Goal: Complete application form: Complete application form

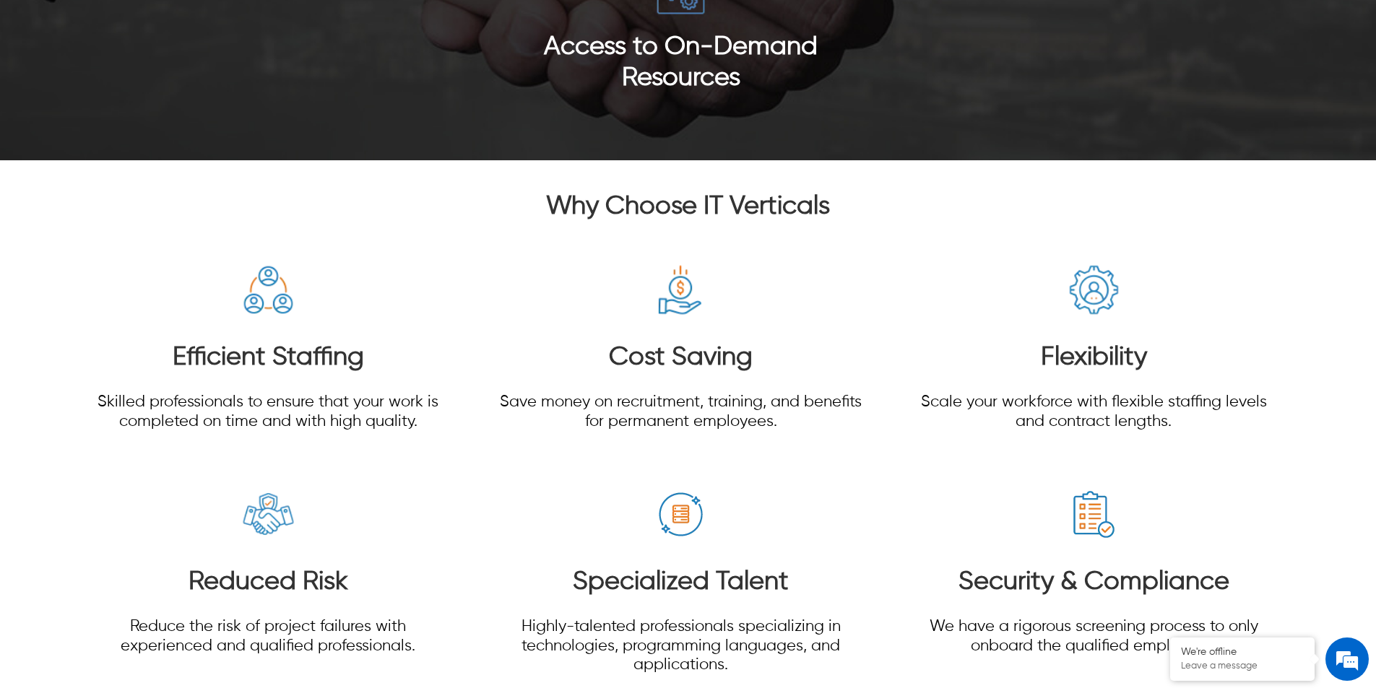
scroll to position [3755, 0]
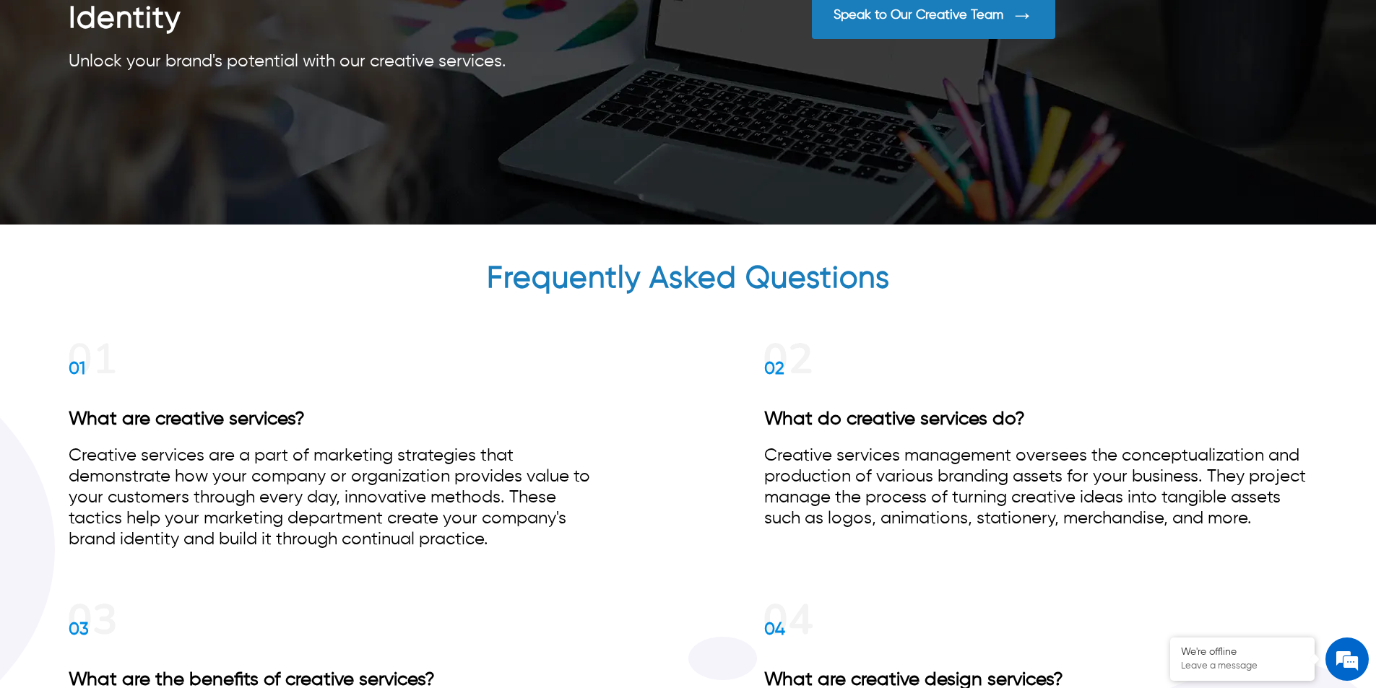
scroll to position [5084, 0]
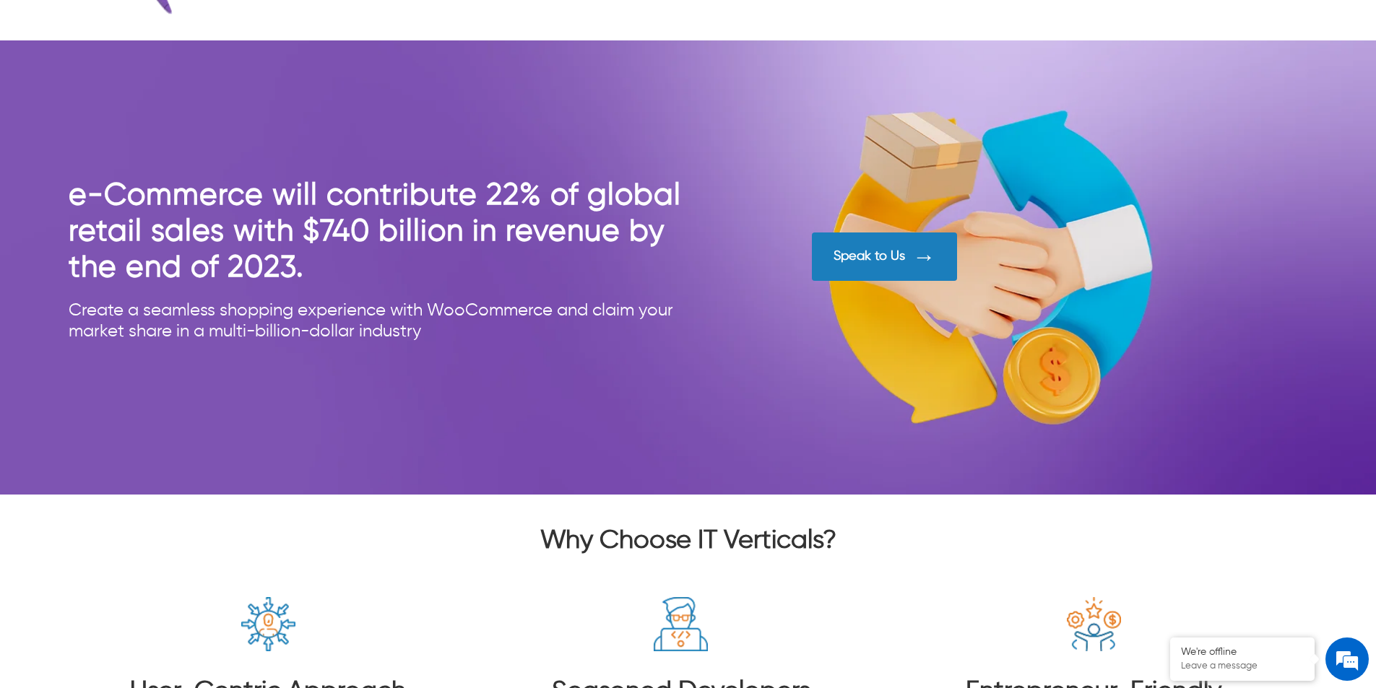
scroll to position [5271, 0]
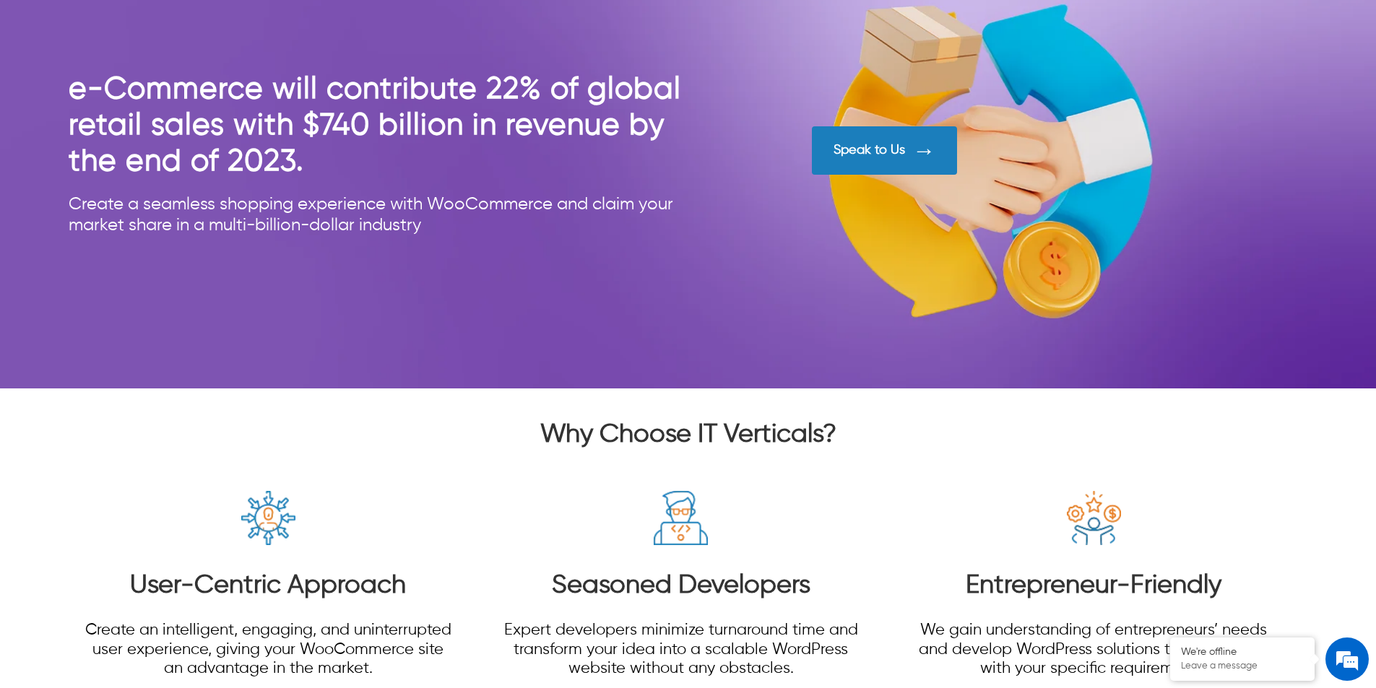
click at [865, 162] on div "Speak to Us" at bounding box center [884, 150] width 145 height 48
click at [864, 155] on div "Speak to Us" at bounding box center [868, 150] width 71 height 16
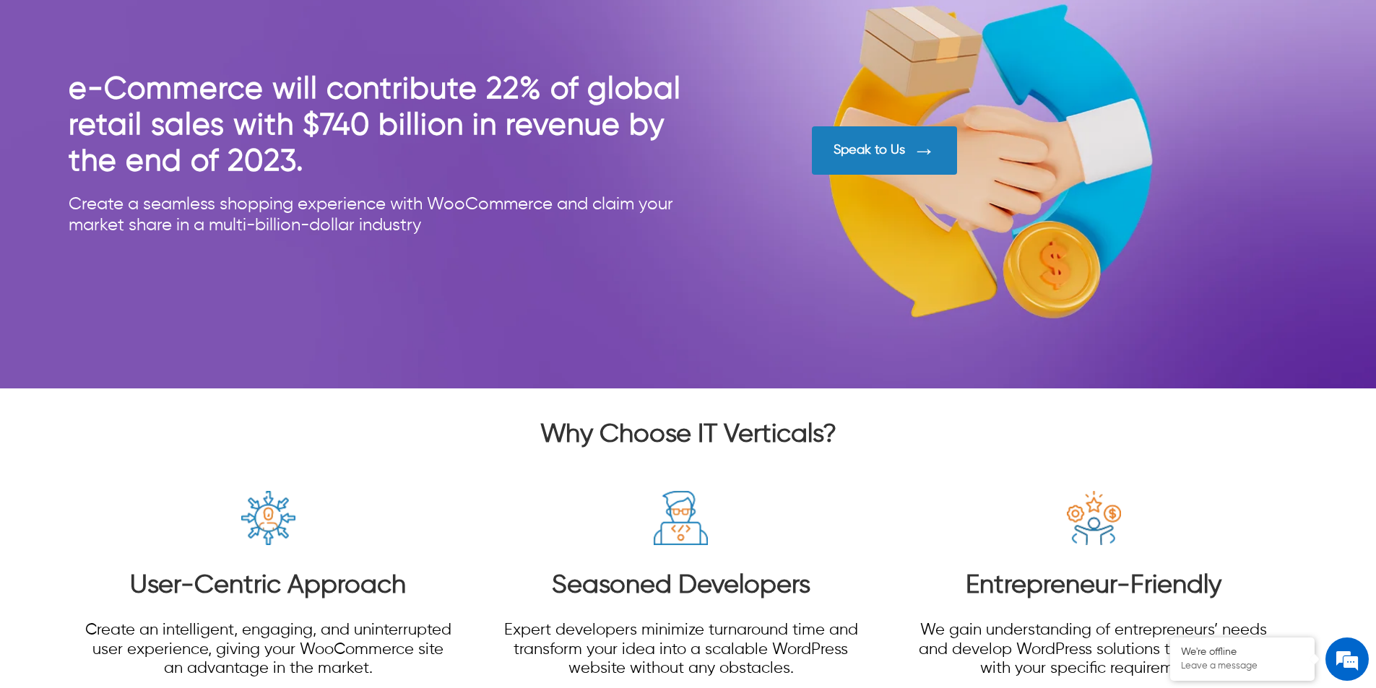
click at [864, 155] on div "Speak to Us" at bounding box center [868, 150] width 71 height 16
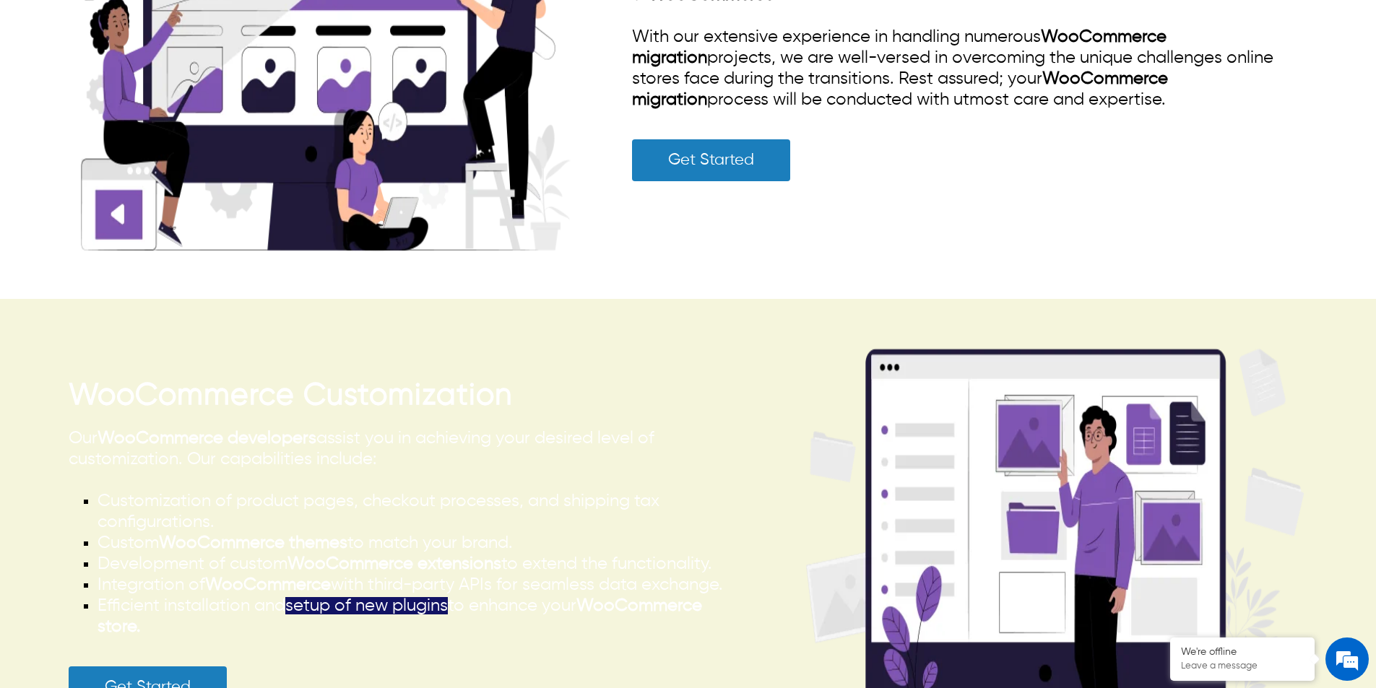
scroll to position [3683, 0]
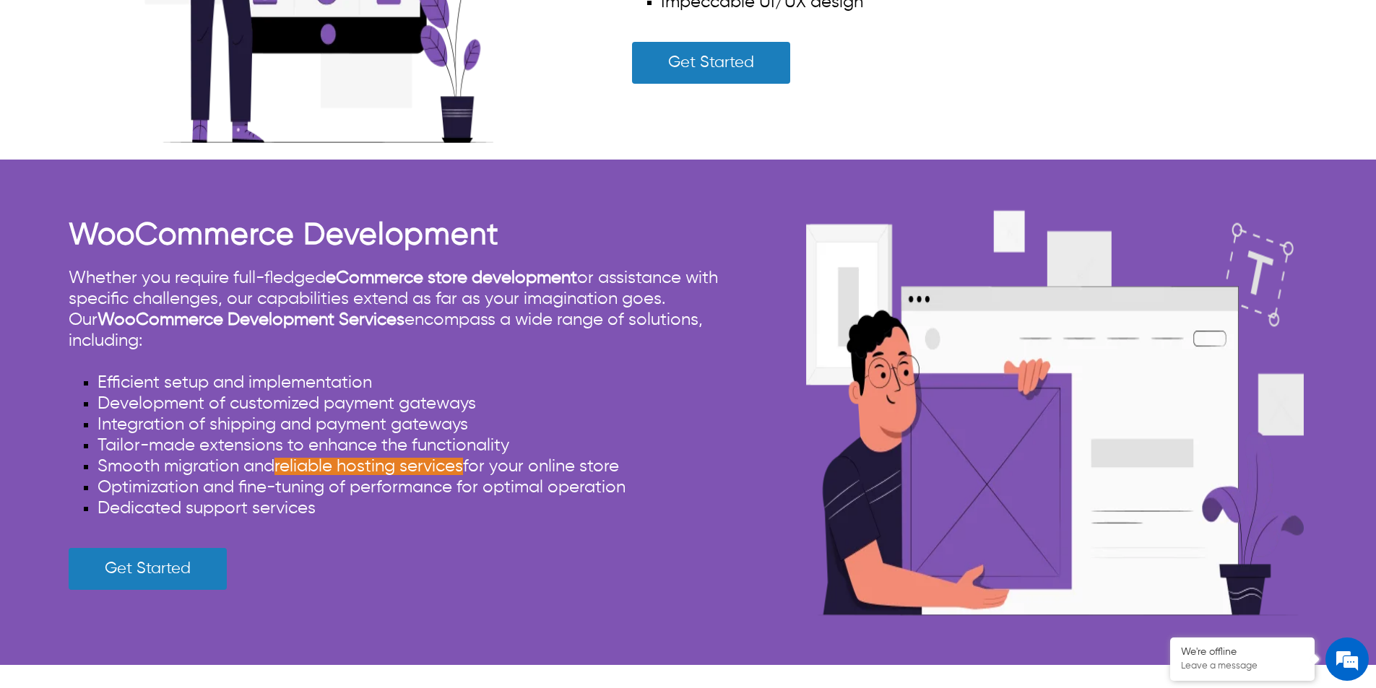
scroll to position [3177, 0]
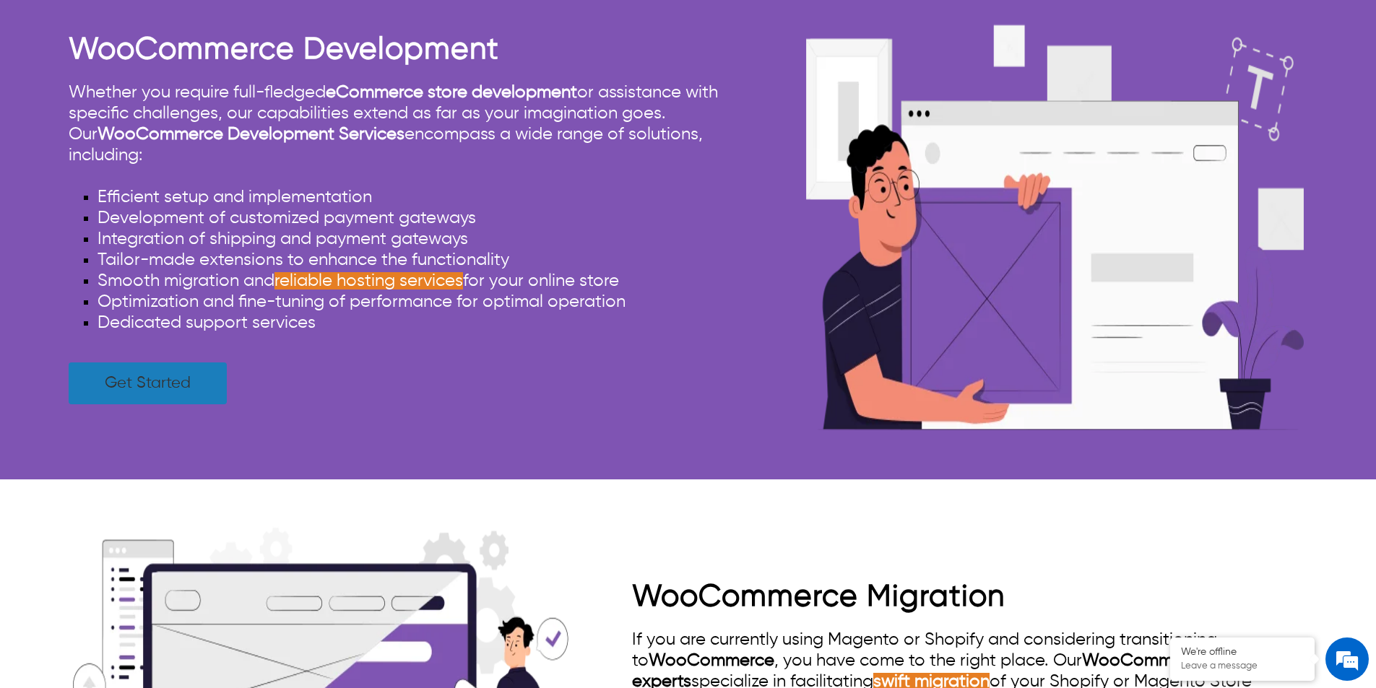
click at [193, 400] on link "Get Started" at bounding box center [148, 383] width 158 height 42
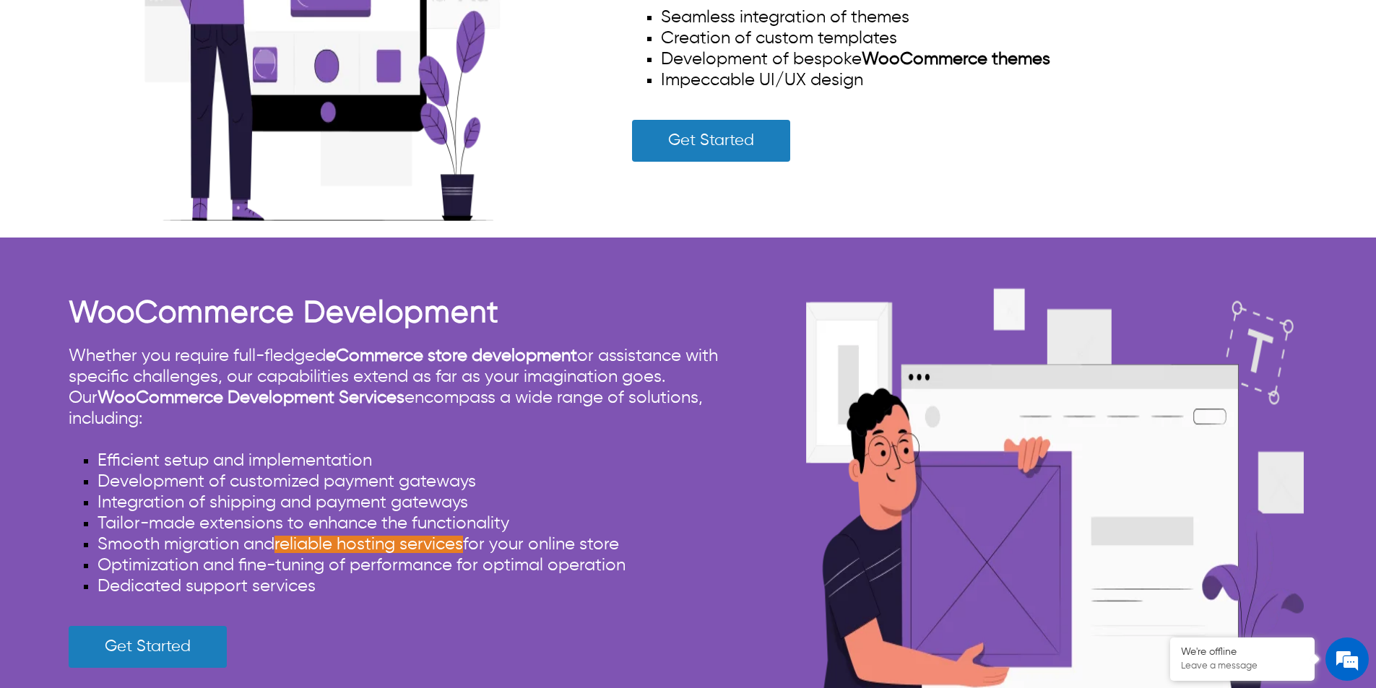
scroll to position [2888, 0]
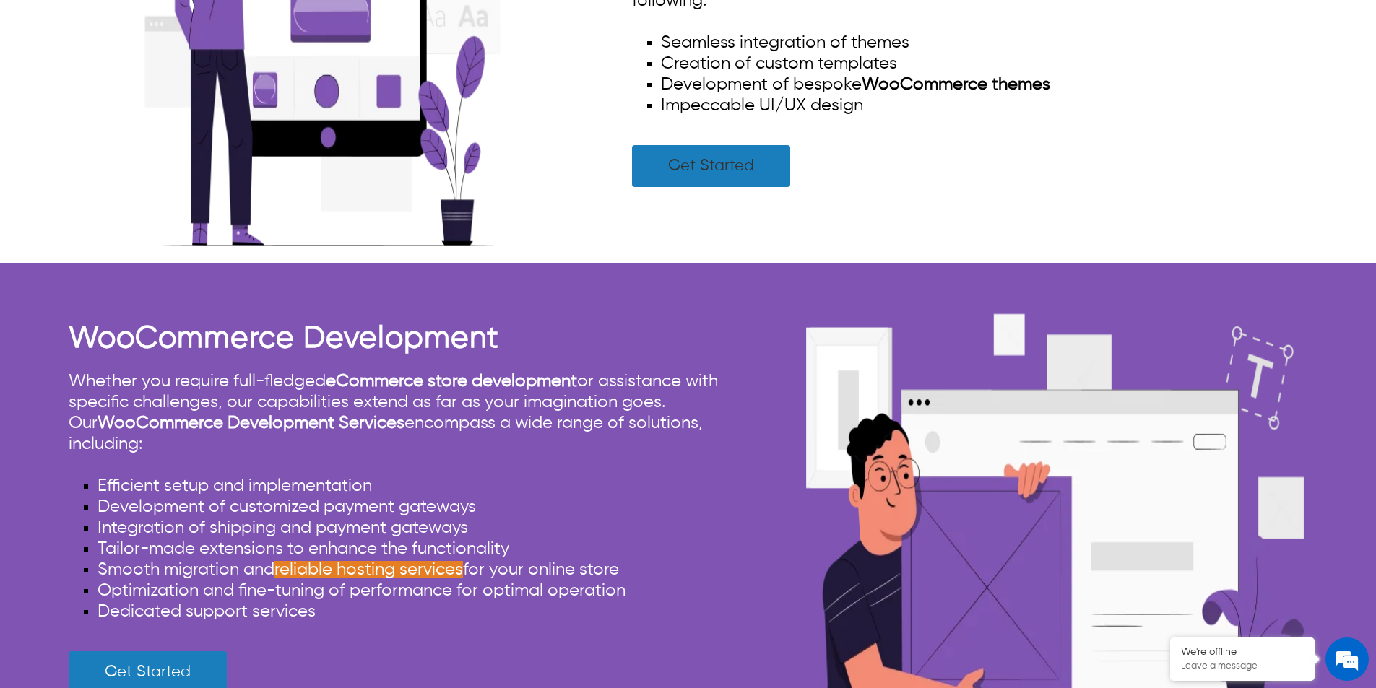
click at [698, 172] on link "Get Started" at bounding box center [711, 166] width 158 height 42
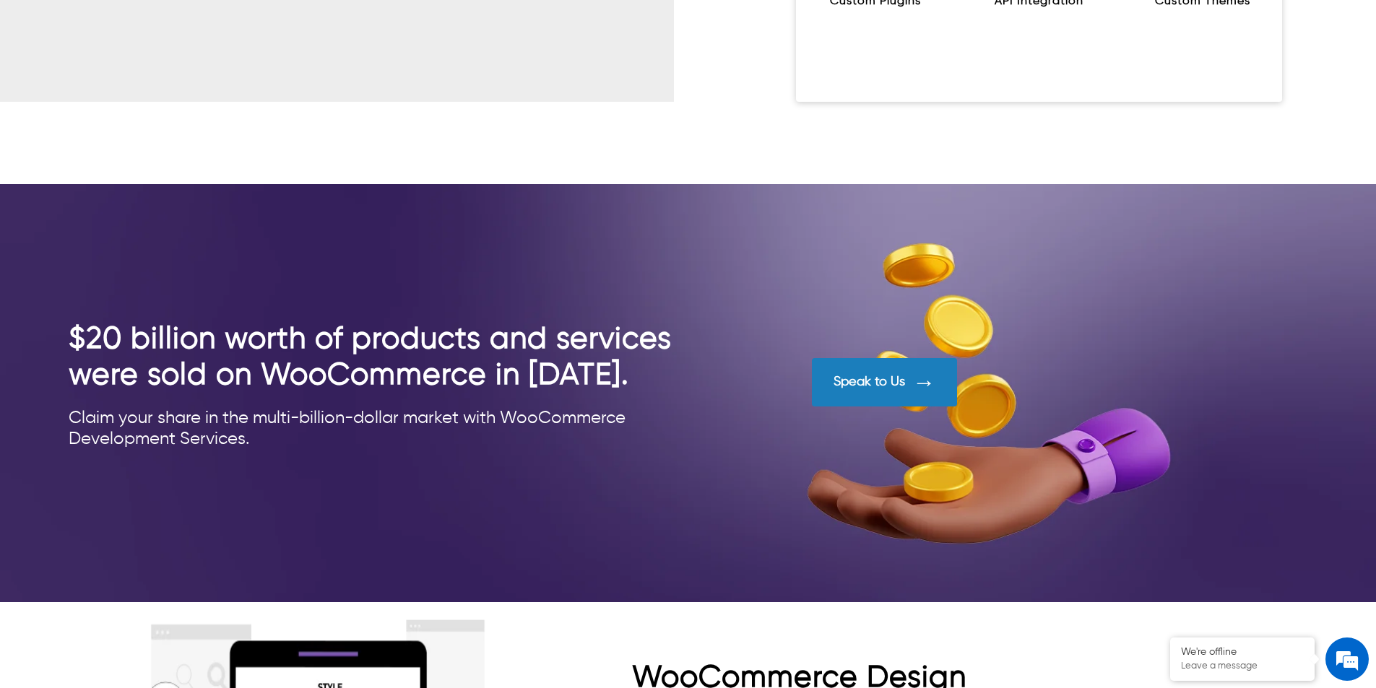
click at [869, 375] on div "Speak to Us" at bounding box center [868, 382] width 71 height 16
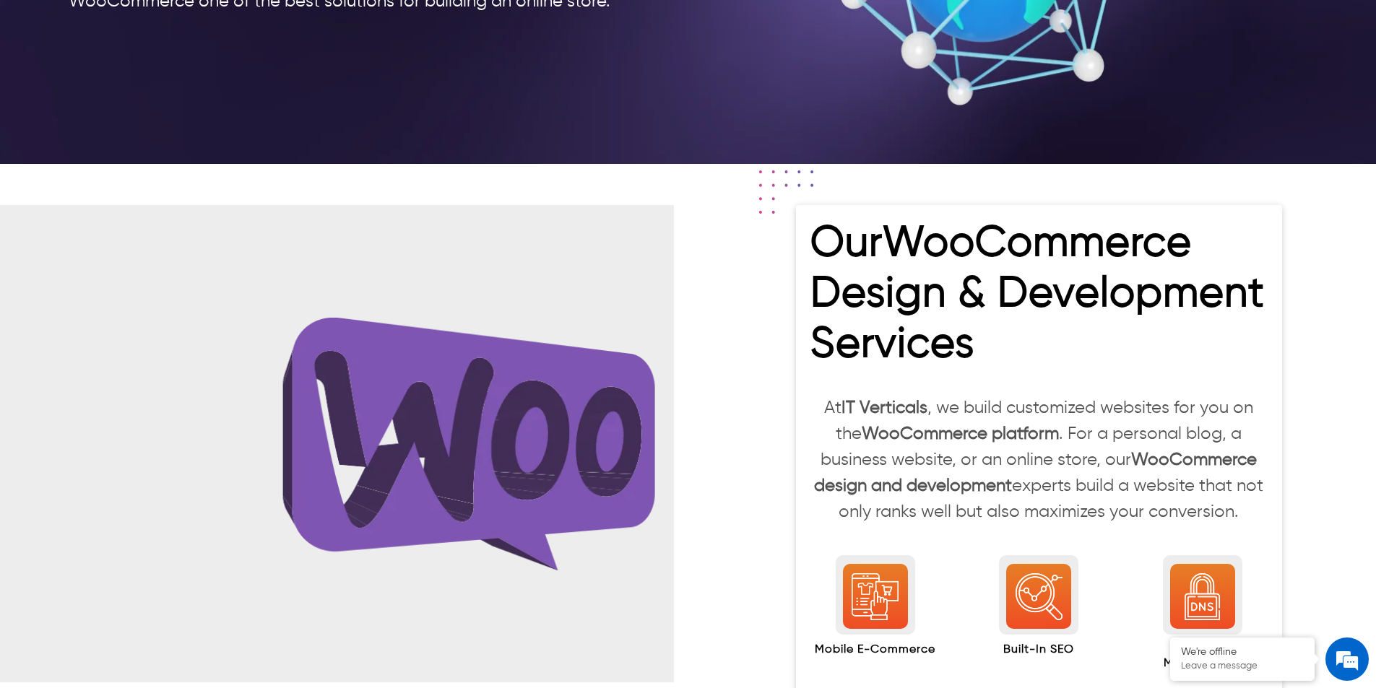
scroll to position [1011, 0]
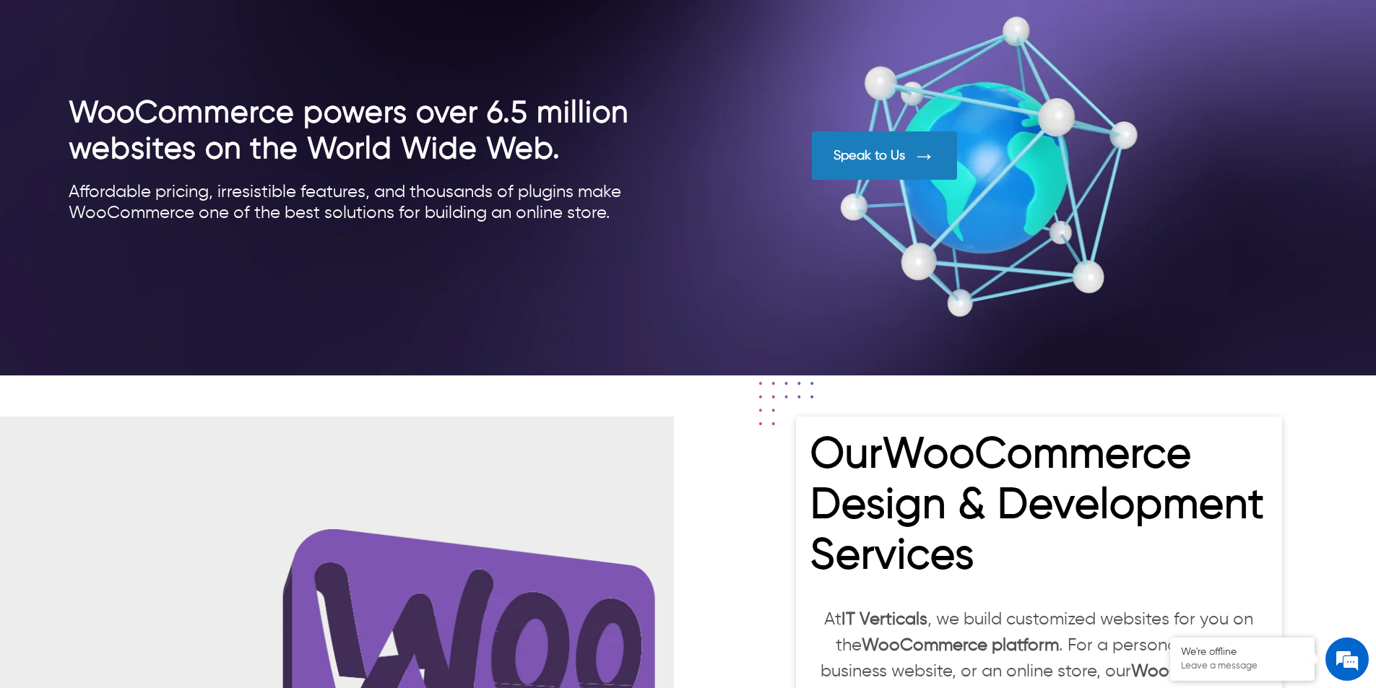
click at [848, 147] on div "Speak to Us" at bounding box center [884, 155] width 145 height 48
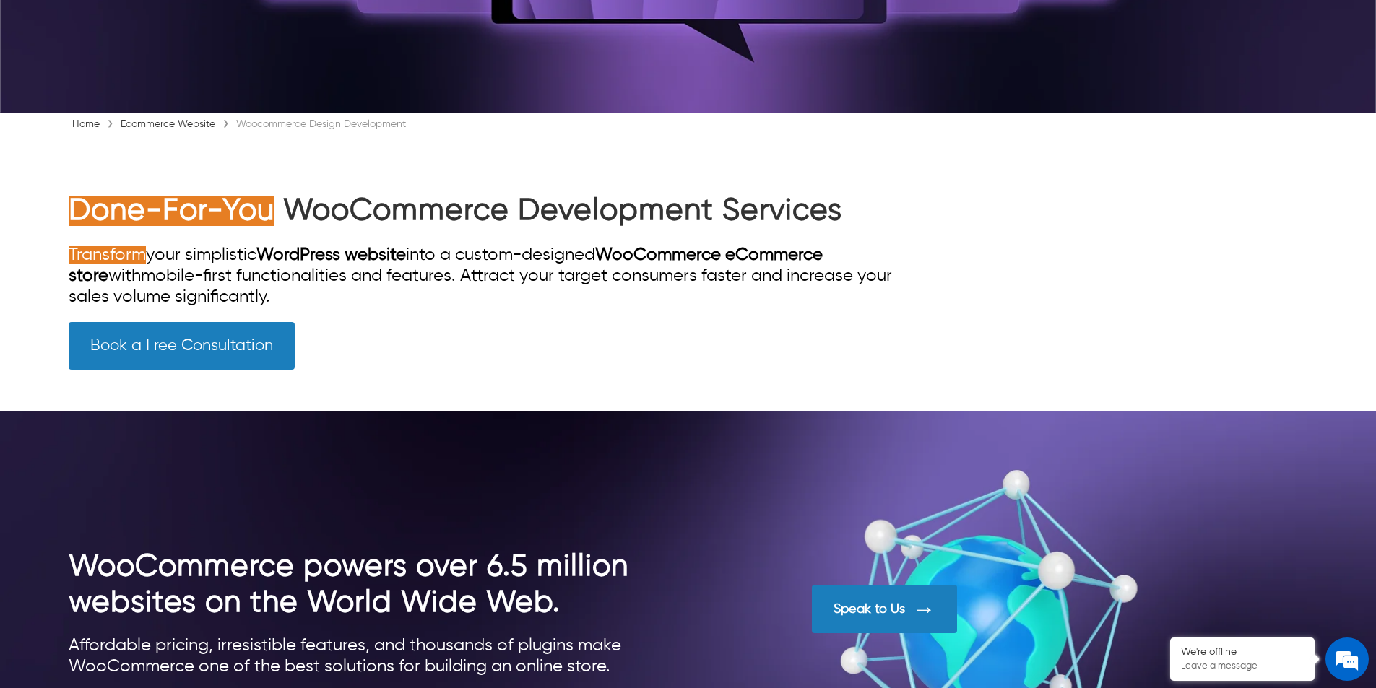
scroll to position [722, 0]
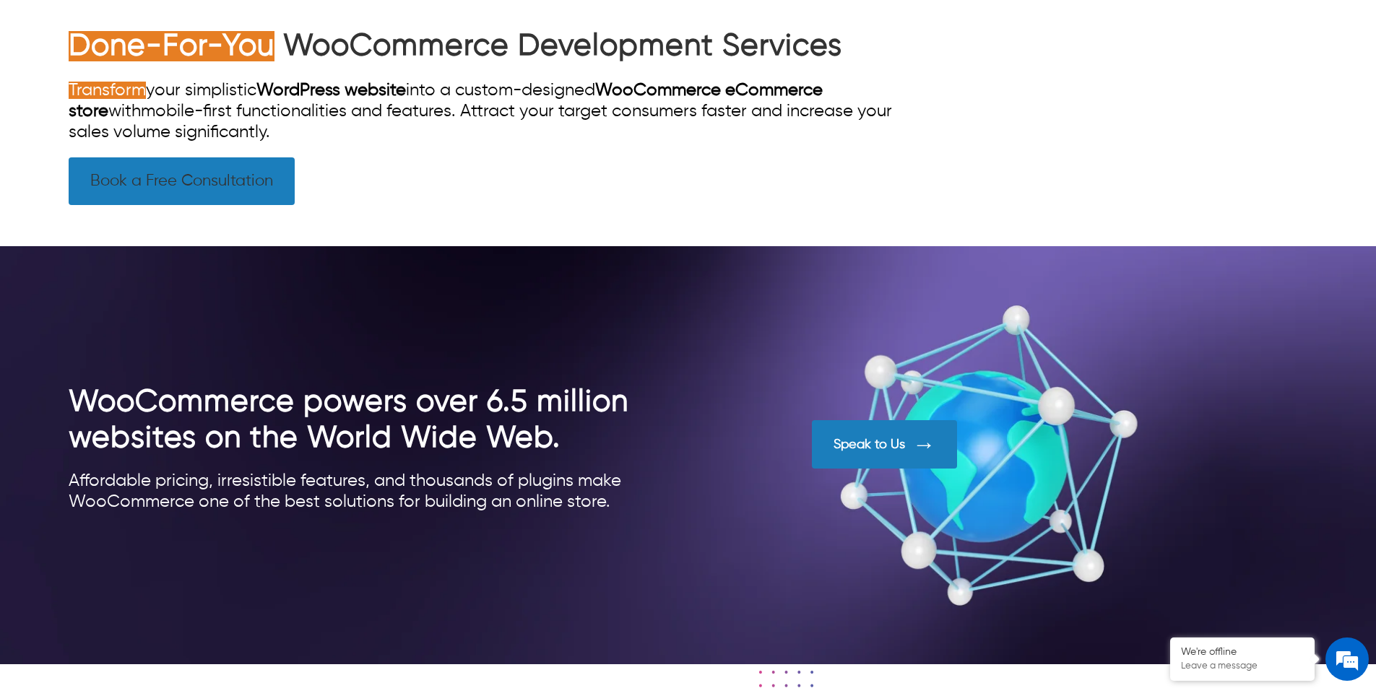
click at [204, 188] on link "Book a Free Consultation" at bounding box center [182, 181] width 226 height 48
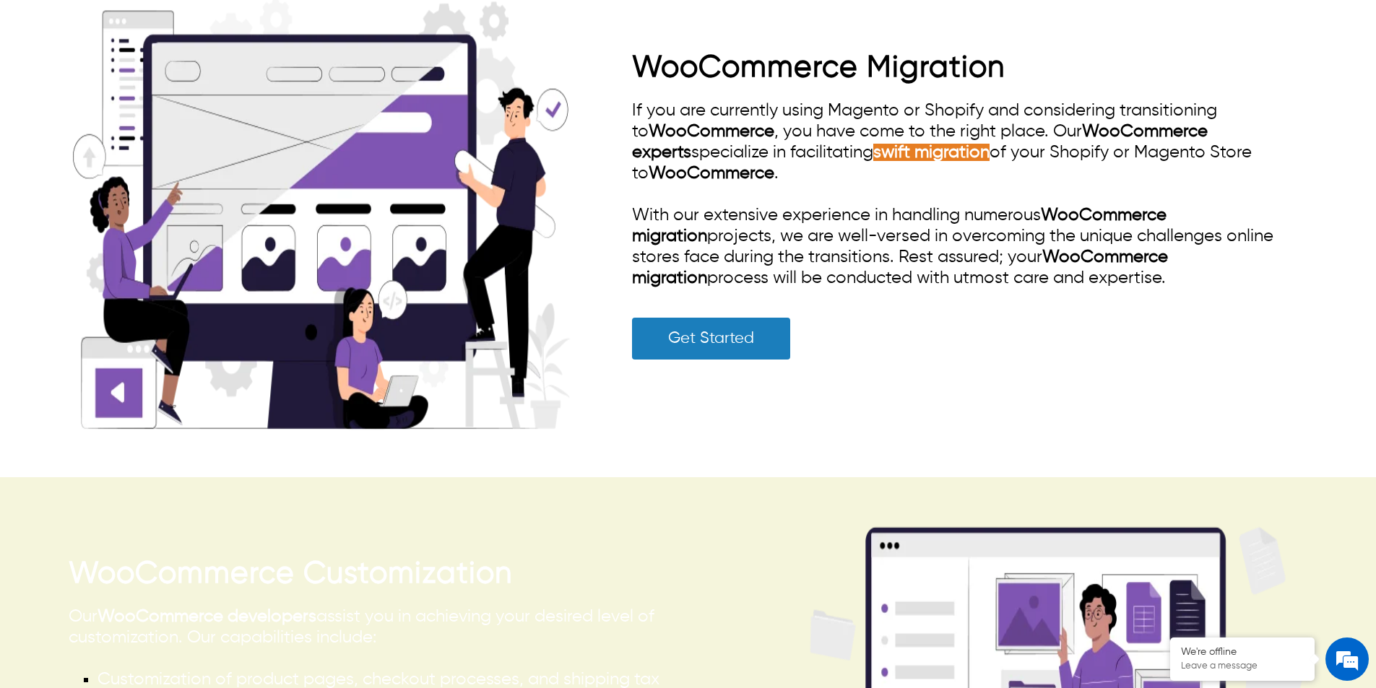
scroll to position [3827, 0]
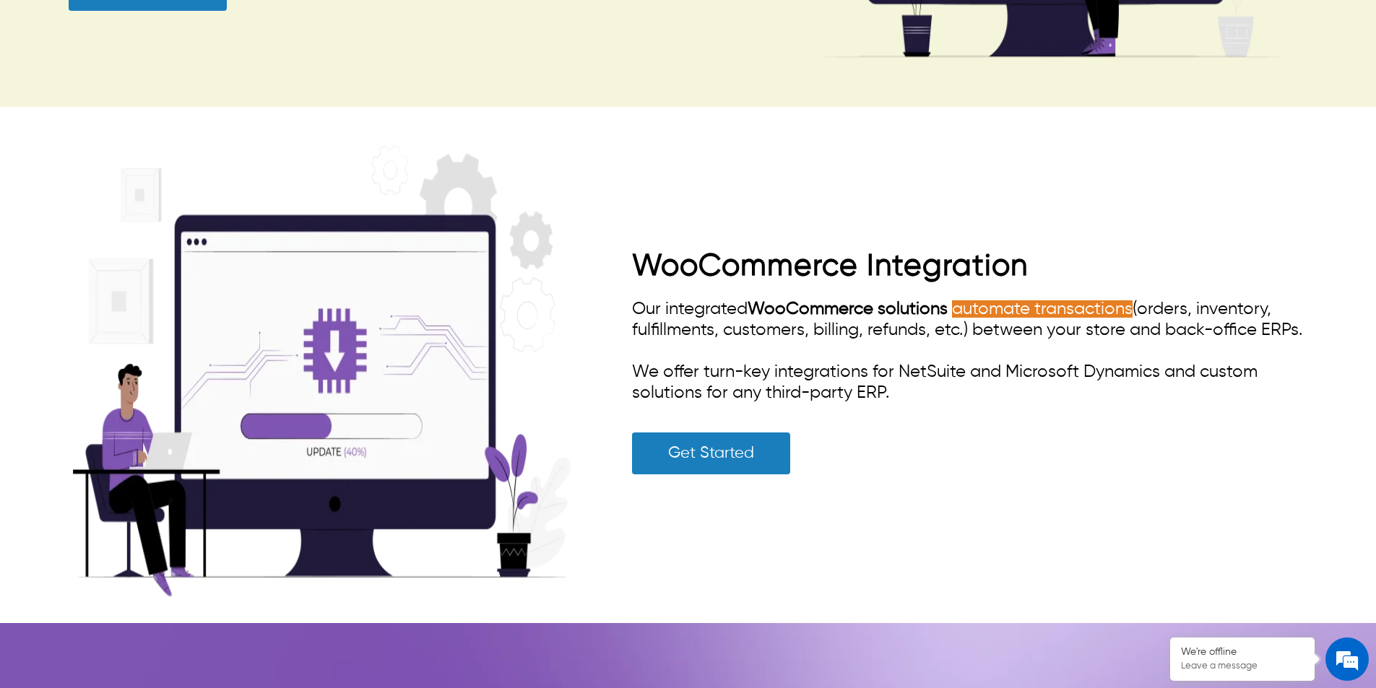
scroll to position [4766, 0]
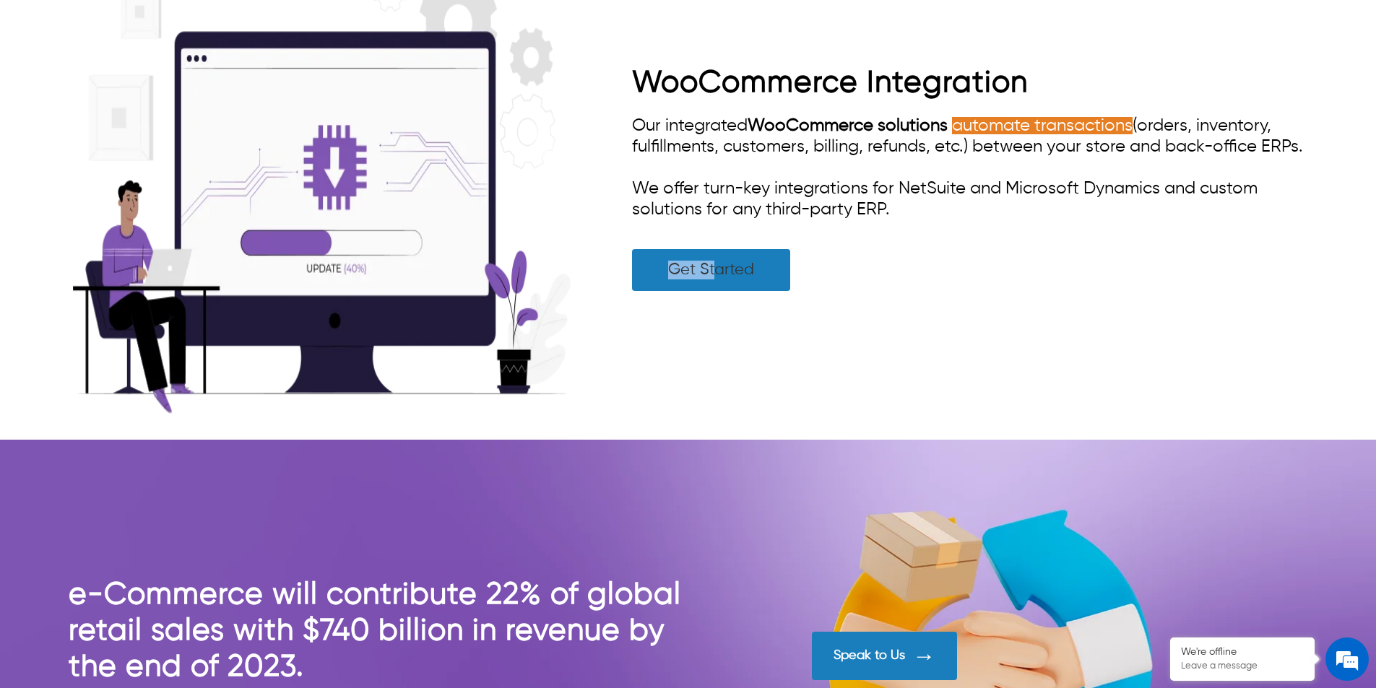
drag, startPoint x: 622, startPoint y: 261, endPoint x: 712, endPoint y: 292, distance: 95.4
drag, startPoint x: 621, startPoint y: 262, endPoint x: 903, endPoint y: 294, distance: 284.1
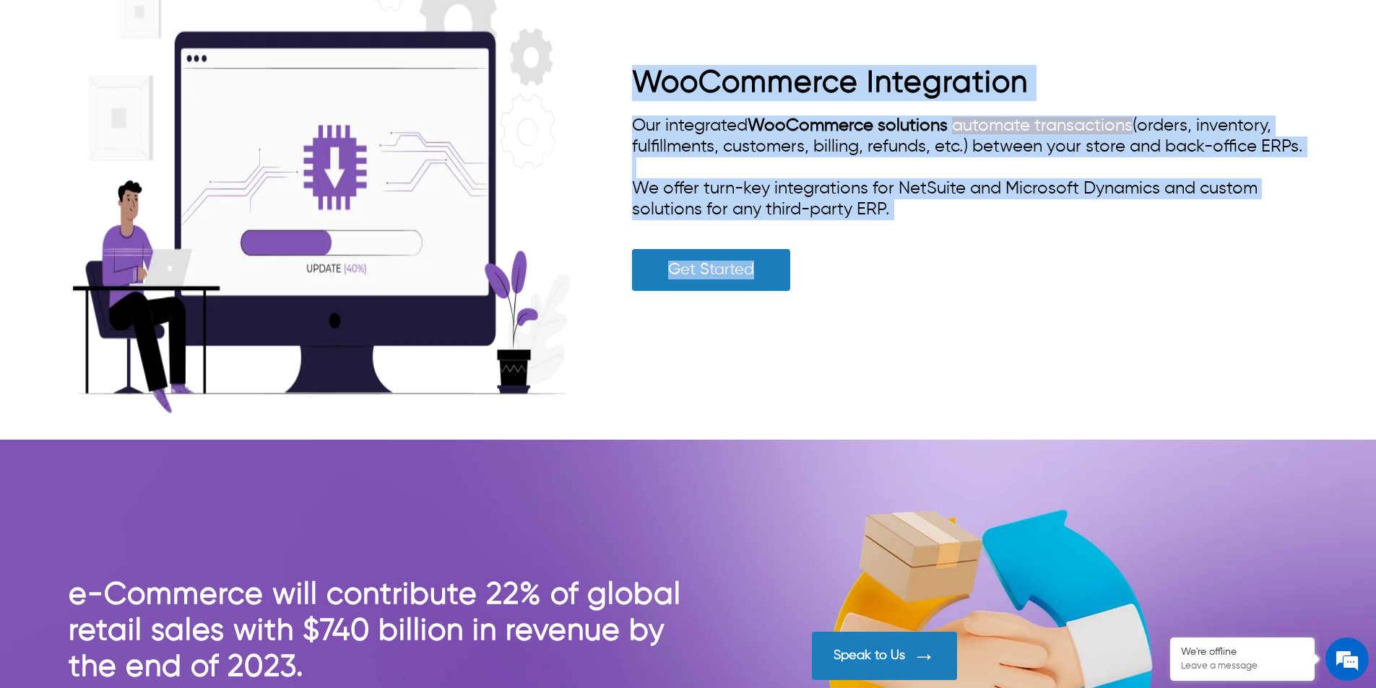
drag, startPoint x: 825, startPoint y: 309, endPoint x: 597, endPoint y: 279, distance: 229.5
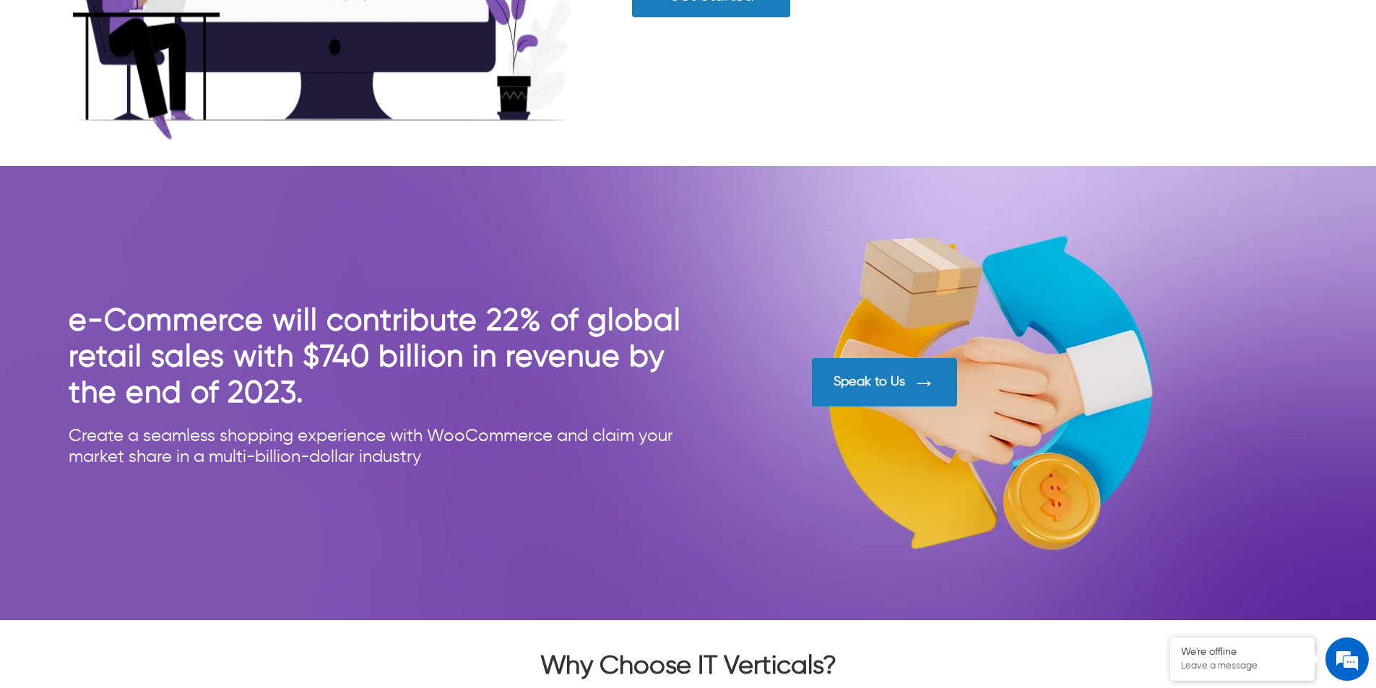
scroll to position [5271, 0]
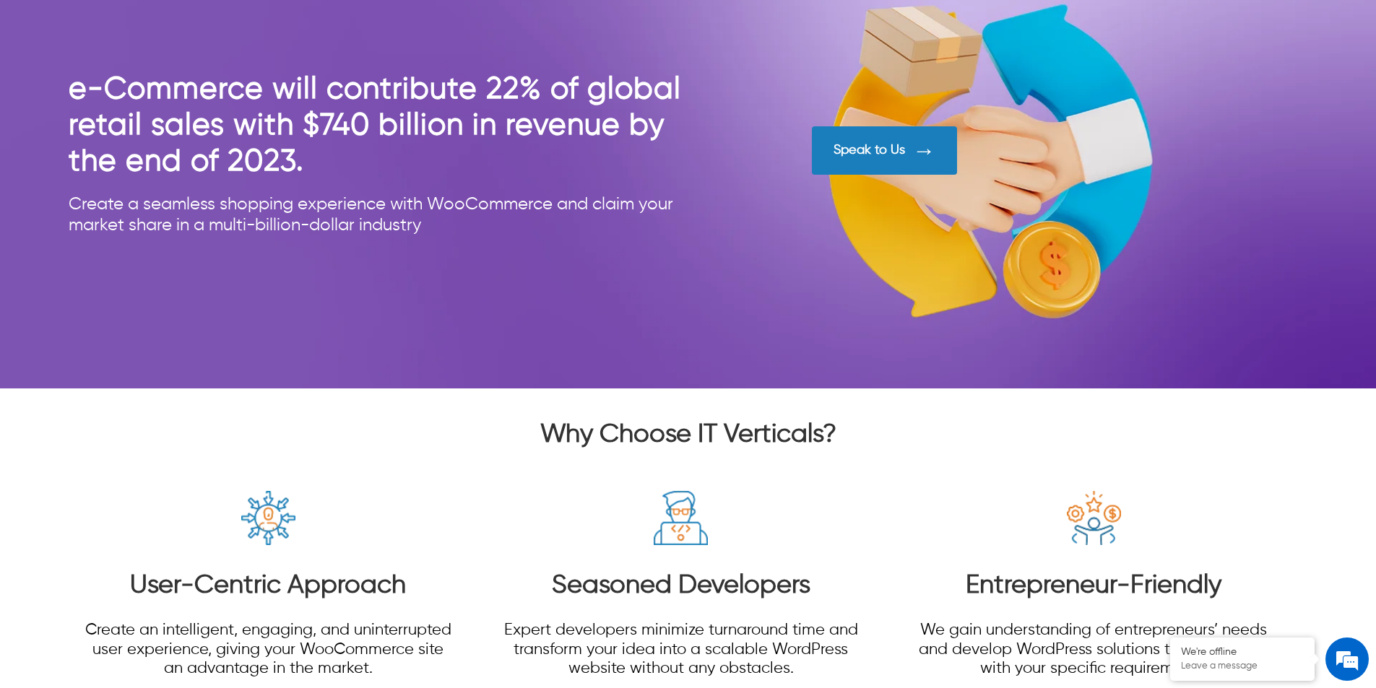
click at [882, 165] on div "Speak to Us" at bounding box center [884, 150] width 145 height 48
drag, startPoint x: 799, startPoint y: 122, endPoint x: 982, endPoint y: 168, distance: 189.0
click at [980, 167] on div "e-Commerce will contribute 22% of global retail sales with $740 billion in reve…" at bounding box center [688, 160] width 1238 height 179
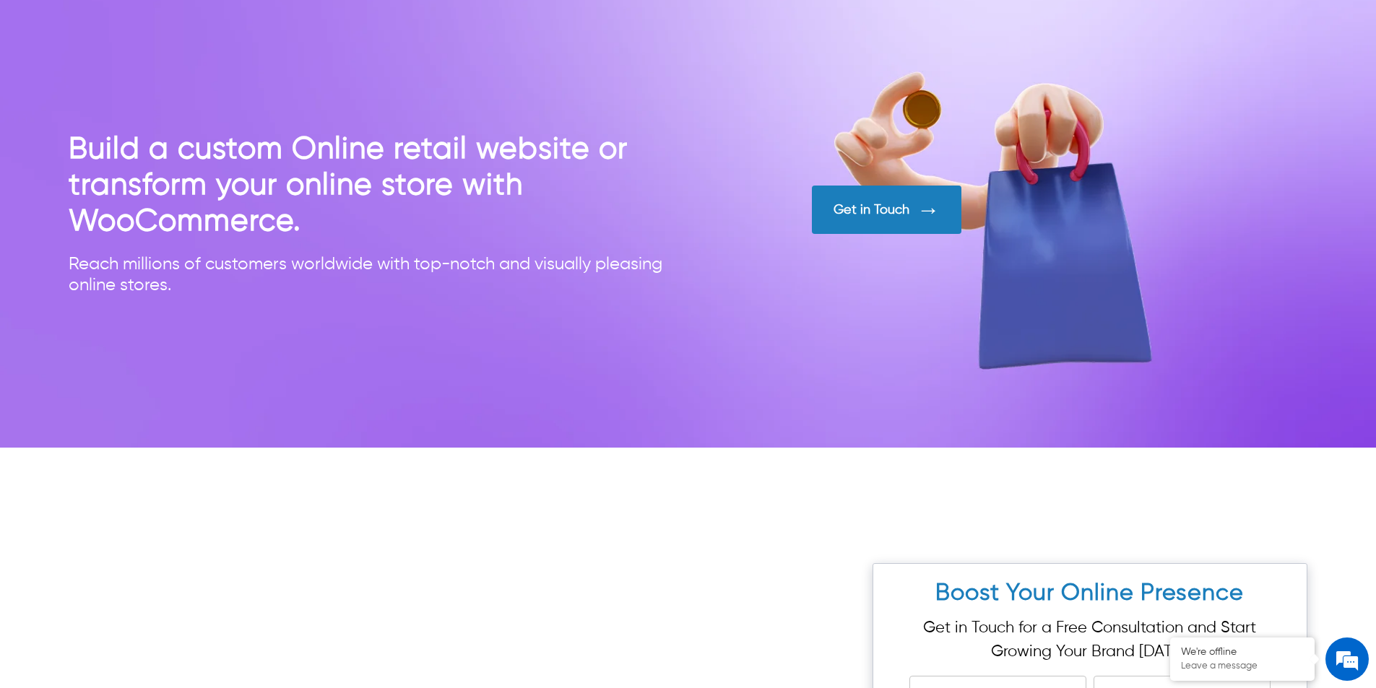
scroll to position [6354, 0]
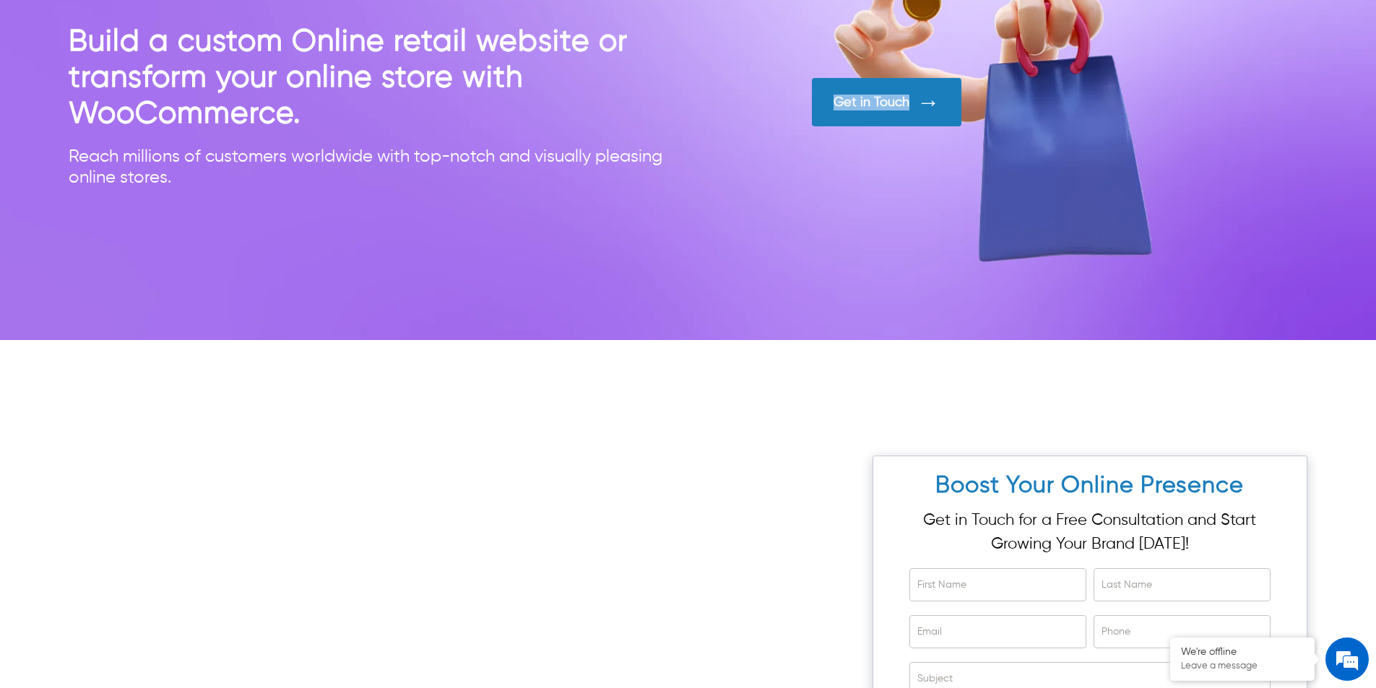
drag, startPoint x: 813, startPoint y: 71, endPoint x: 1004, endPoint y: 117, distance: 196.1
click at [1004, 117] on div "Build a custom Online retail website or transform your online store with WooCom…" at bounding box center [688, 113] width 1238 height 179
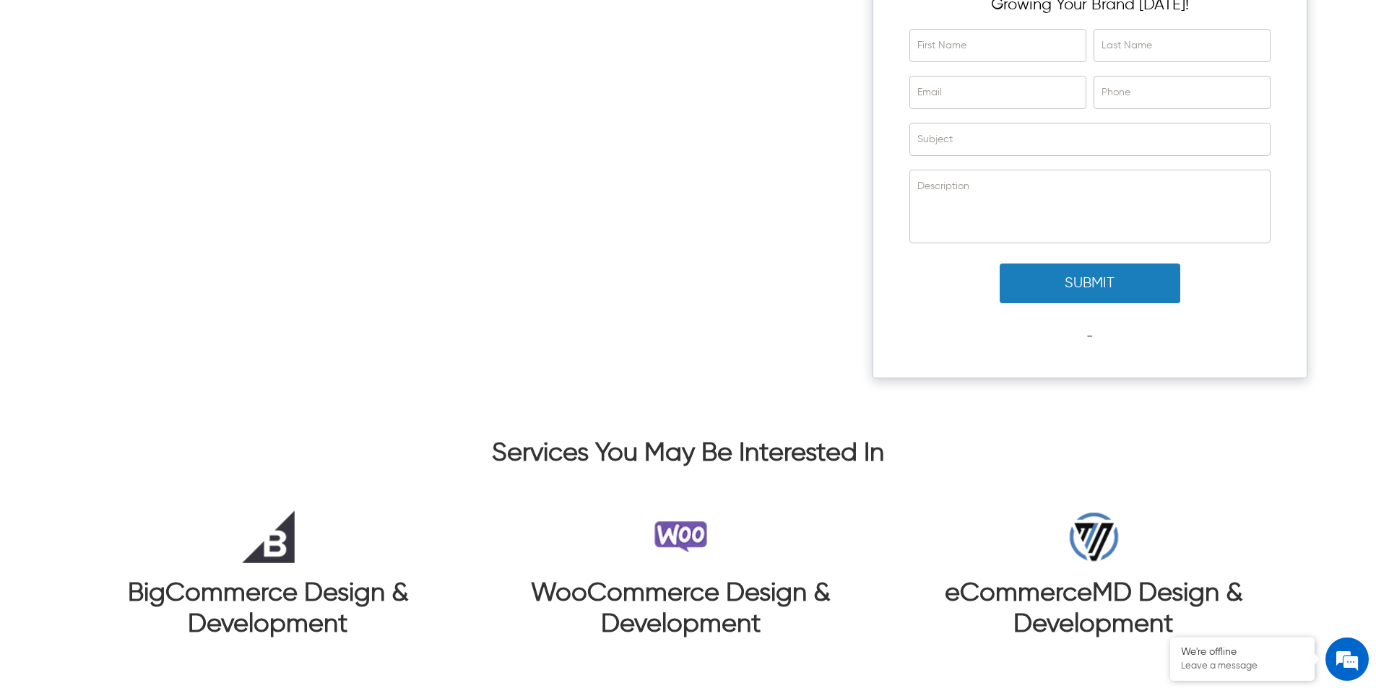
scroll to position [6932, 0]
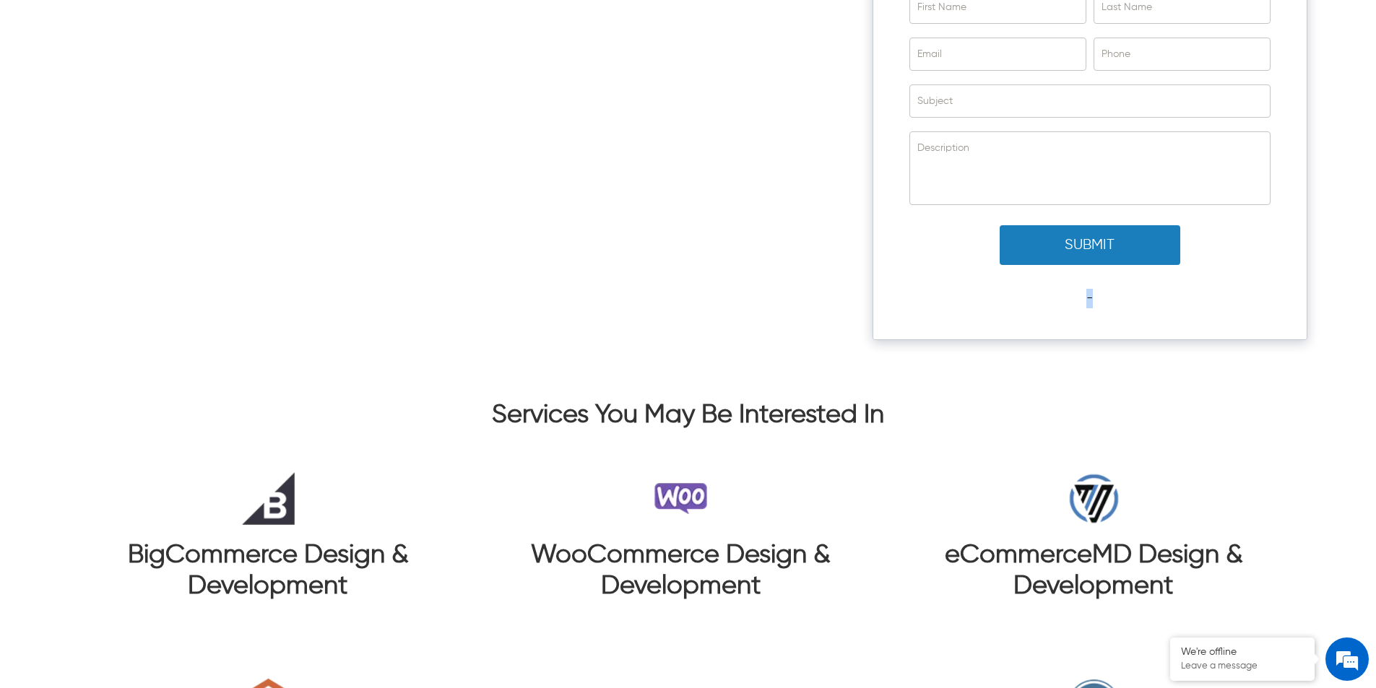
drag, startPoint x: 1097, startPoint y: 293, endPoint x: 1085, endPoint y: 298, distance: 12.6
click at [1085, 298] on div "Submit -" at bounding box center [1089, 267] width 361 height 107
click at [855, 308] on div "Boost Your Online Presence Get in Touch for a Free Consultation and Start Growi…" at bounding box center [688, 123] width 1238 height 490
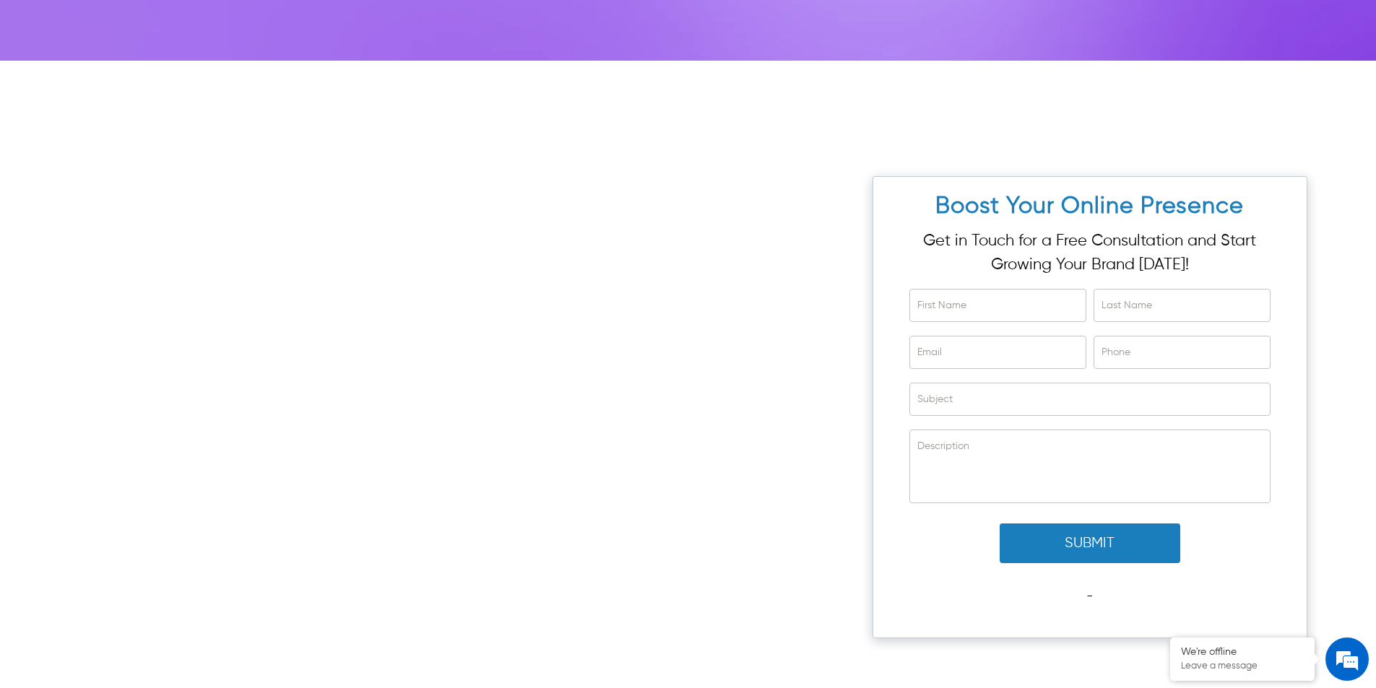
scroll to position [6625, 0]
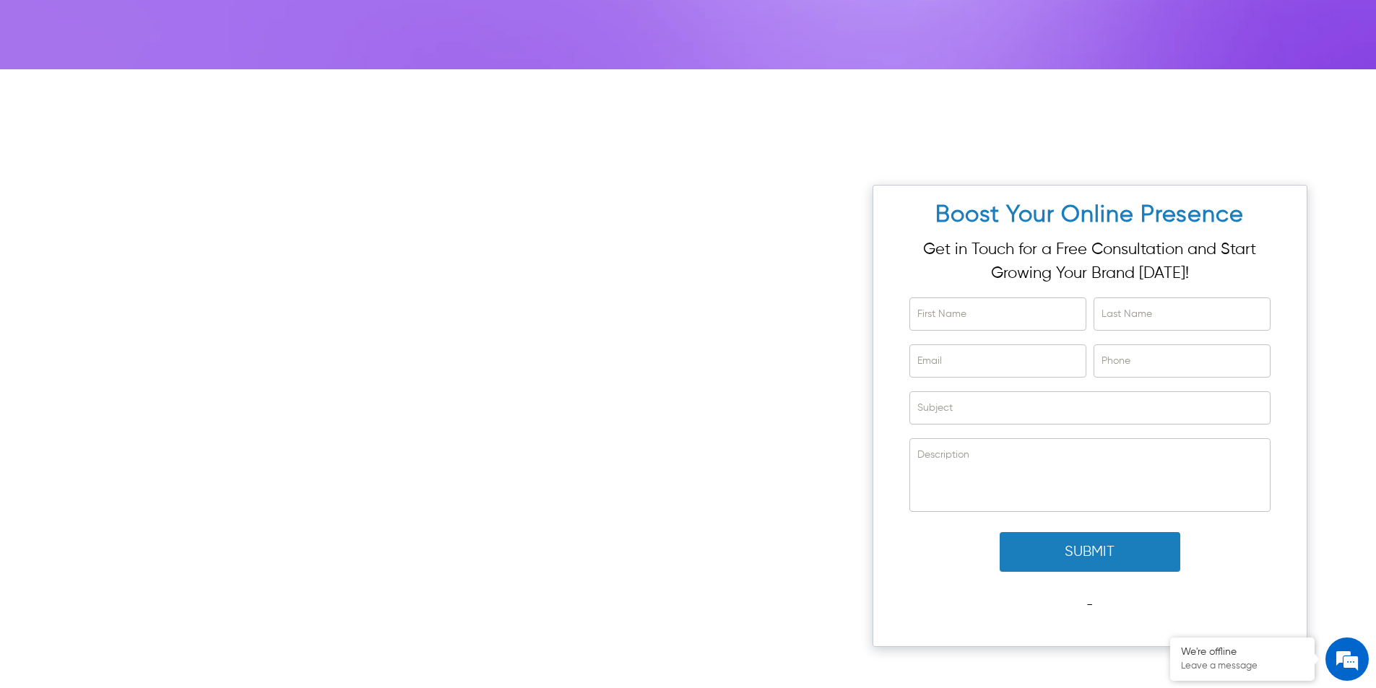
click at [1109, 561] on button "Submit" at bounding box center [1089, 552] width 181 height 40
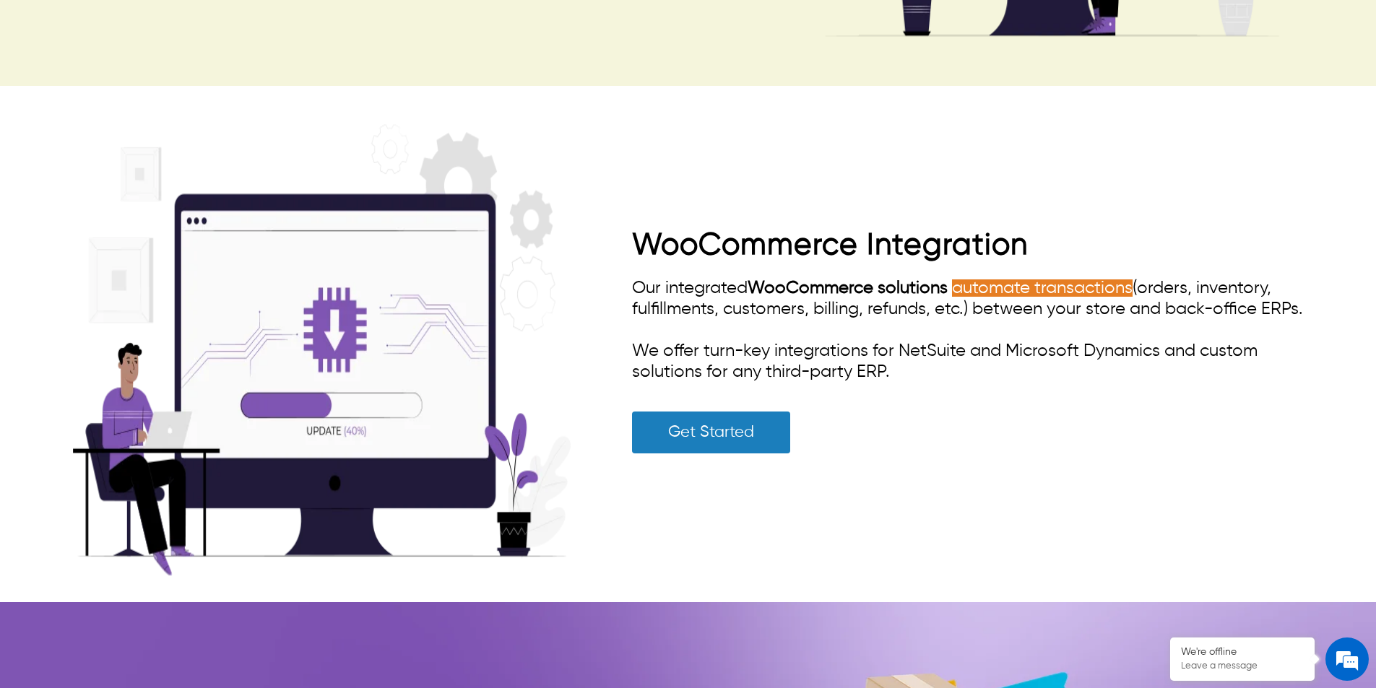
scroll to position [4387, 0]
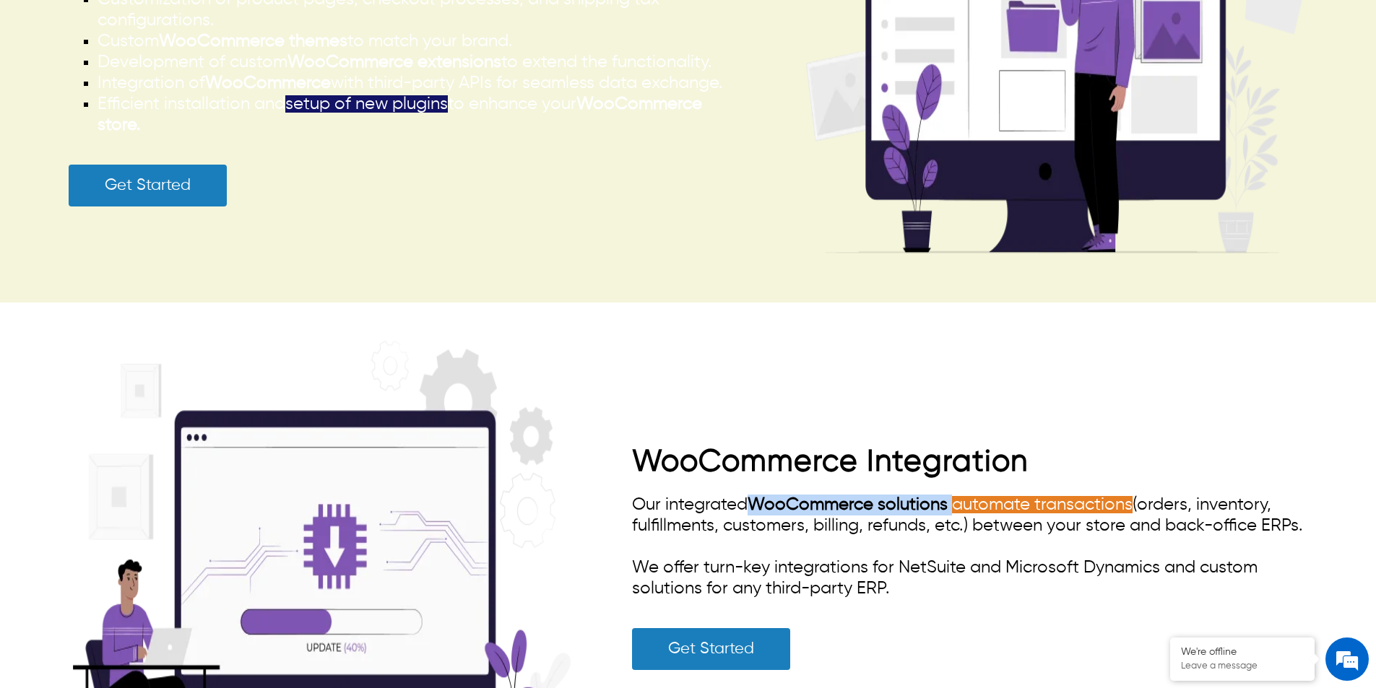
drag, startPoint x: 955, startPoint y: 494, endPoint x: 751, endPoint y: 498, distance: 203.7
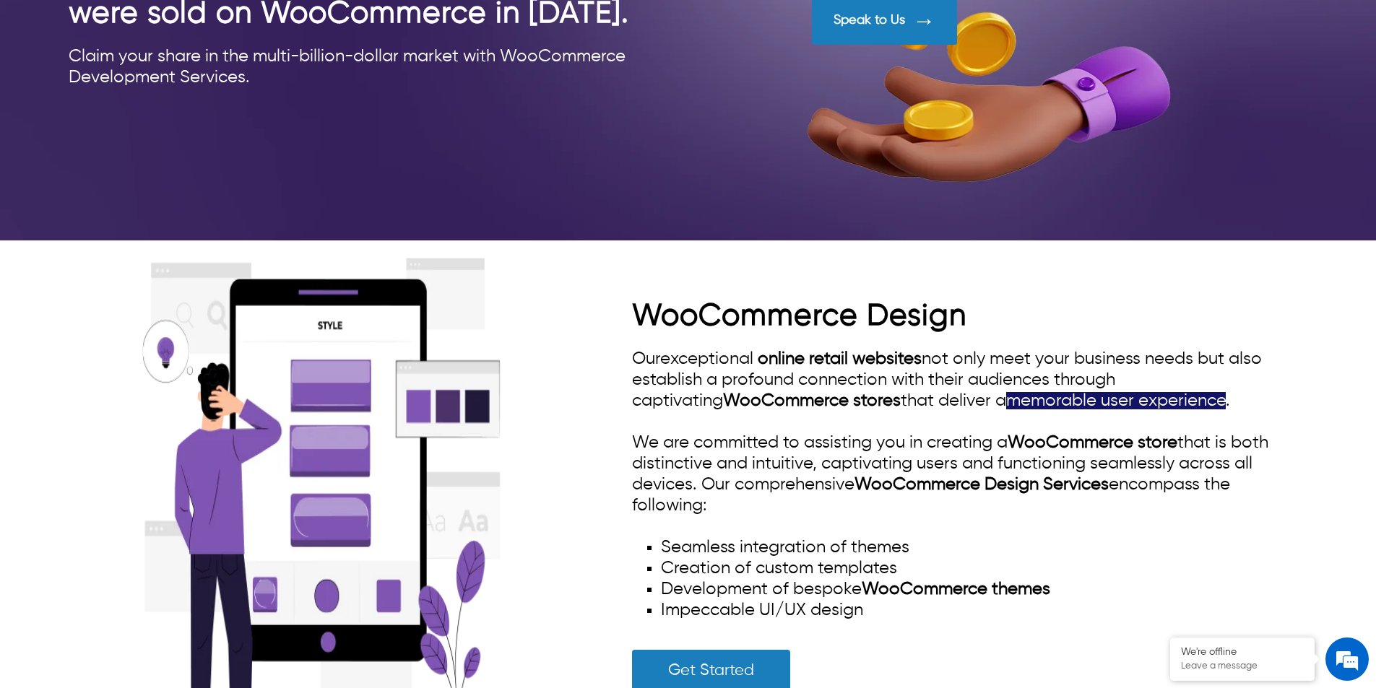
scroll to position [2346, 0]
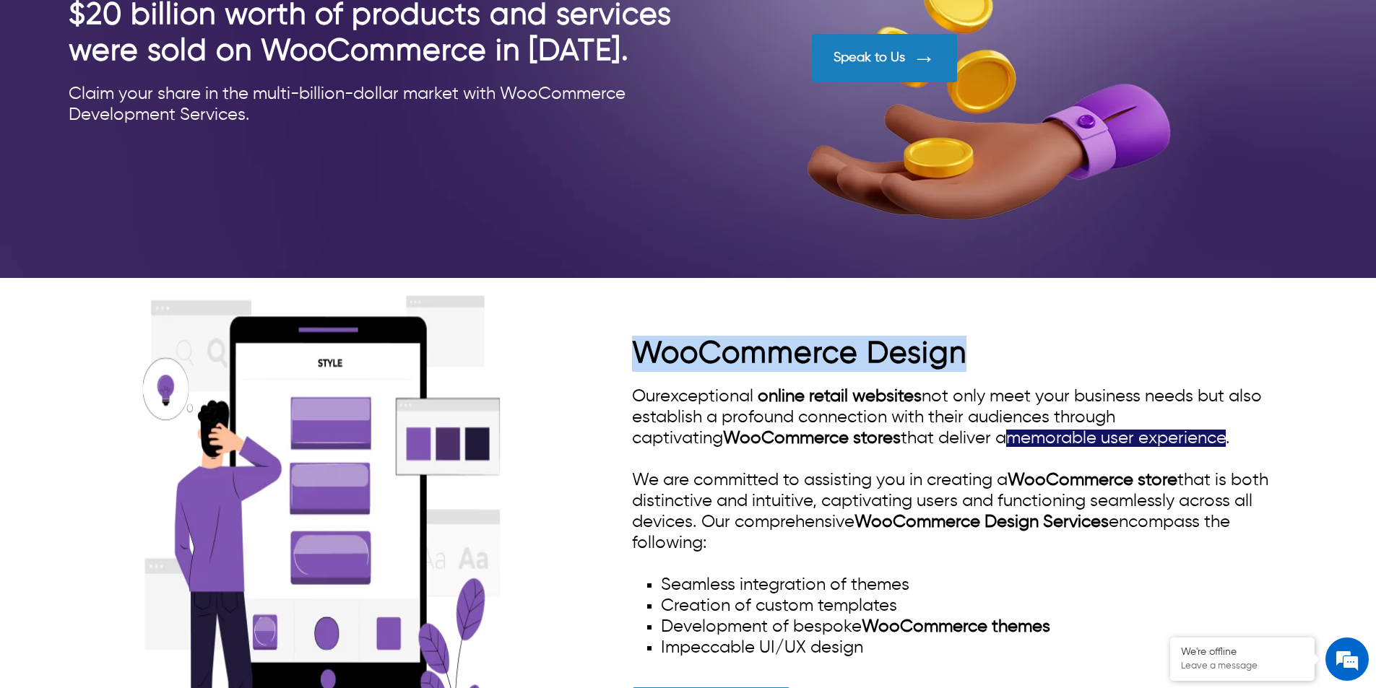
drag, startPoint x: 620, startPoint y: 346, endPoint x: 991, endPoint y: 347, distance: 371.1
click at [991, 347] on div "WooCommerce Design Our exceptional online retail websites not only meet your bu…" at bounding box center [688, 541] width 1238 height 505
click at [1036, 352] on h2 "WooCommerce Design" at bounding box center [969, 354] width 675 height 36
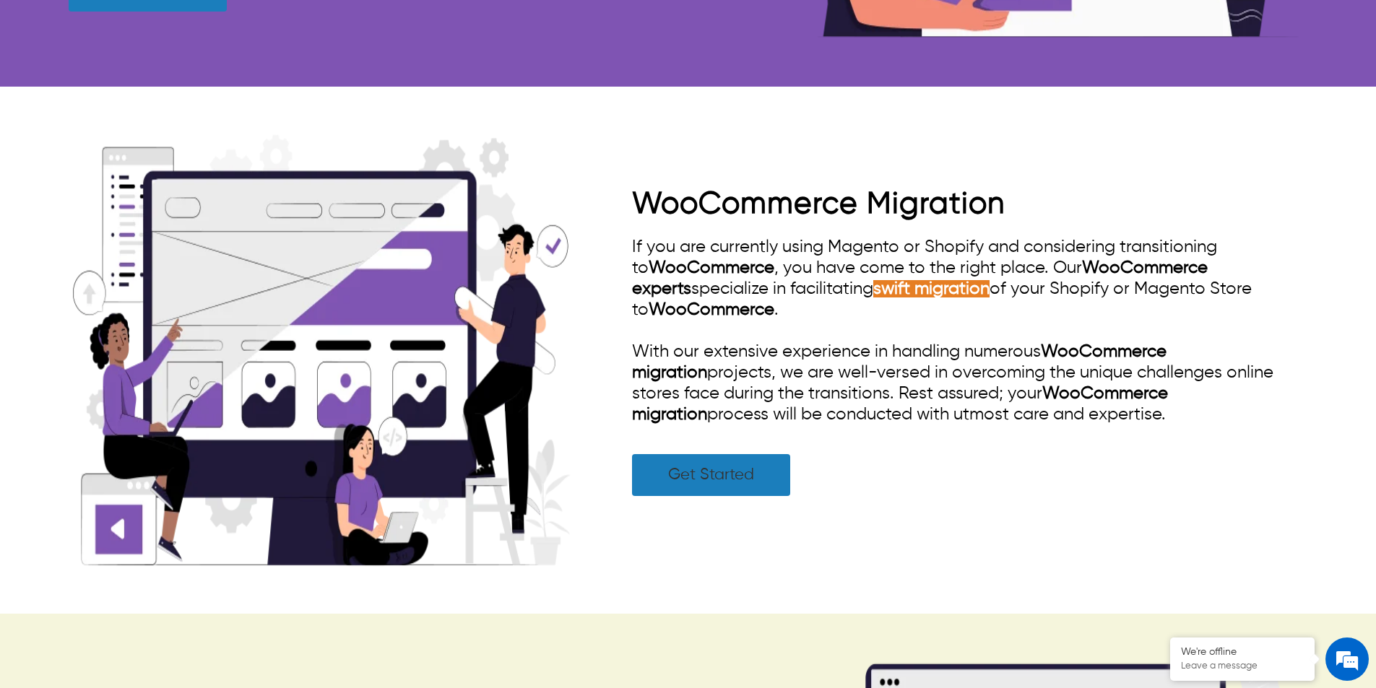
scroll to position [3574, 0]
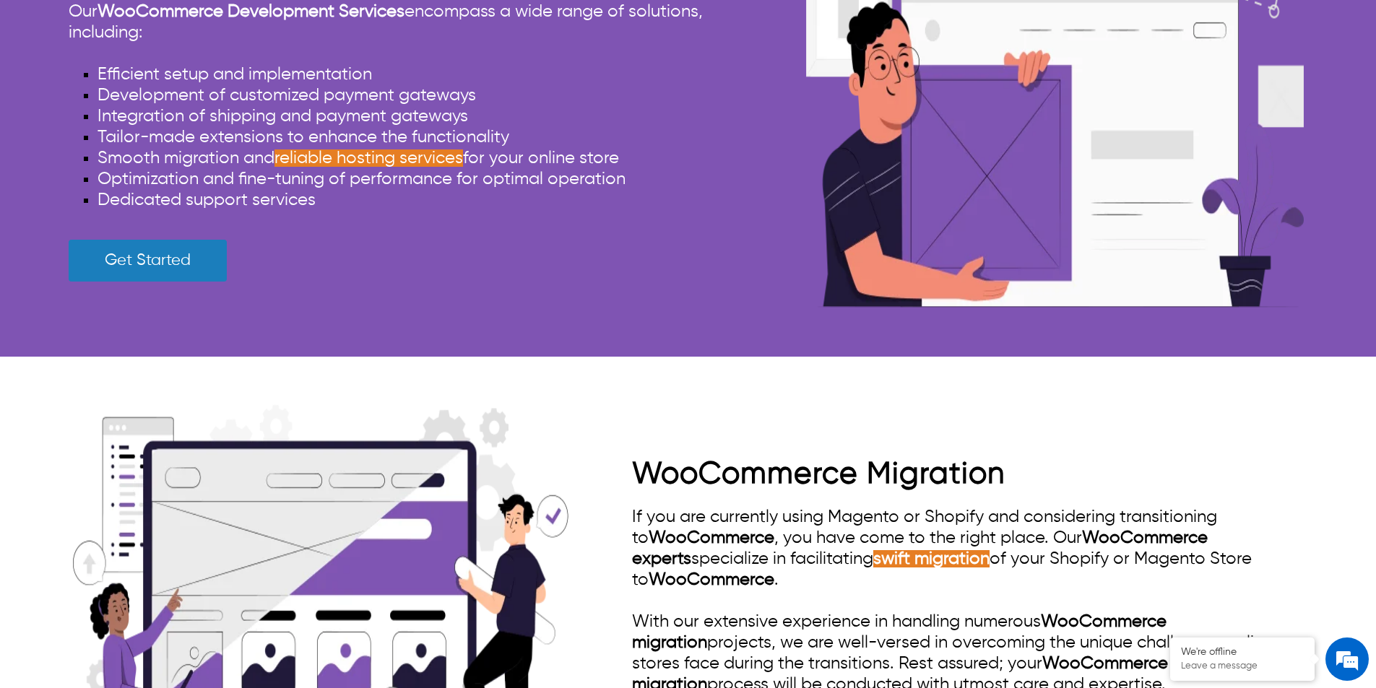
scroll to position [3285, 0]
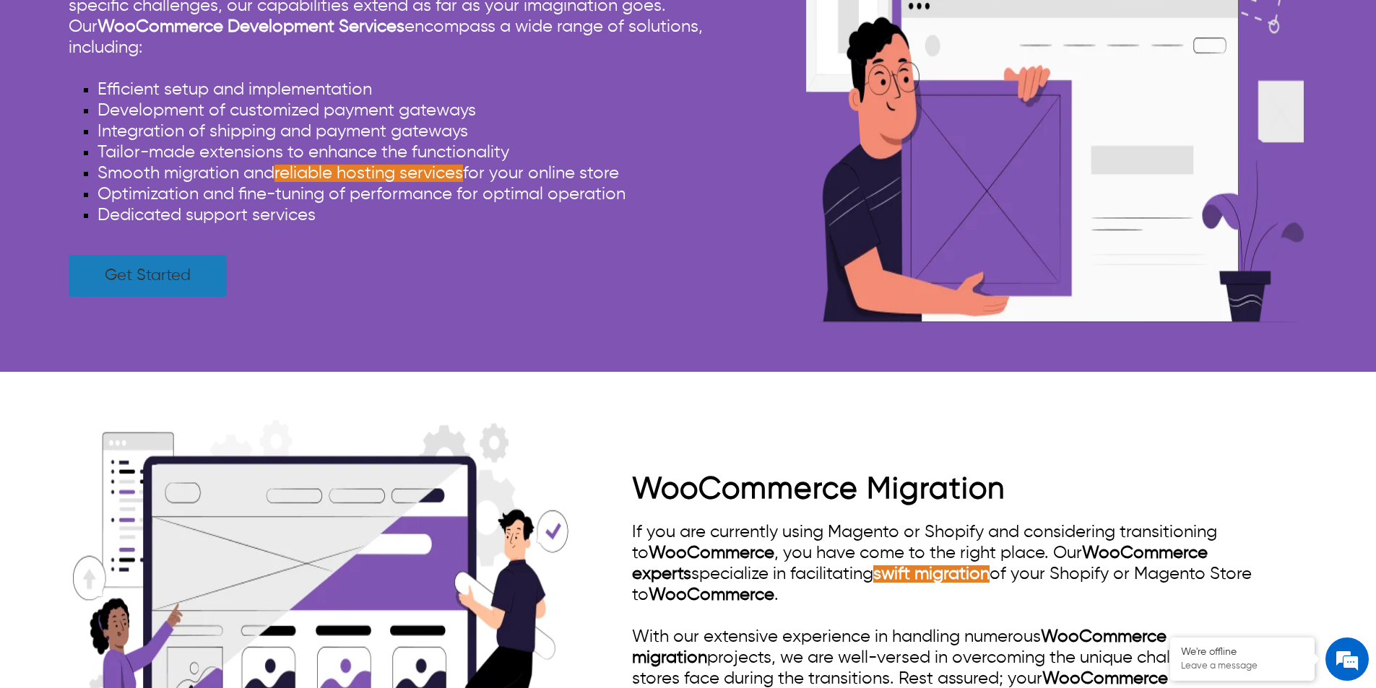
click at [147, 285] on link "Get Started" at bounding box center [148, 276] width 158 height 42
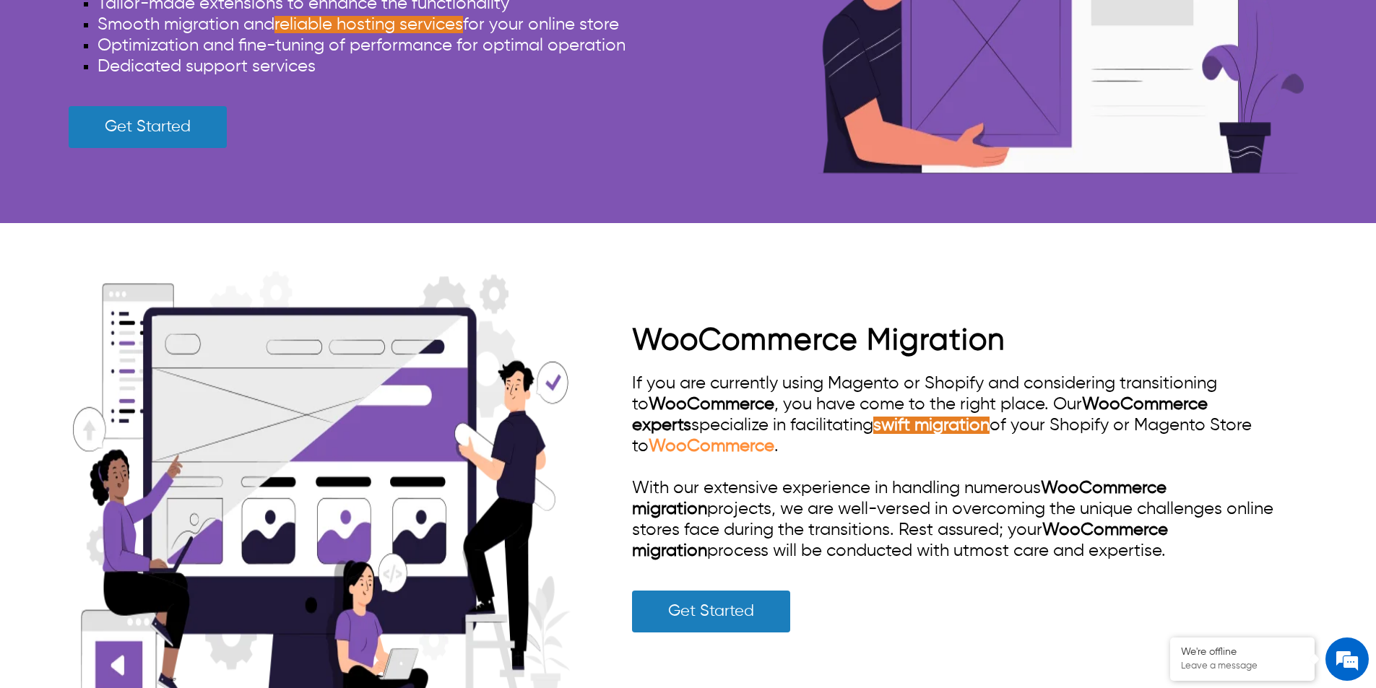
scroll to position [3646, 0]
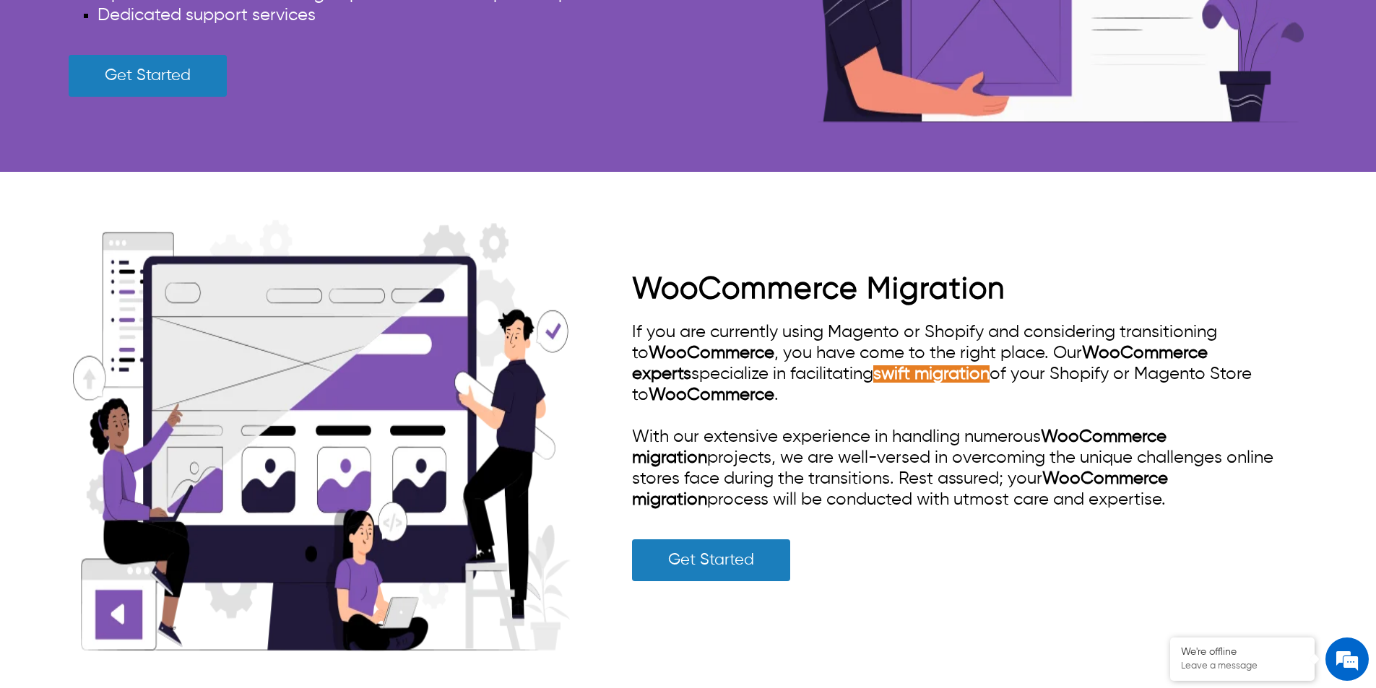
scroll to position [3285, 0]
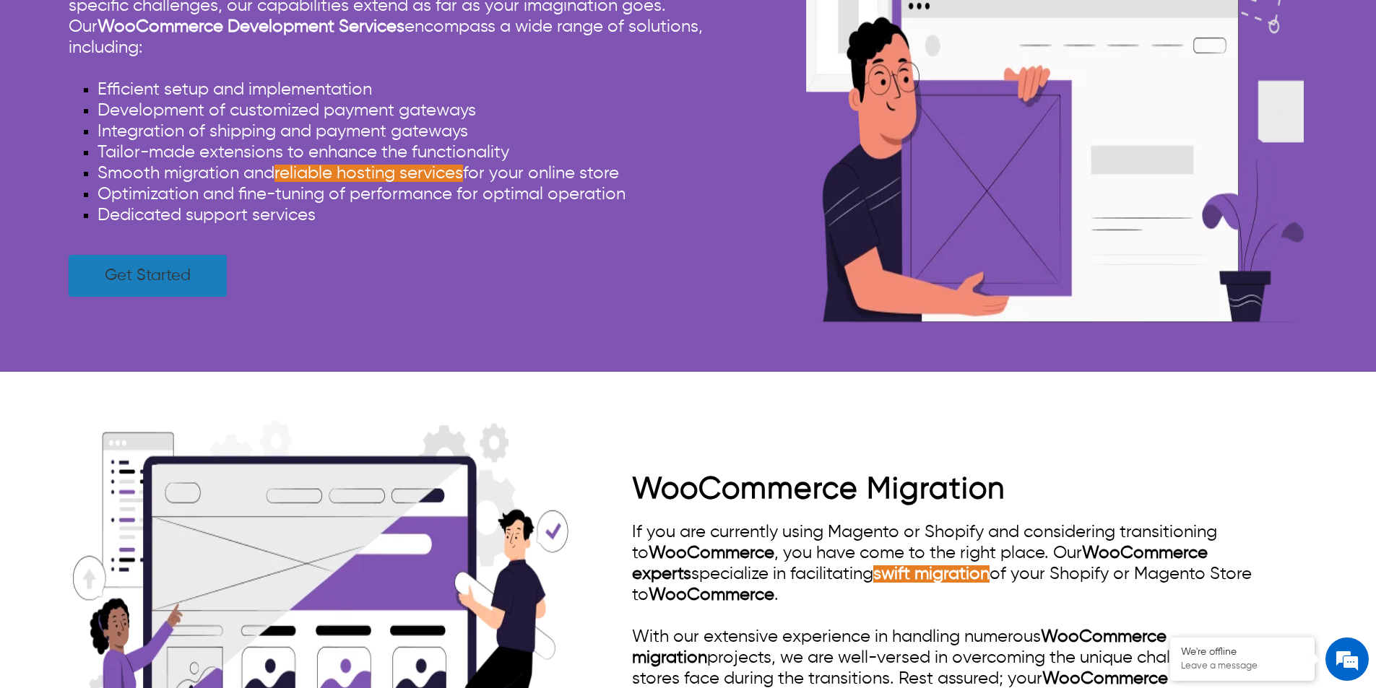
click at [211, 276] on link "Get Started" at bounding box center [148, 276] width 158 height 42
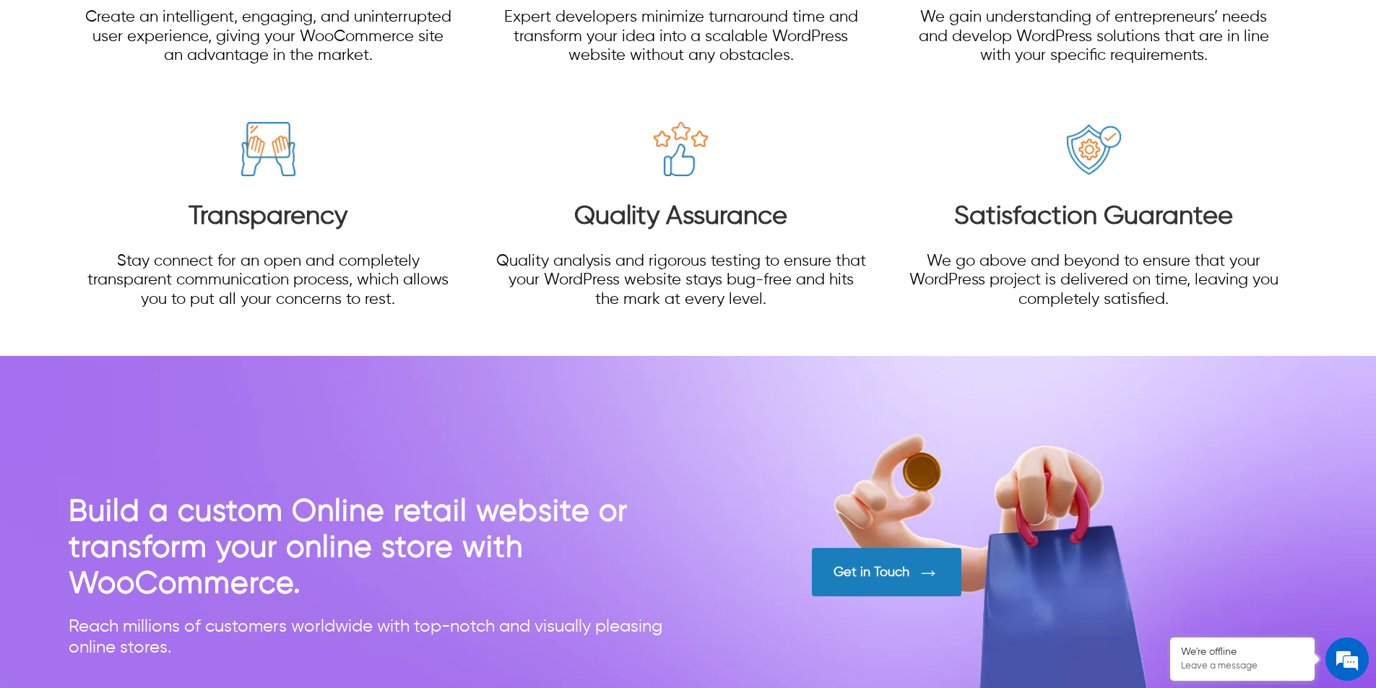
scroll to position [6101, 0]
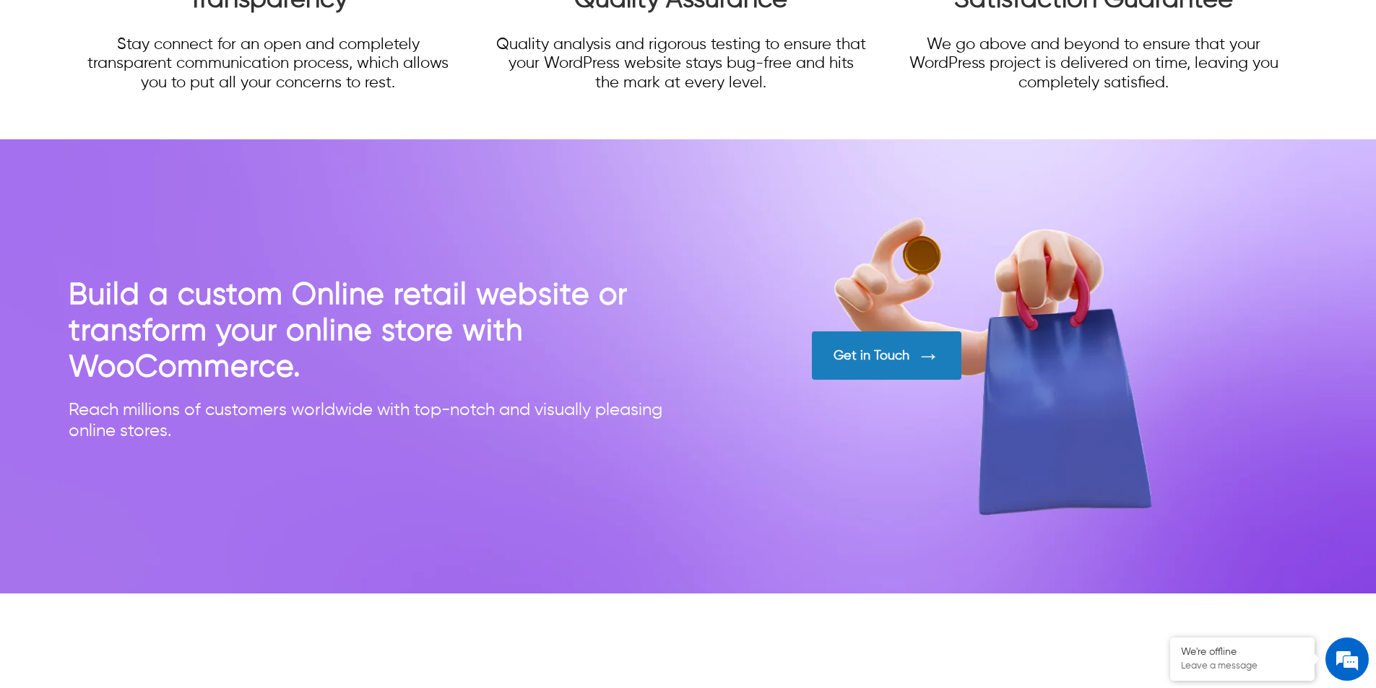
click at [864, 361] on div "Get in Touch" at bounding box center [871, 356] width 76 height 16
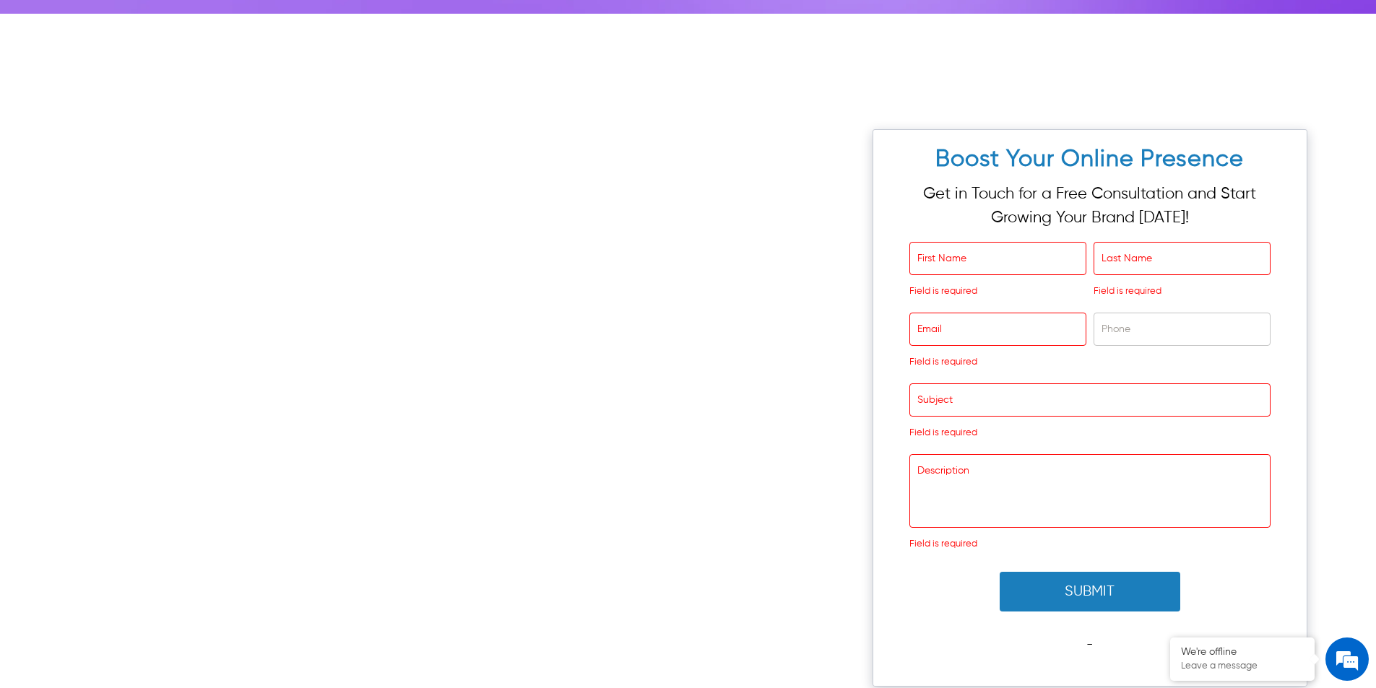
scroll to position [6678, 0]
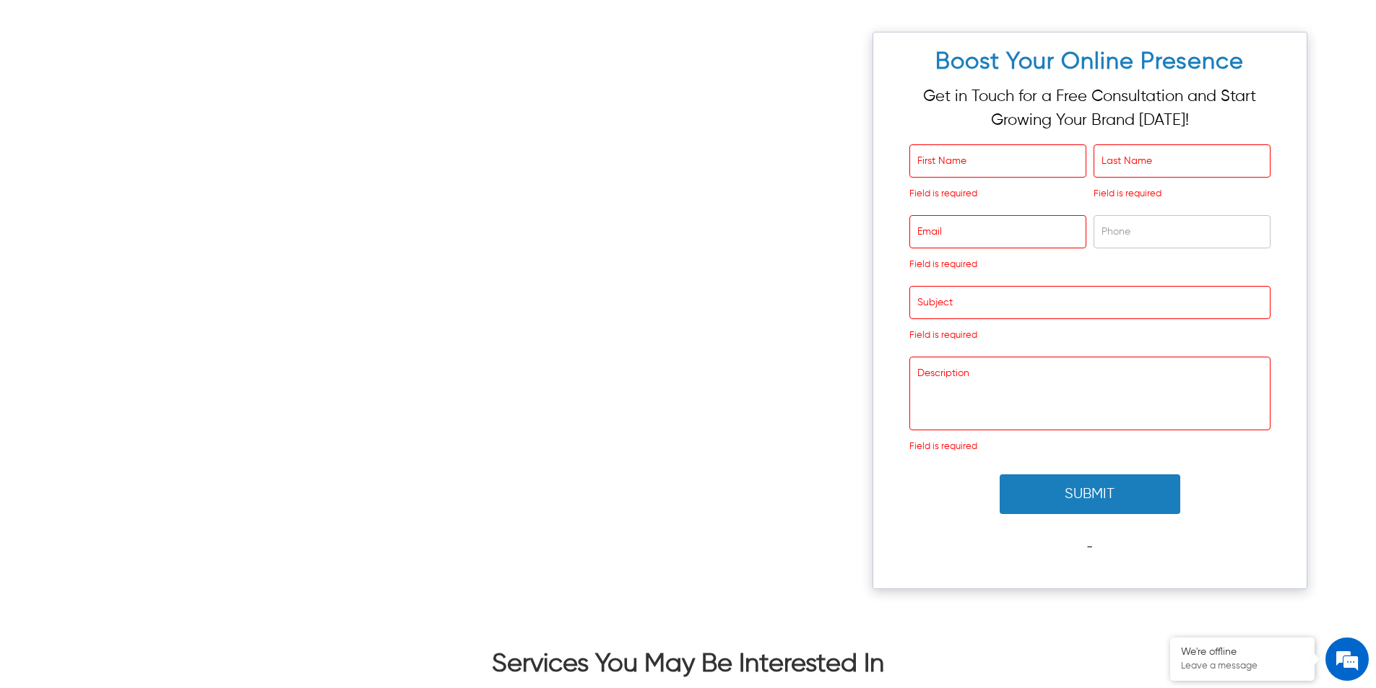
scroll to position [6535, 0]
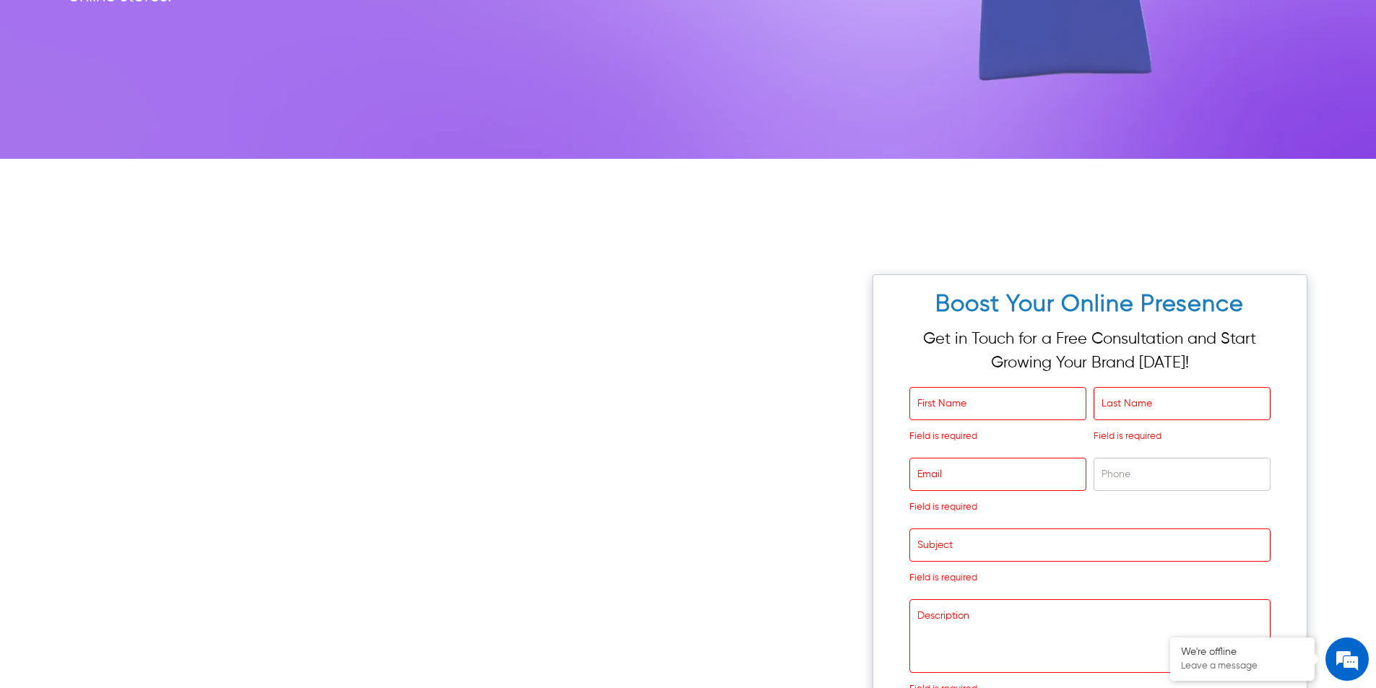
click at [1184, 334] on p "Get in Touch for a Free Consultation and Start Growing Your Brand [DATE]!" at bounding box center [1089, 352] width 361 height 48
click at [1183, 309] on h2 "Boost Your Online Presence" at bounding box center [1089, 304] width 378 height 45
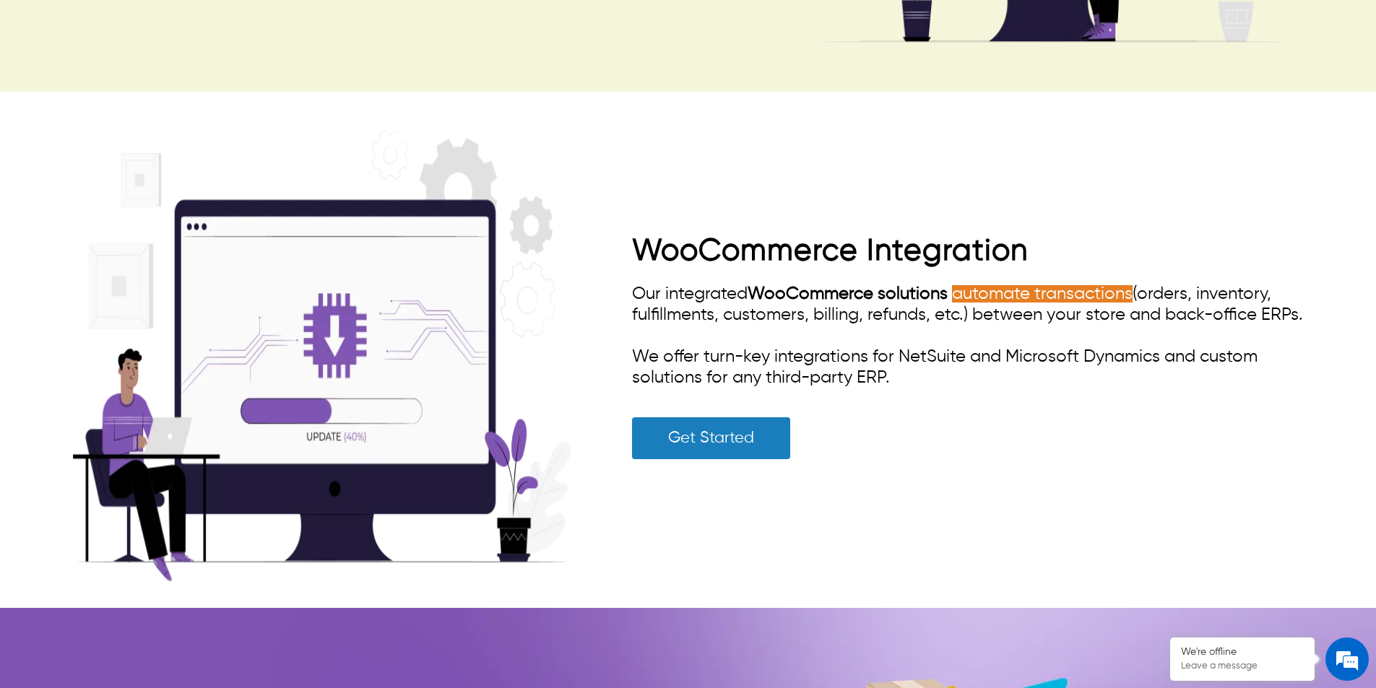
scroll to position [4730, 0]
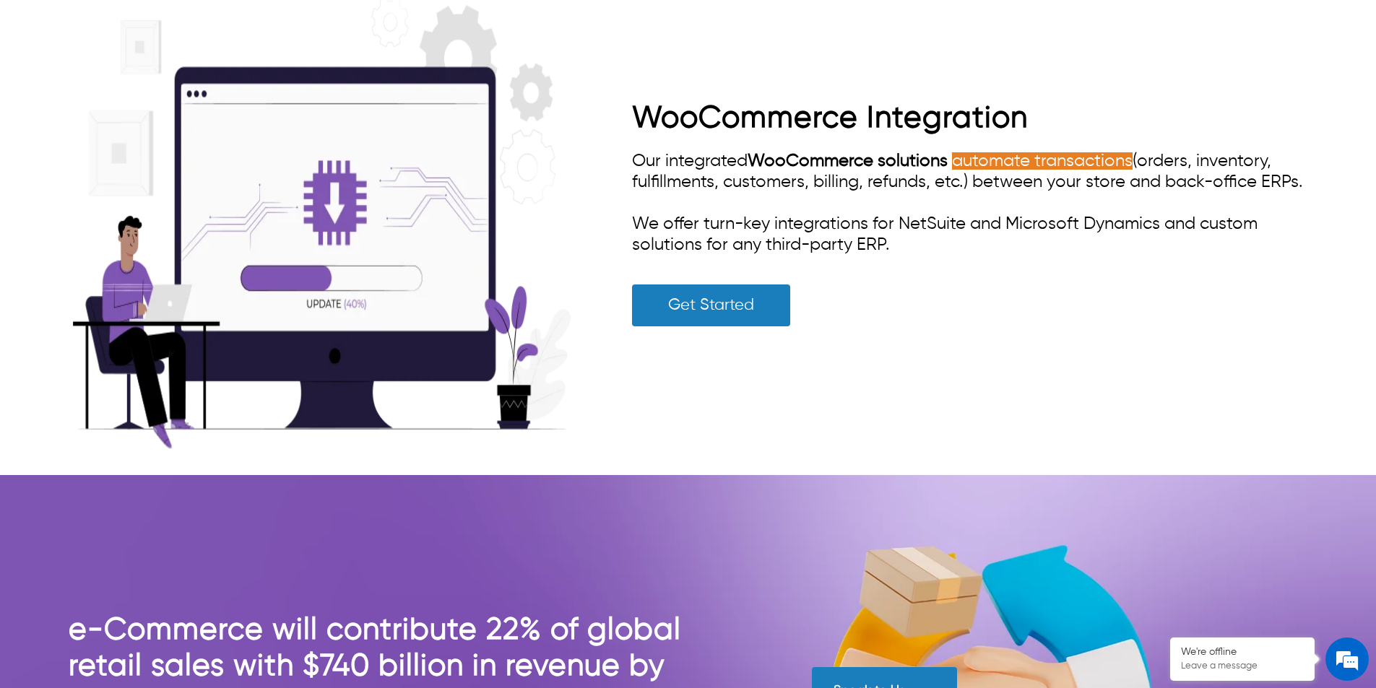
click at [672, 230] on span "We offer turn-key integrations for NetSuite and Microsoft Dynamics and custom s…" at bounding box center [944, 234] width 625 height 38
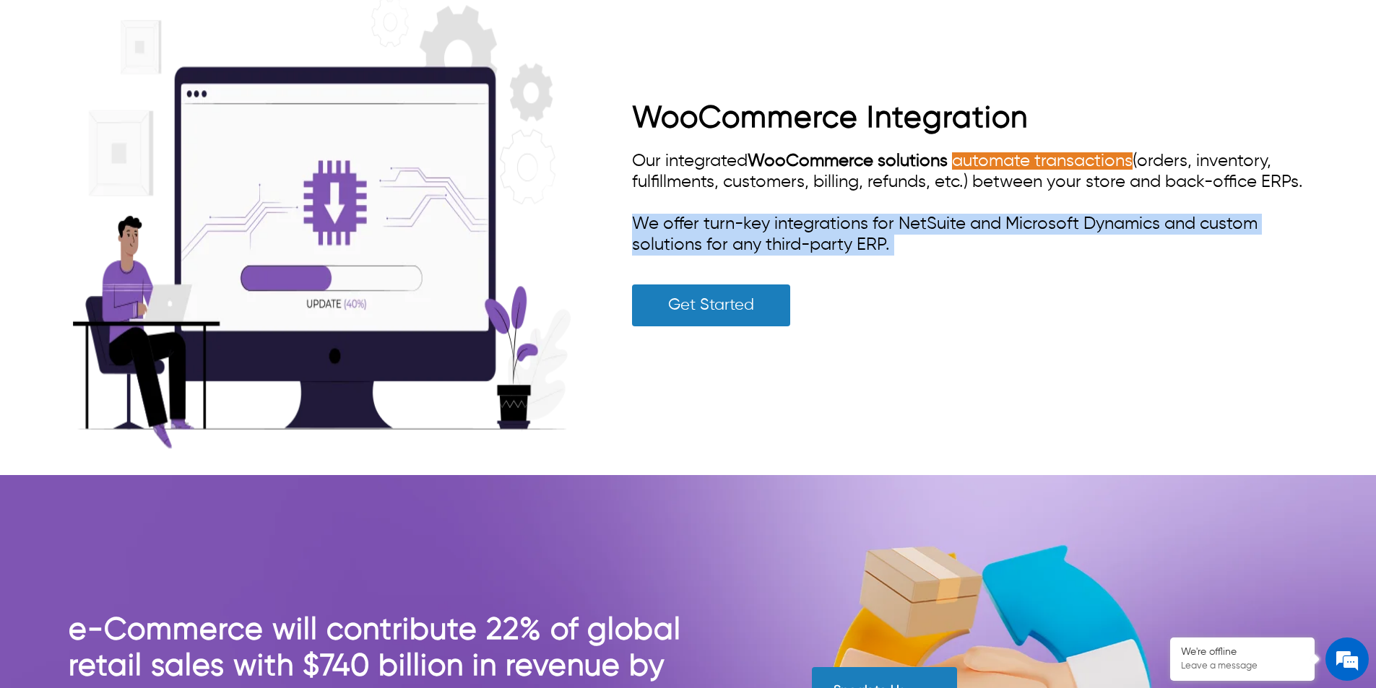
click at [672, 230] on span "We offer turn-key integrations for NetSuite and Microsoft Dynamics and custom s…" at bounding box center [944, 234] width 625 height 38
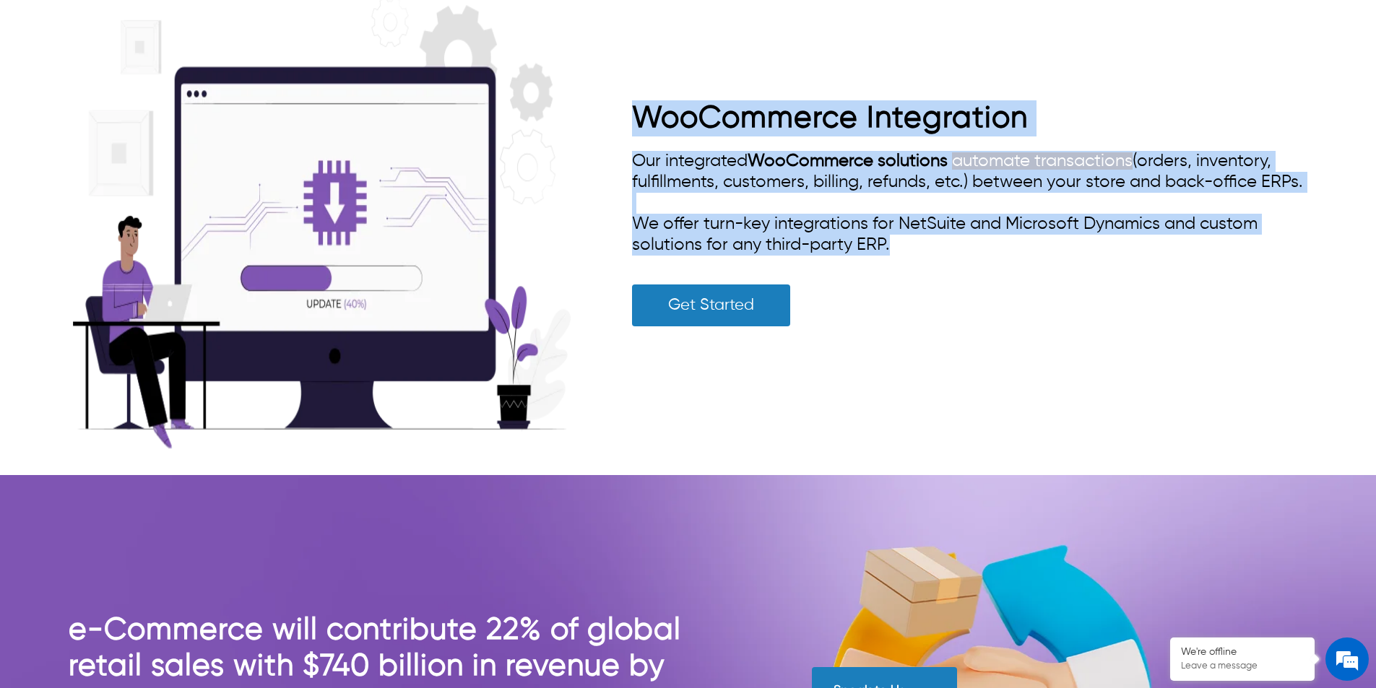
drag, startPoint x: 630, startPoint y: 113, endPoint x: 907, endPoint y: 256, distance: 311.7
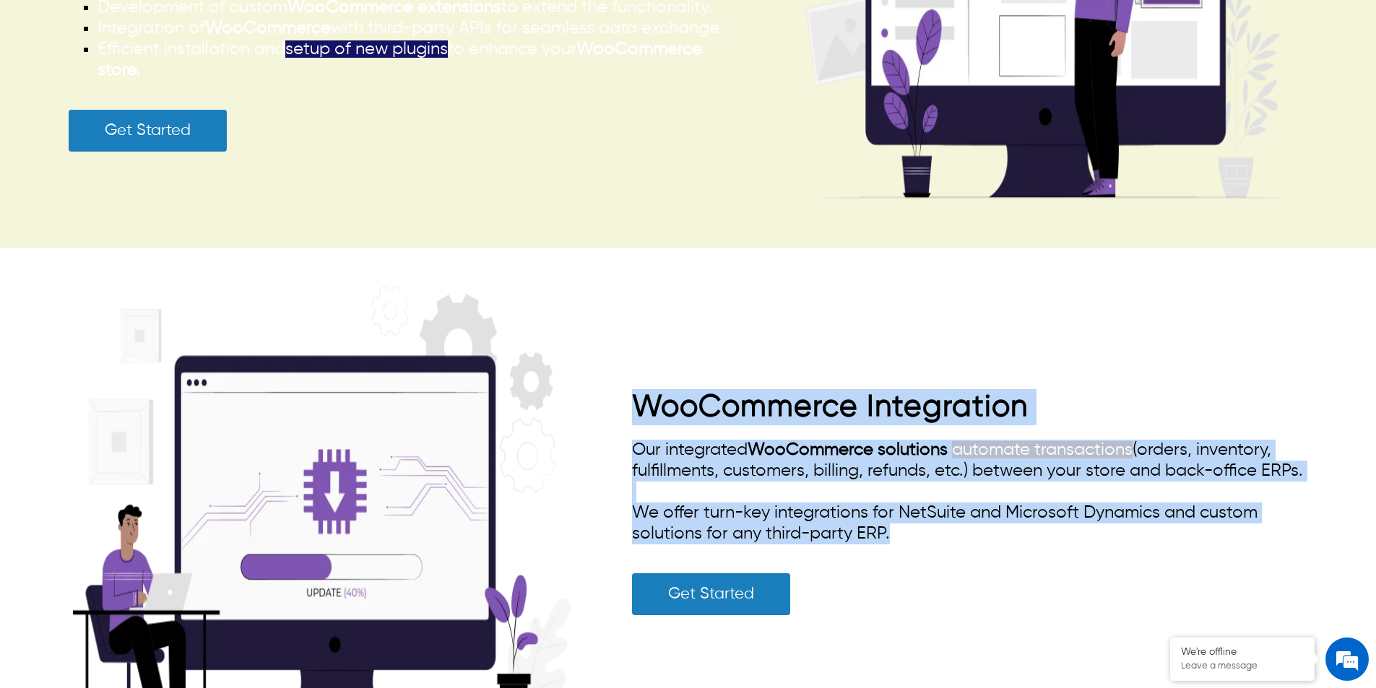
scroll to position [4008, 0]
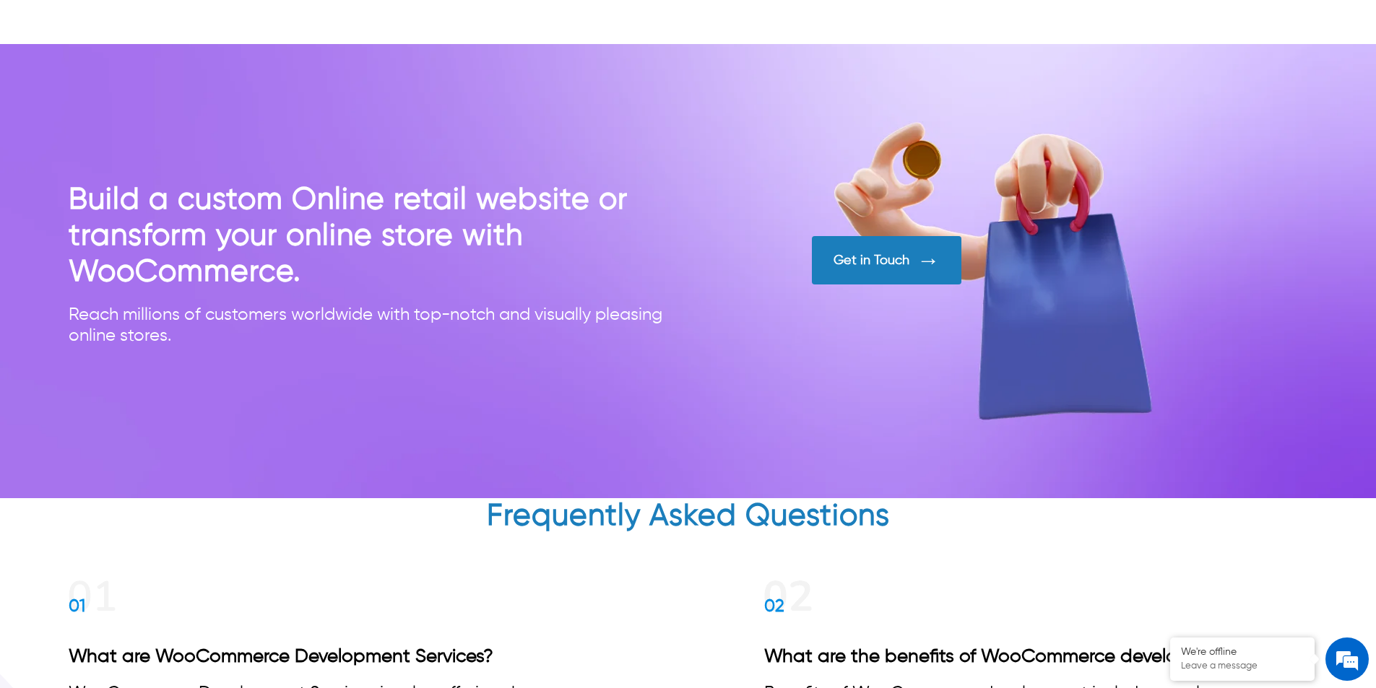
scroll to position [6437, 0]
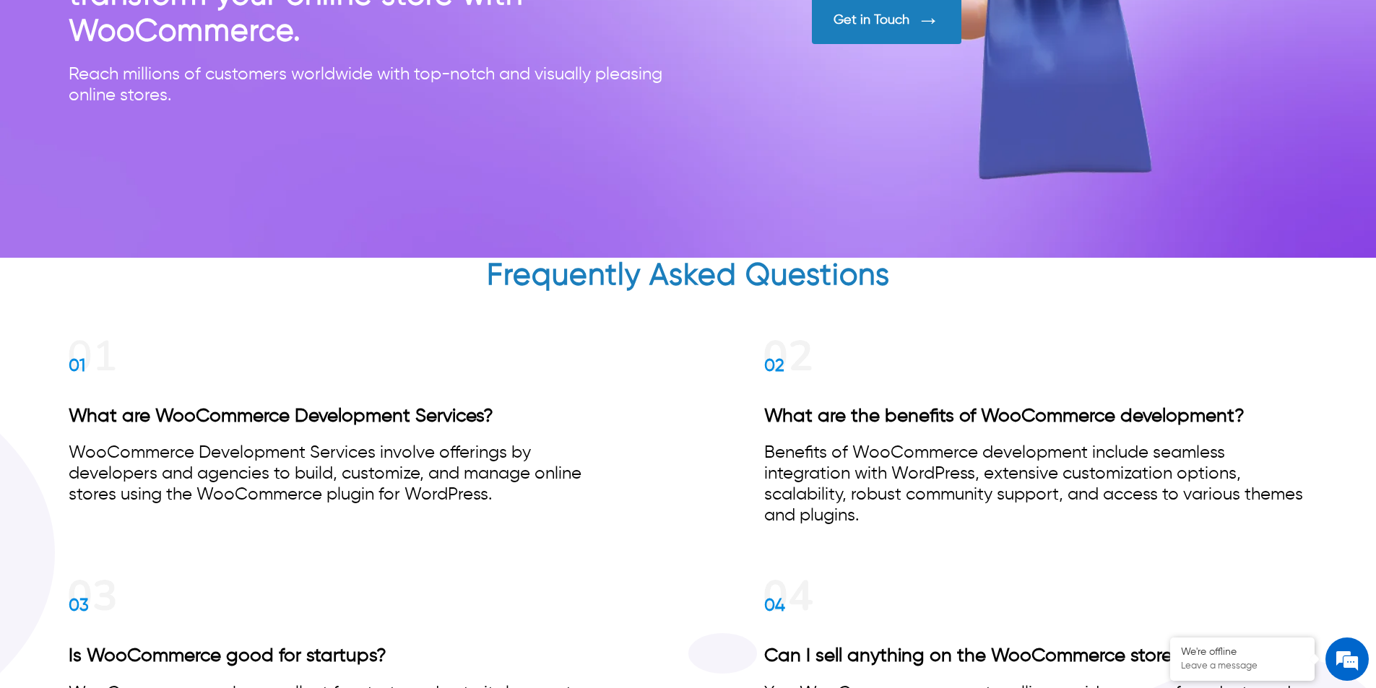
click at [778, 370] on span "02" at bounding box center [774, 366] width 20 height 14
click at [81, 367] on span "01" at bounding box center [77, 366] width 17 height 14
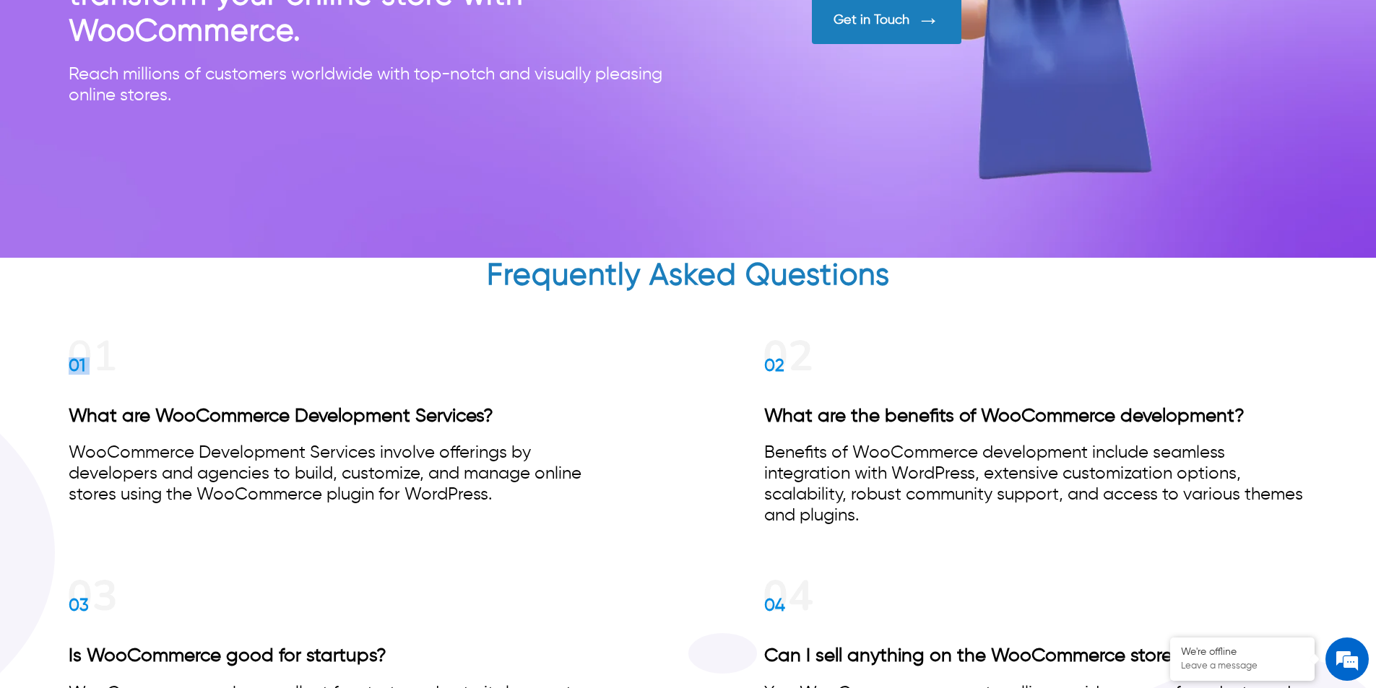
scroll to position [6725, 0]
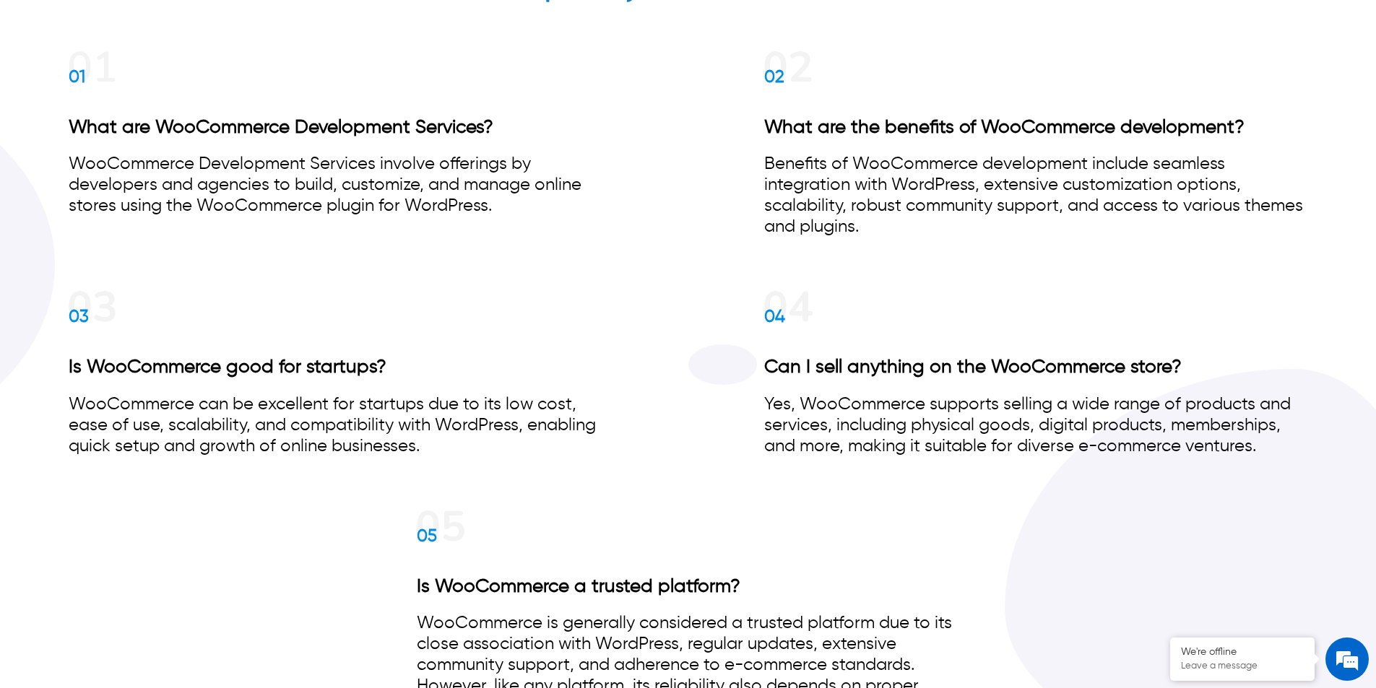
click at [72, 320] on span "03" at bounding box center [79, 317] width 20 height 14
click at [775, 314] on span "04" at bounding box center [774, 317] width 21 height 14
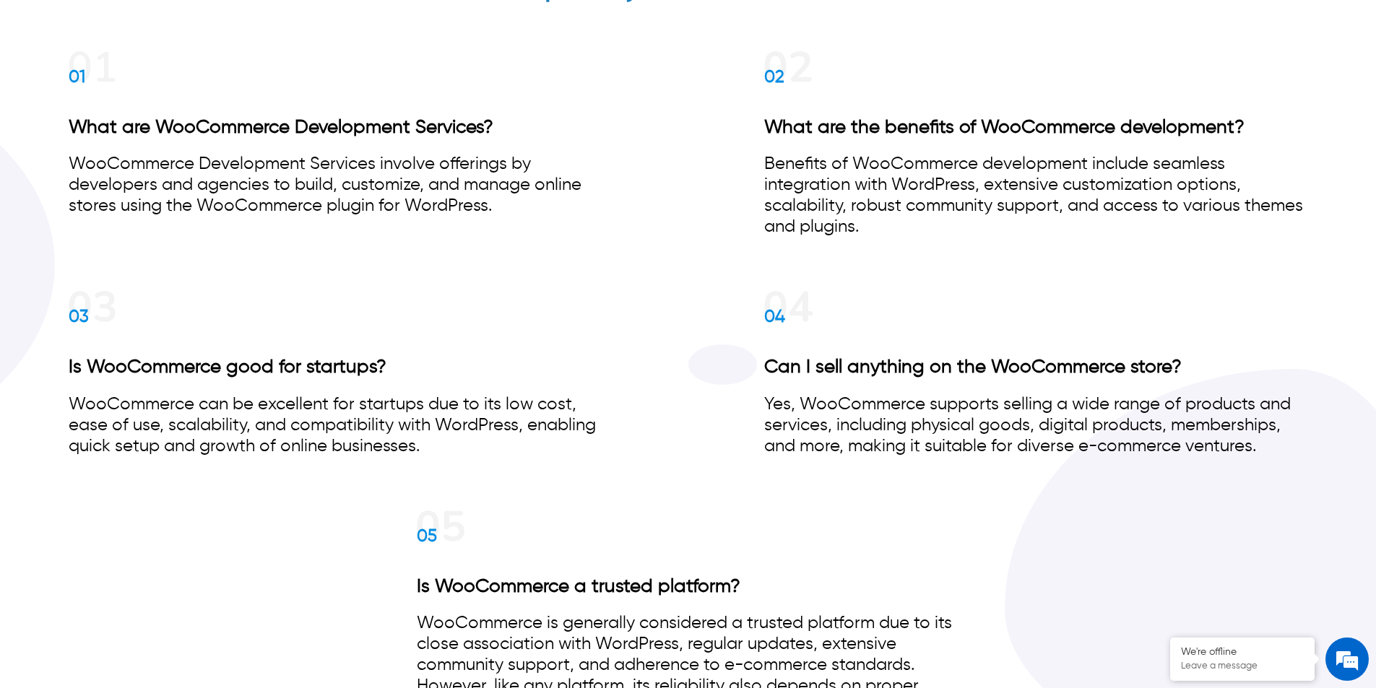
click at [426, 537] on span "05" at bounding box center [427, 536] width 20 height 14
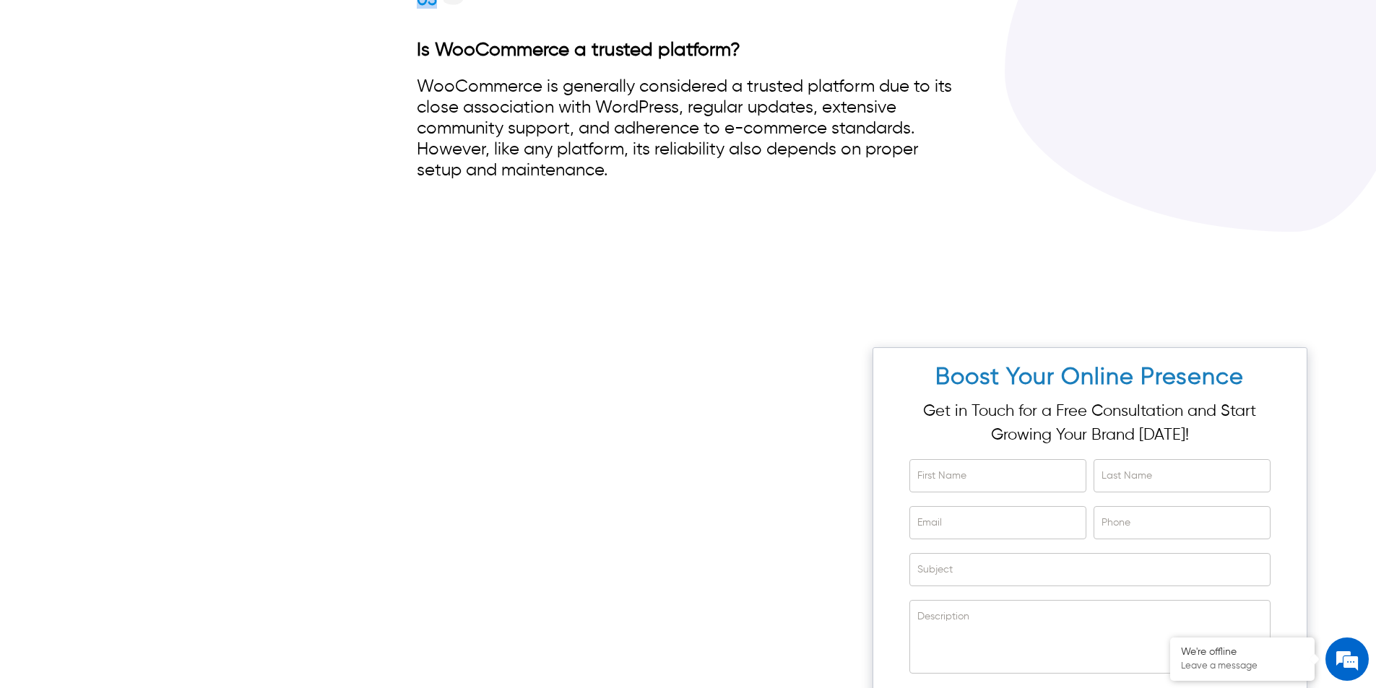
scroll to position [7447, 0]
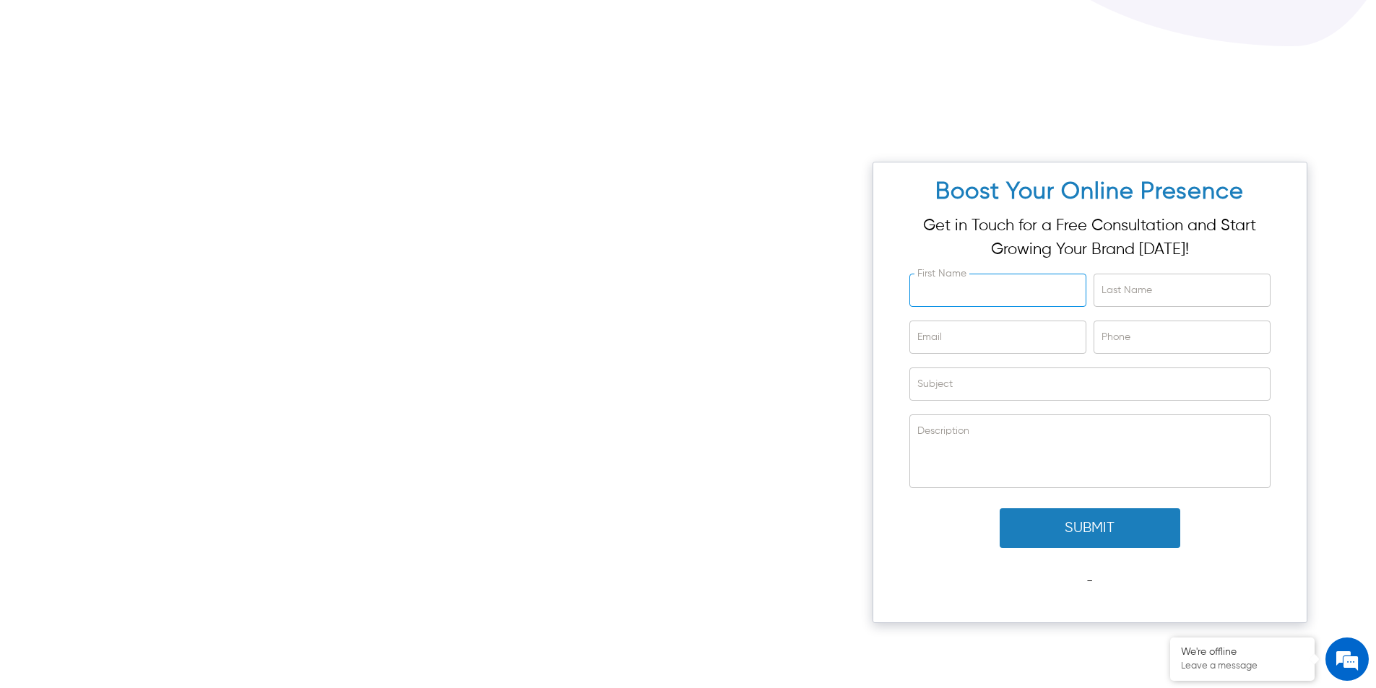
click at [999, 295] on input "First Name" at bounding box center [997, 290] width 175 height 32
click at [1123, 288] on input "Last Name" at bounding box center [1181, 290] width 175 height 32
click at [1133, 333] on input "Phone" at bounding box center [1181, 337] width 175 height 32
drag, startPoint x: 1038, startPoint y: 349, endPoint x: 1038, endPoint y: 371, distance: 21.7
click at [1038, 349] on input "Email" at bounding box center [997, 337] width 175 height 32
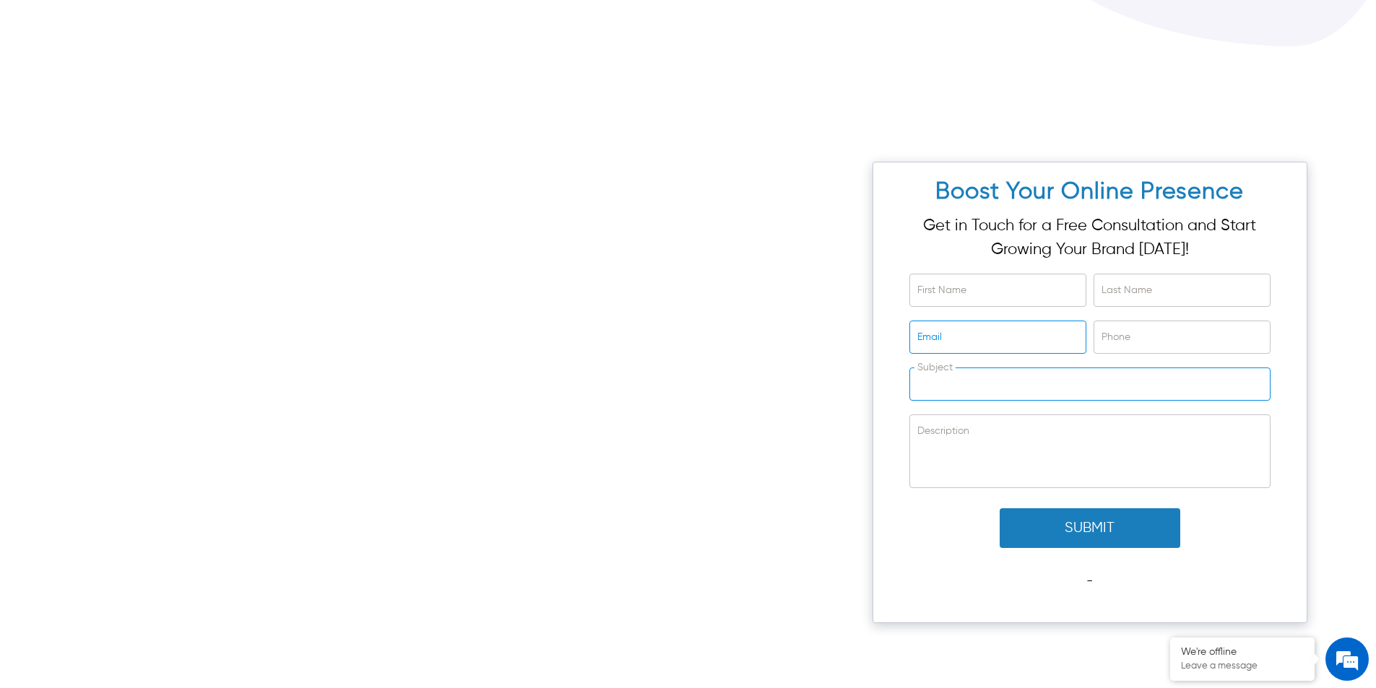
click at [1035, 394] on input "Subject" at bounding box center [1090, 384] width 360 height 32
click at [1044, 448] on textarea "Description" at bounding box center [1090, 451] width 360 height 72
click at [1110, 389] on input "Subject" at bounding box center [1090, 384] width 360 height 32
click at [1118, 336] on input "Phone" at bounding box center [1181, 337] width 175 height 32
click at [1009, 351] on input "Email" at bounding box center [997, 337] width 175 height 32
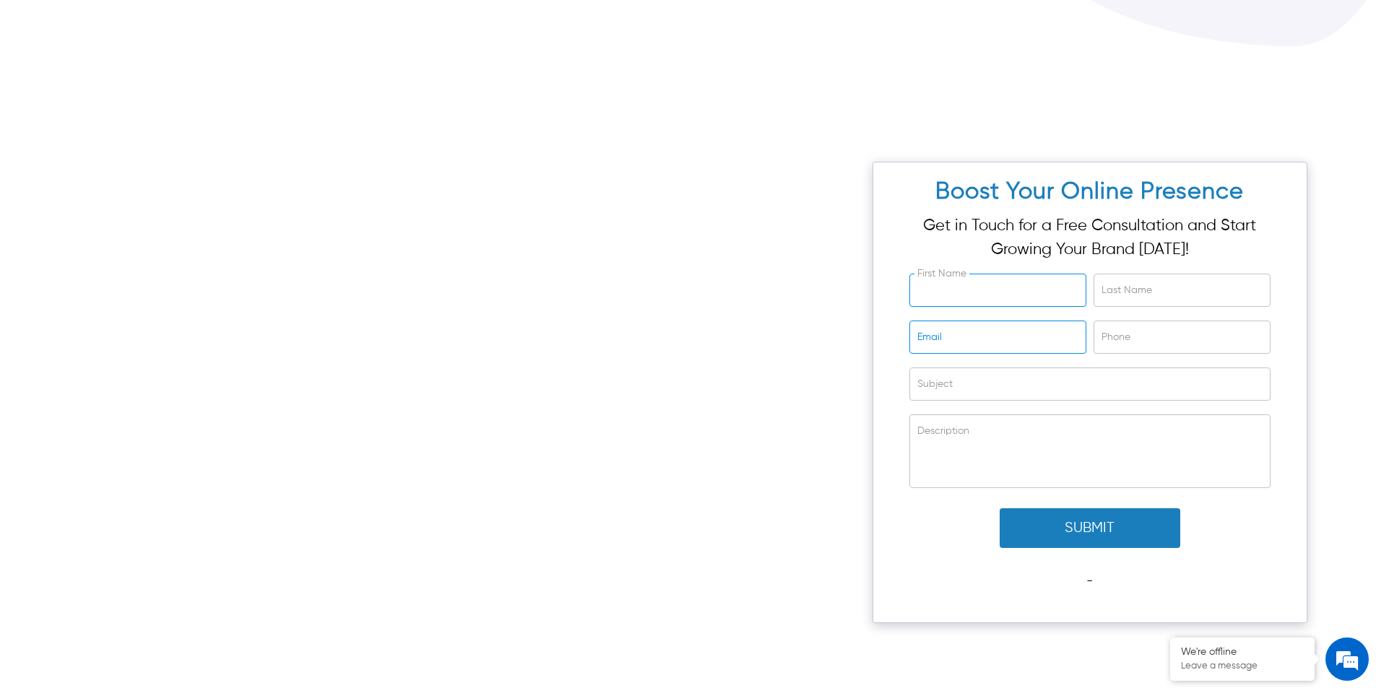
click at [1009, 292] on input "First Name" at bounding box center [997, 290] width 175 height 32
click at [1114, 284] on input "Last Name" at bounding box center [1181, 290] width 175 height 32
drag, startPoint x: 1135, startPoint y: 326, endPoint x: 1062, endPoint y: 348, distance: 76.3
click at [1135, 326] on input "Phone" at bounding box center [1181, 337] width 175 height 32
click at [1025, 352] on input "Email" at bounding box center [997, 337] width 175 height 32
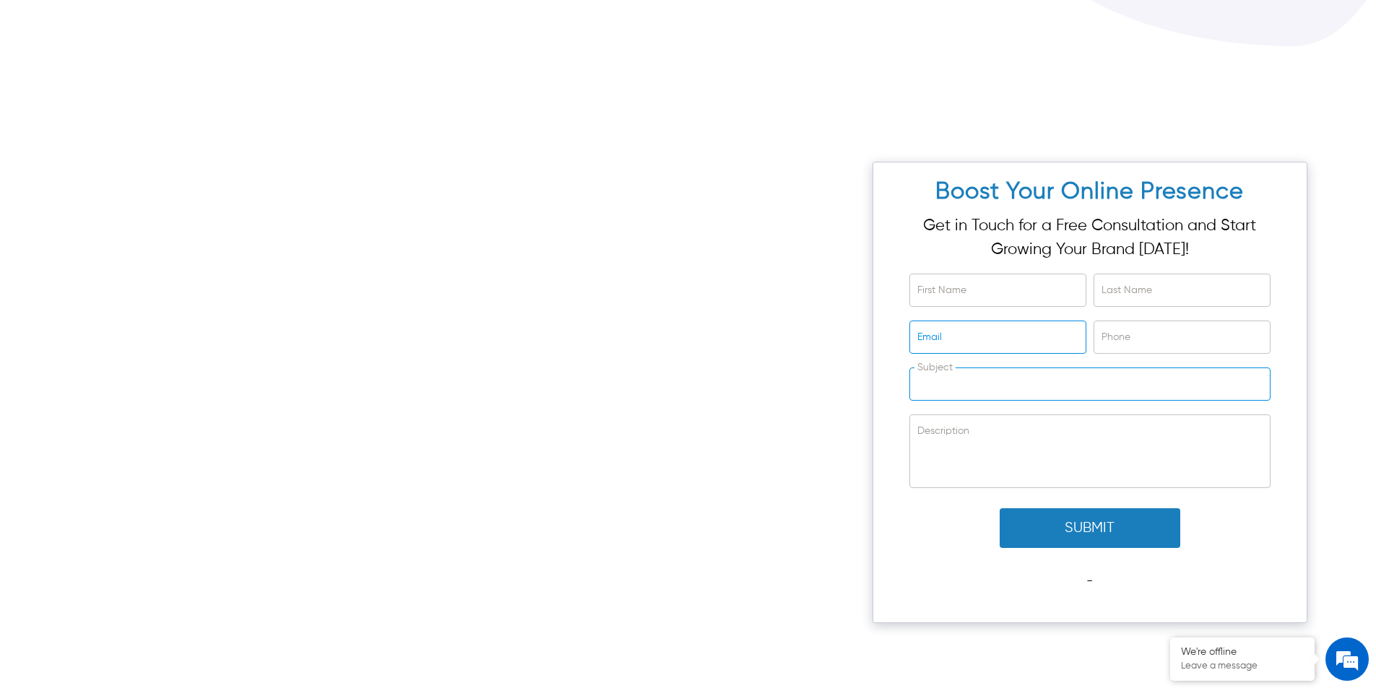
click at [1025, 383] on input "Subject" at bounding box center [1090, 384] width 360 height 32
click at [994, 466] on textarea "Description" at bounding box center [1090, 451] width 360 height 72
click at [999, 377] on input "Subject" at bounding box center [1090, 384] width 360 height 32
click at [989, 338] on input "Email" at bounding box center [997, 337] width 175 height 32
click at [1098, 329] on input "Phone" at bounding box center [1181, 337] width 175 height 32
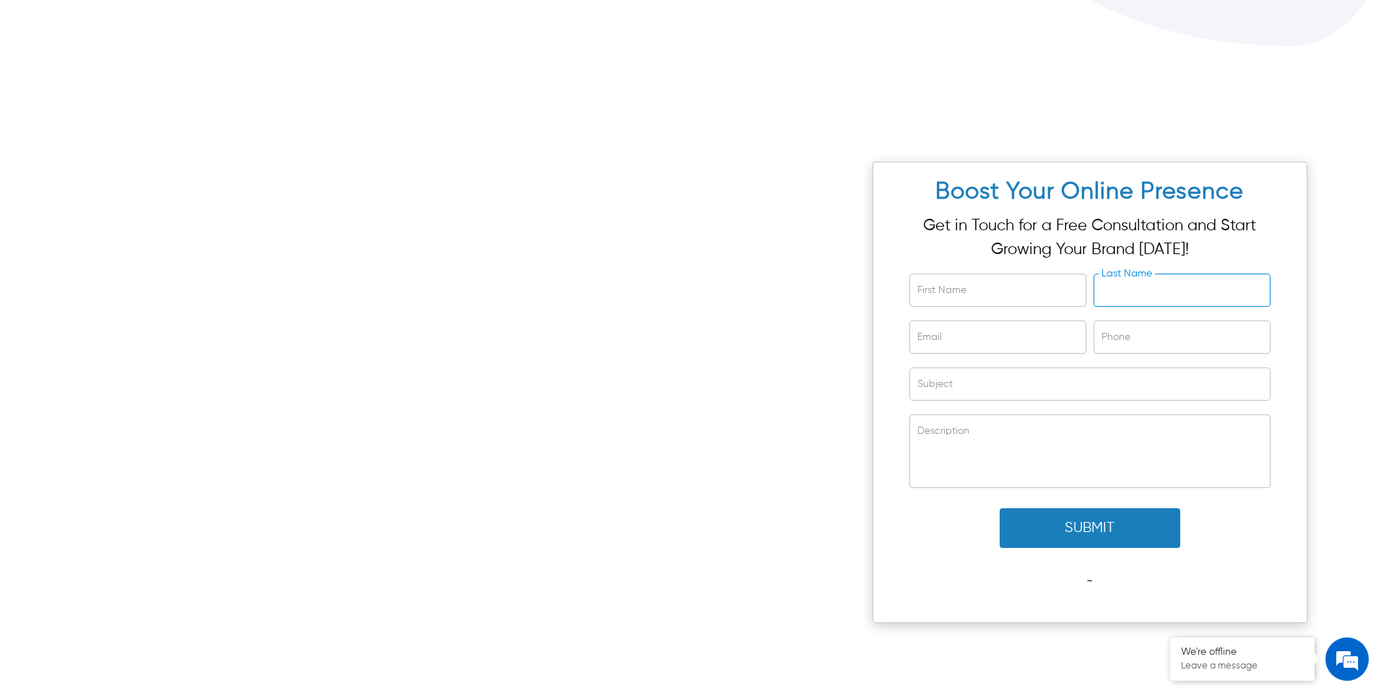
click at [1111, 292] on input "Last Name" at bounding box center [1181, 290] width 175 height 32
click at [1044, 288] on input "First Name" at bounding box center [997, 290] width 175 height 32
click at [1139, 282] on input "Last Name" at bounding box center [1181, 290] width 175 height 32
click at [1144, 341] on input "Phone" at bounding box center [1181, 337] width 175 height 32
click at [1036, 349] on input "Email" at bounding box center [997, 337] width 175 height 32
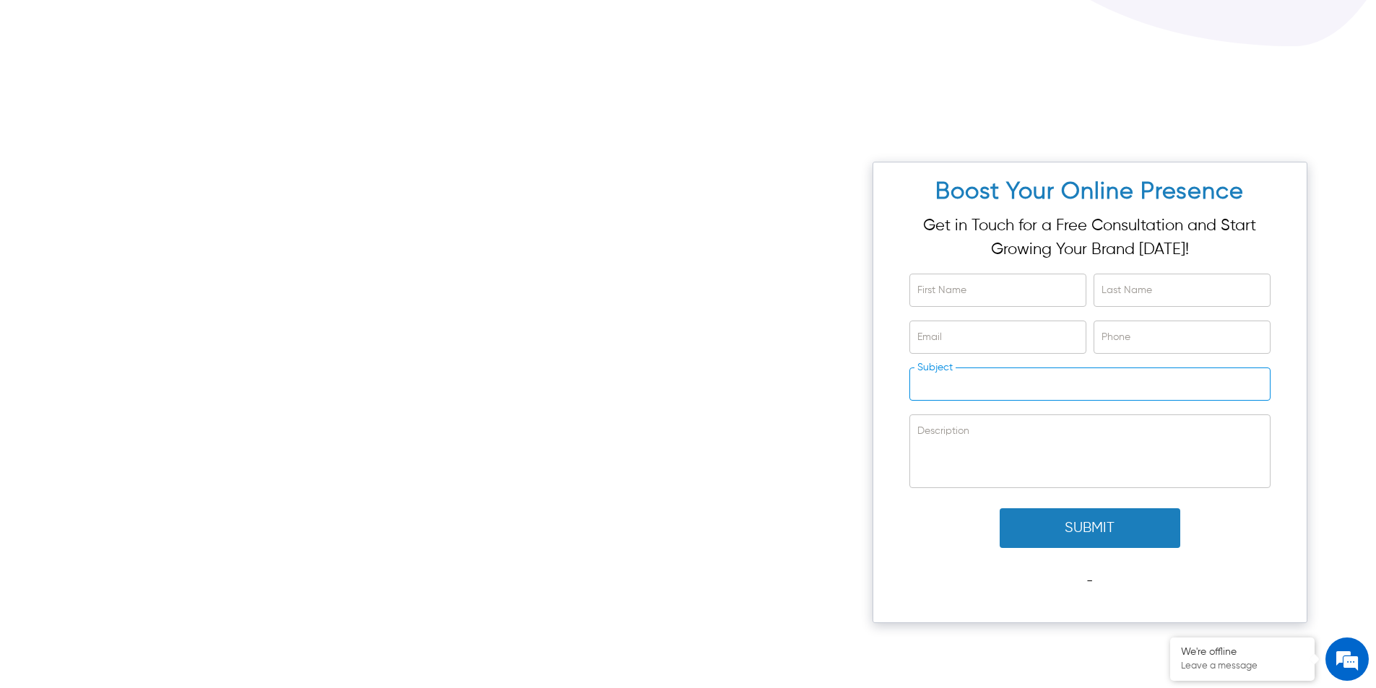
click at [1033, 391] on input "Subject" at bounding box center [1090, 384] width 360 height 32
click at [1022, 427] on textarea "Description" at bounding box center [1090, 451] width 360 height 72
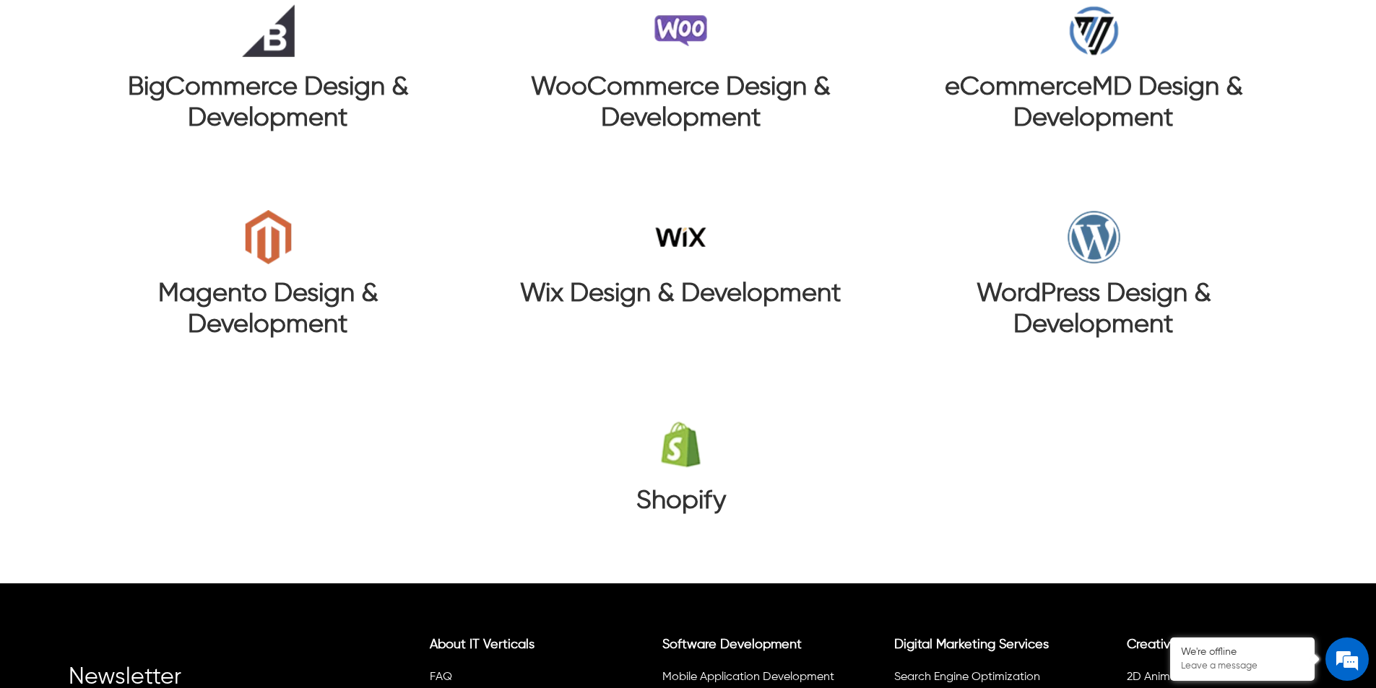
scroll to position [8025, 0]
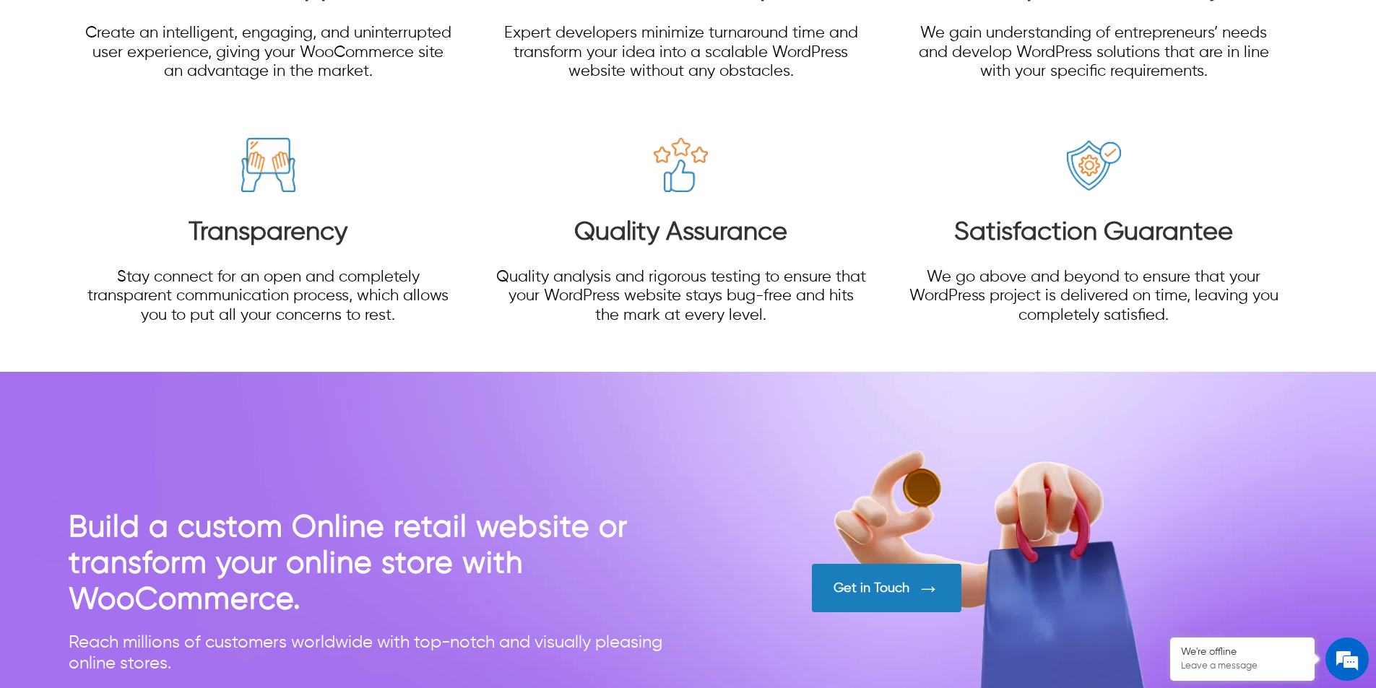
scroll to position [5903, 0]
click at [751, 239] on h3 "Quality Assurance" at bounding box center [680, 234] width 371 height 31
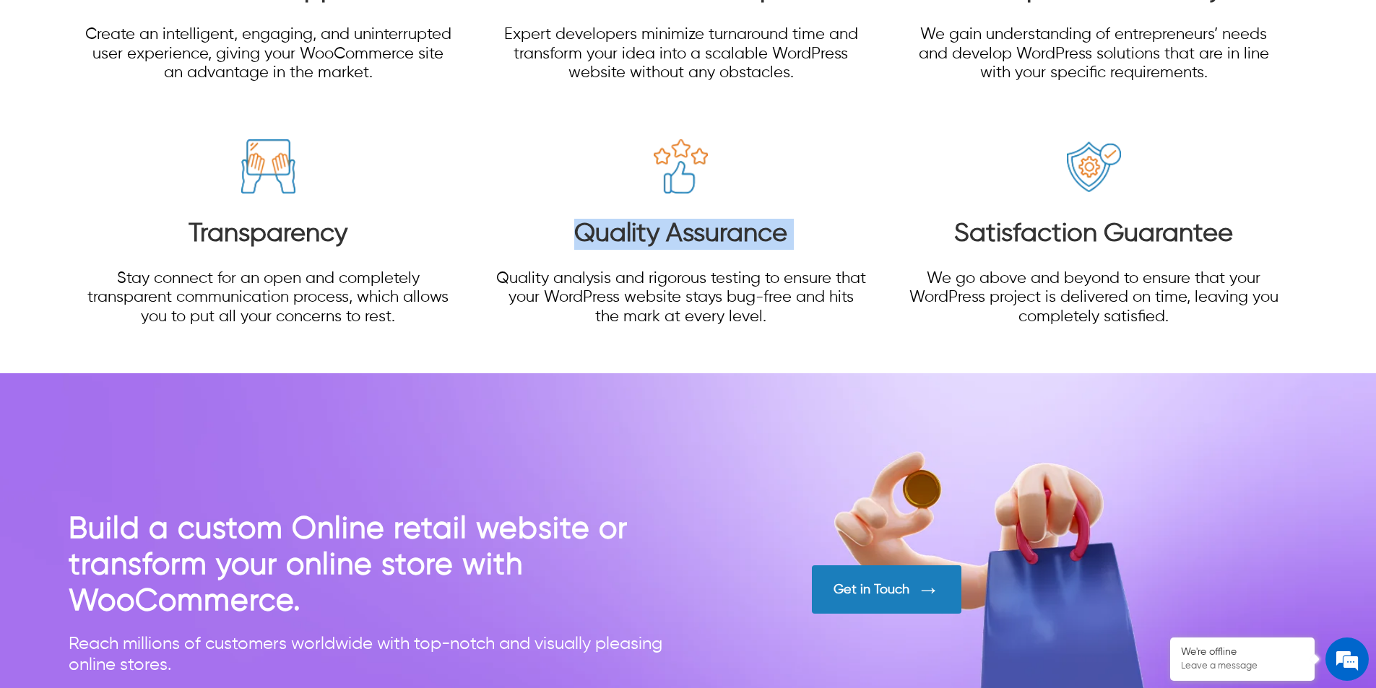
click at [751, 239] on h3 "Quality Assurance" at bounding box center [680, 234] width 371 height 31
click at [1025, 240] on h3 "Satisfaction Guarantee" at bounding box center [1093, 234] width 371 height 31
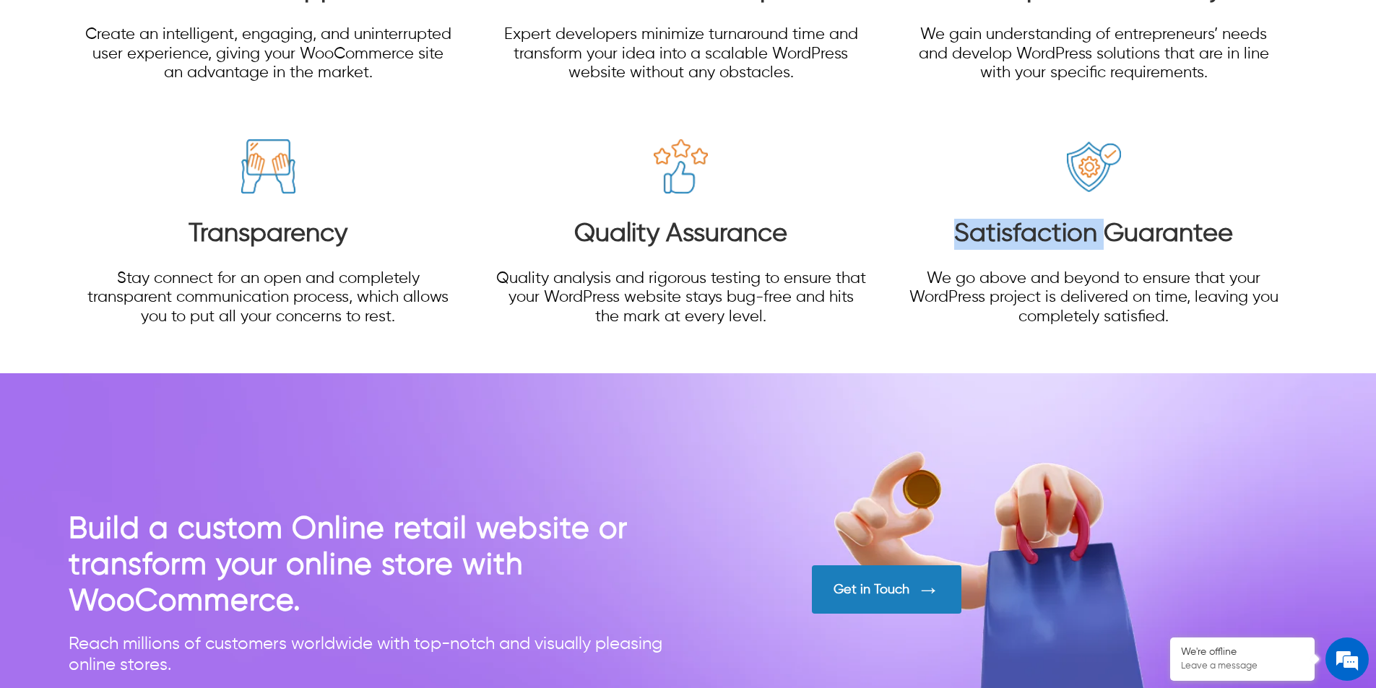
click at [1025, 240] on h3 "Satisfaction Guarantee" at bounding box center [1093, 234] width 371 height 31
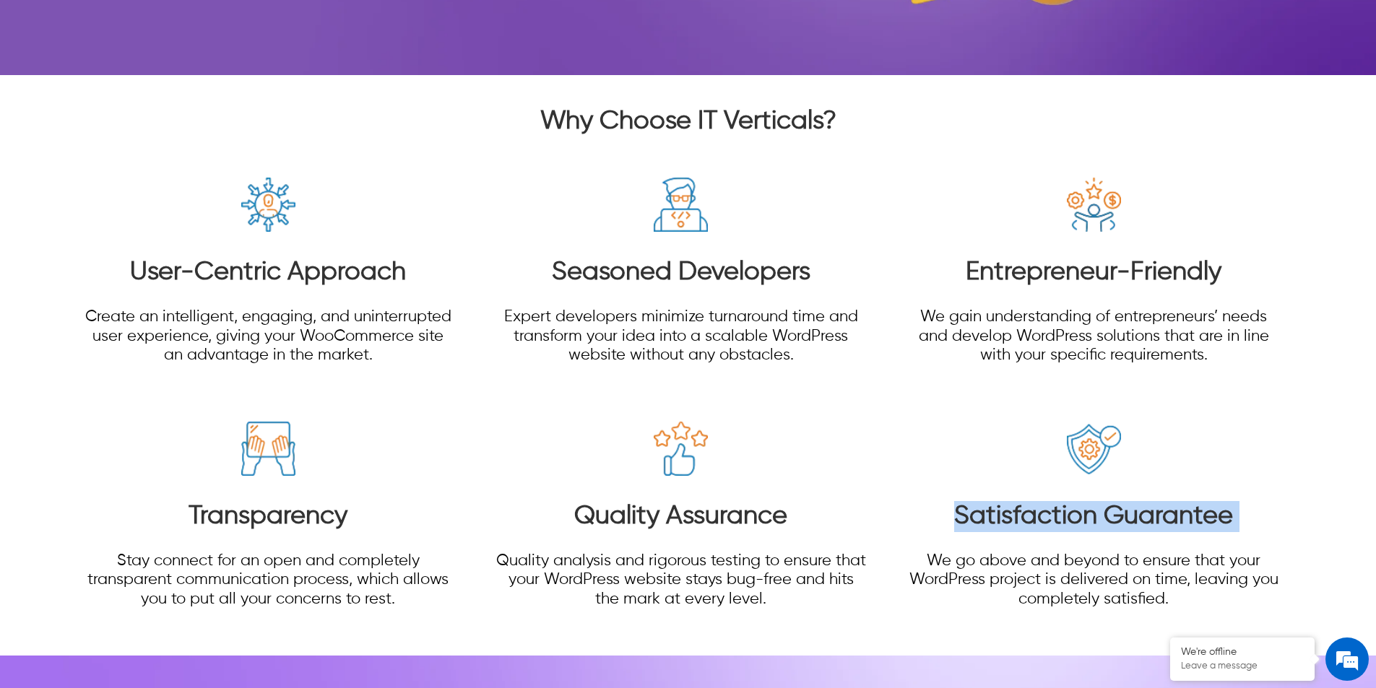
scroll to position [5614, 0]
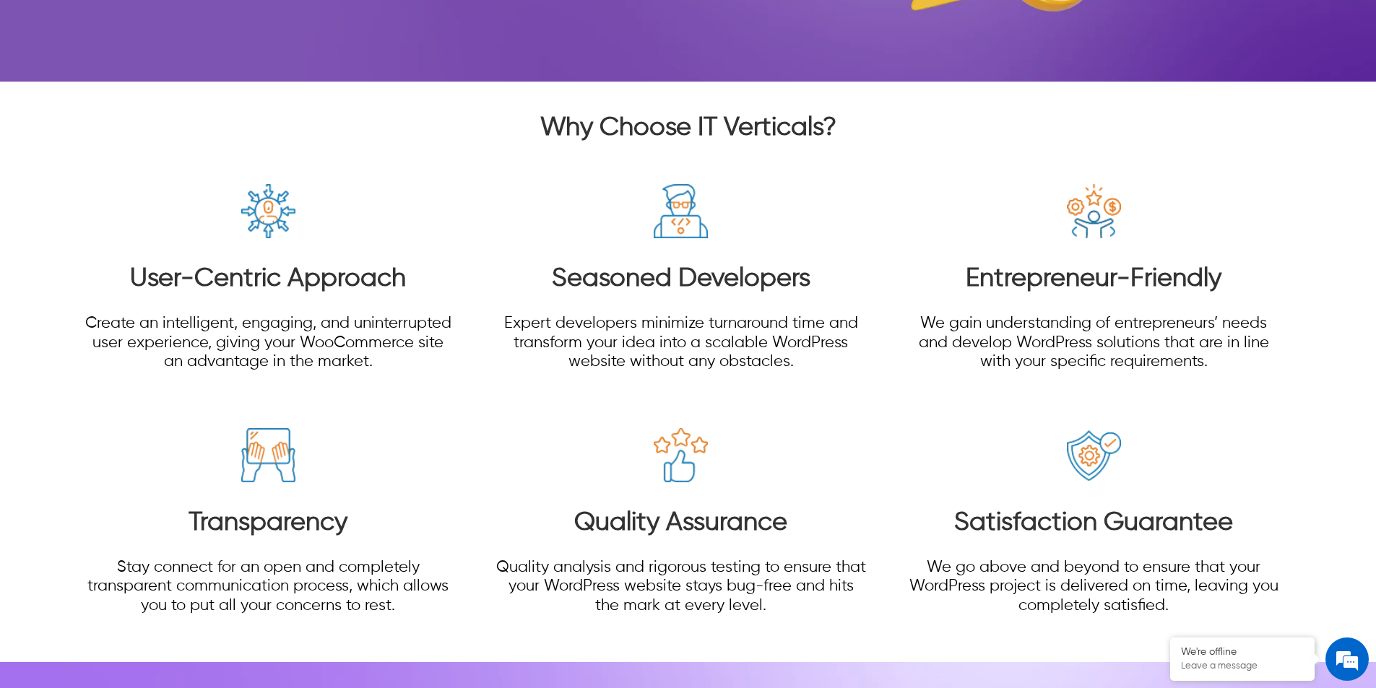
click at [1030, 278] on h3 "Entrepreneur-Friendly" at bounding box center [1093, 279] width 371 height 31
click at [750, 278] on h3 "Seasoned Developers" at bounding box center [680, 279] width 371 height 31
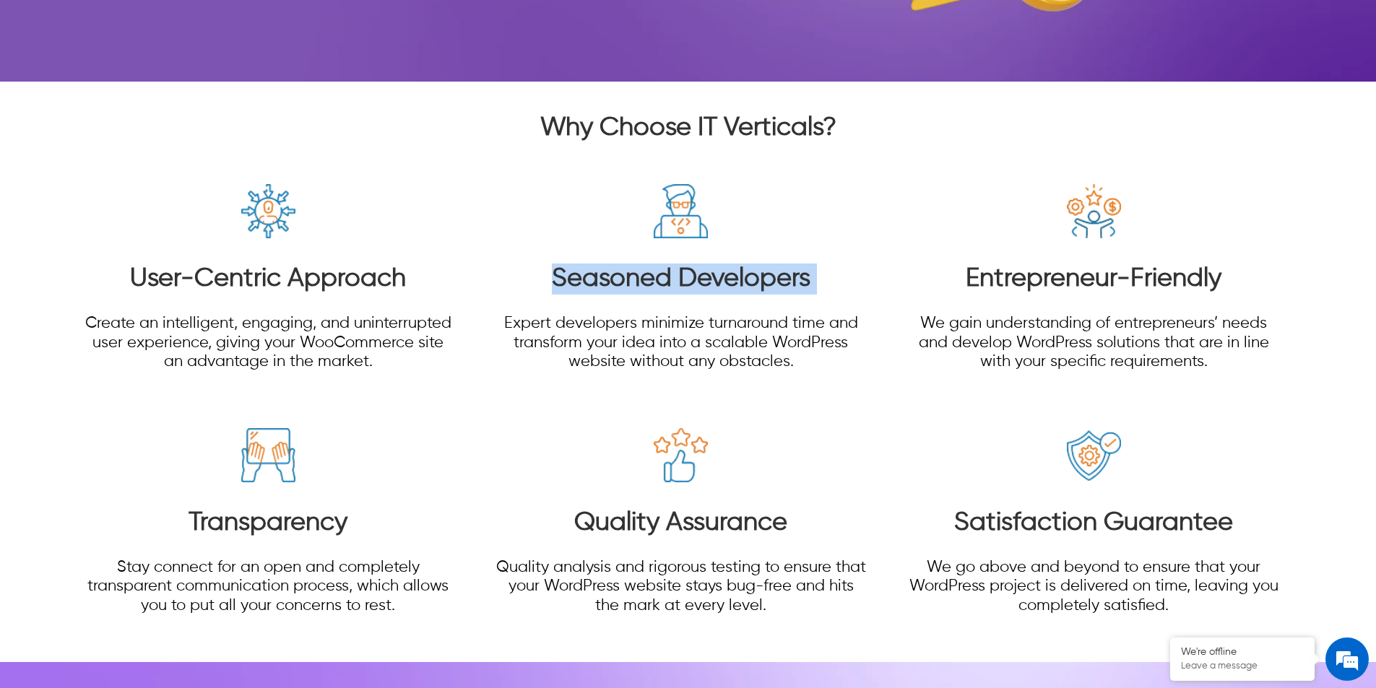
click at [750, 278] on h3 "Seasoned Developers" at bounding box center [680, 279] width 371 height 31
click at [284, 279] on h3 "User-Centric Approach" at bounding box center [267, 279] width 371 height 31
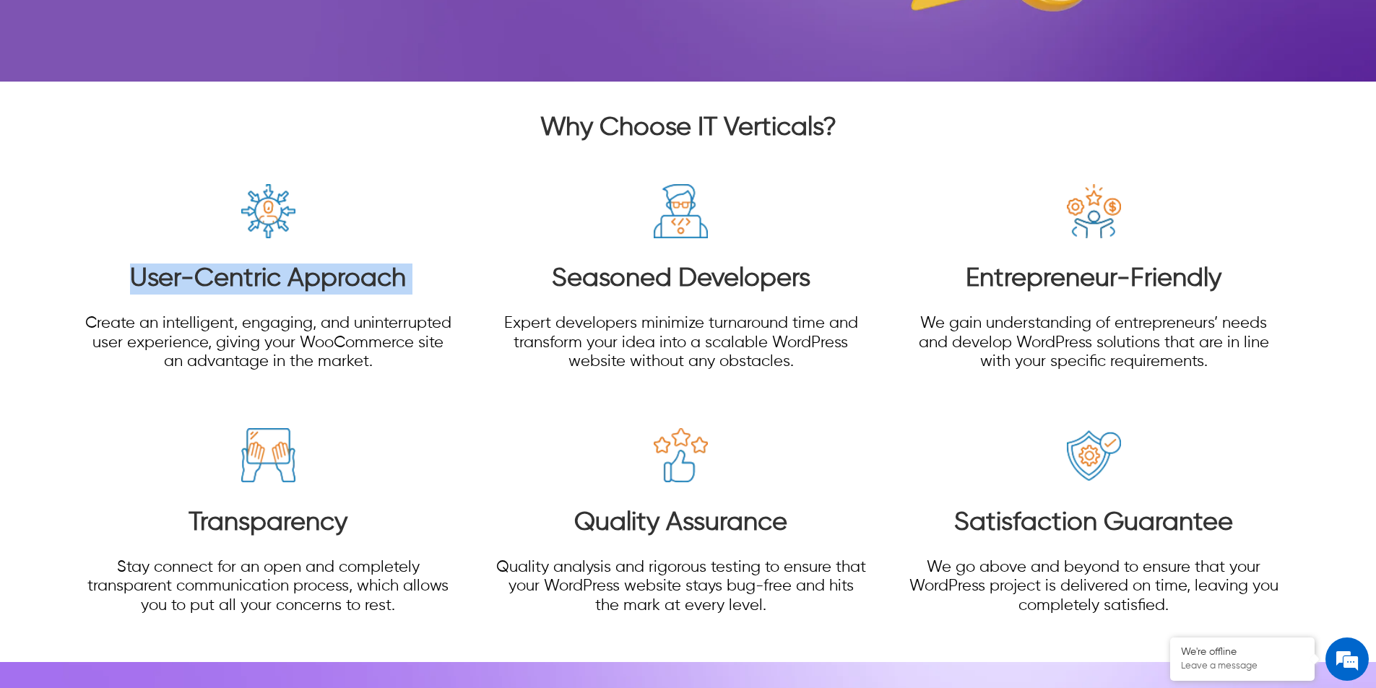
click at [284, 280] on h3 "User-Centric Approach" at bounding box center [267, 279] width 371 height 31
click at [293, 531] on h3 "Transparency" at bounding box center [267, 523] width 371 height 31
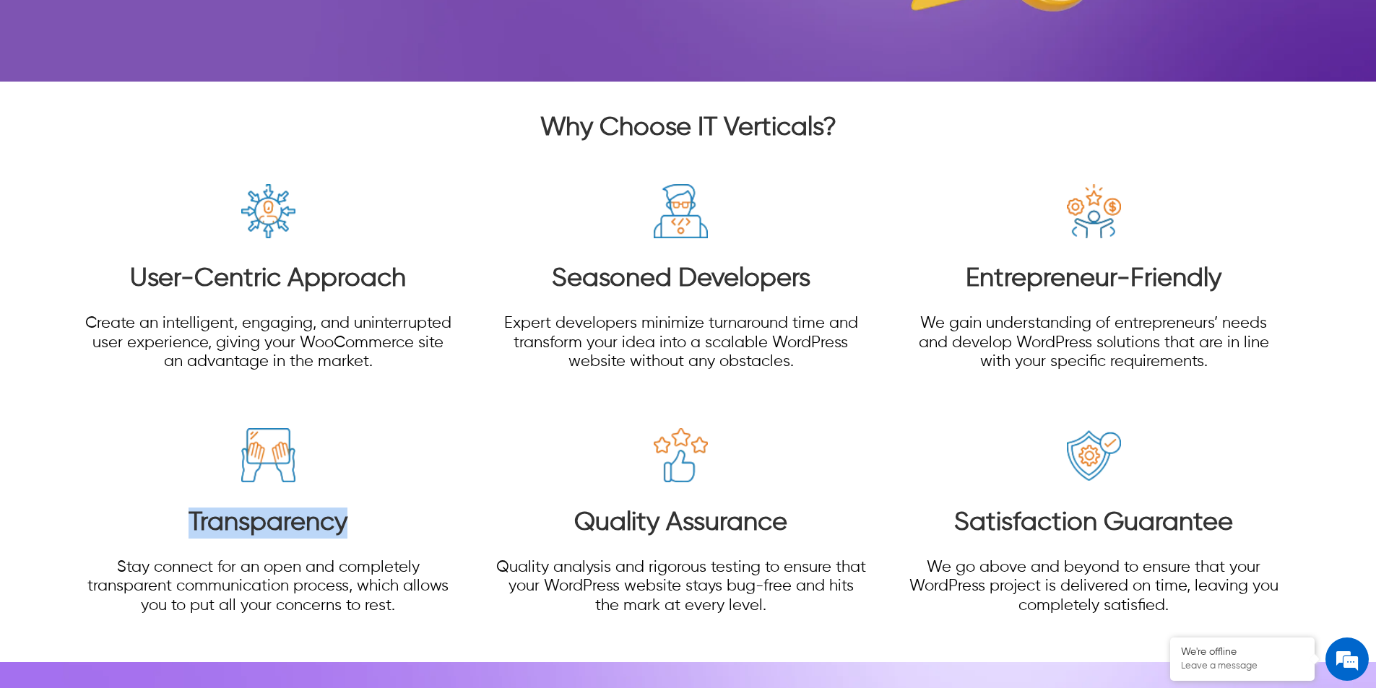
click at [293, 531] on h3 "Transparency" at bounding box center [267, 523] width 371 height 31
click at [293, 532] on h3 "Transparency" at bounding box center [267, 523] width 371 height 31
click at [773, 284] on h3 "Seasoned Developers" at bounding box center [680, 279] width 371 height 31
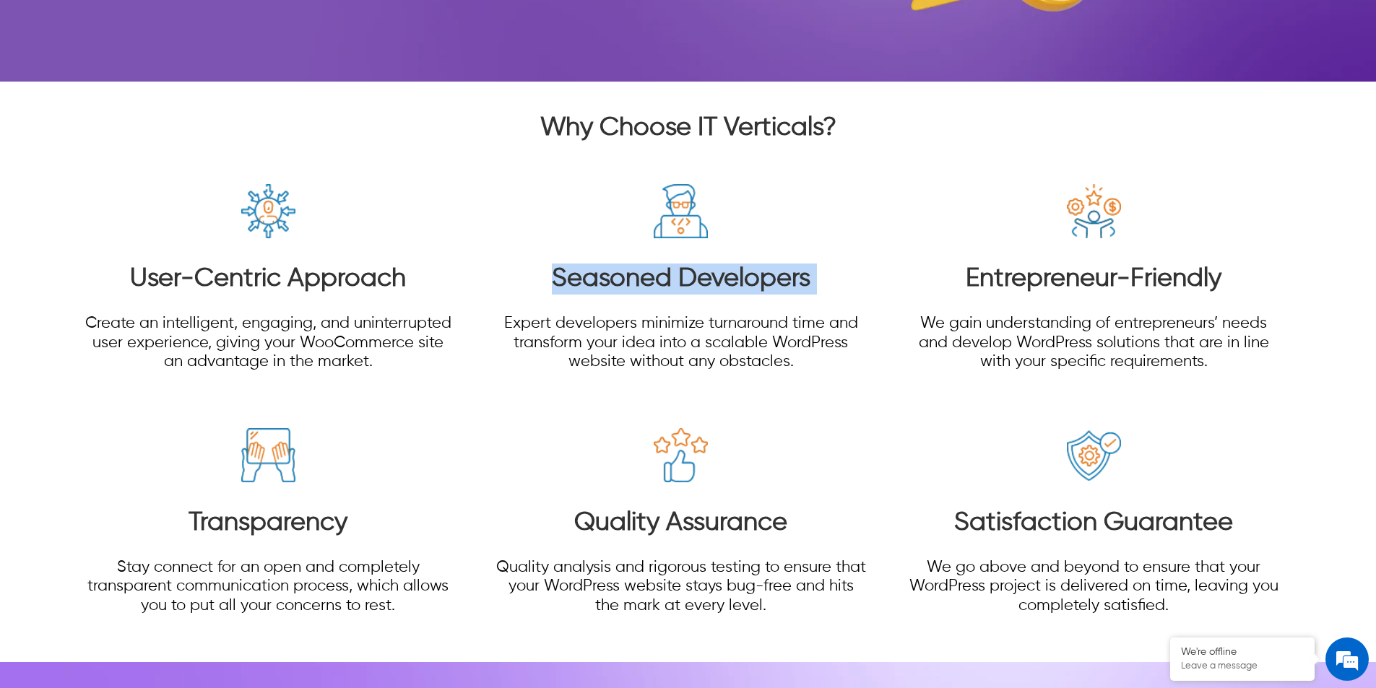
click at [773, 284] on h3 "Seasoned Developers" at bounding box center [680, 279] width 371 height 31
click at [1030, 279] on h3 "Entrepreneur-Friendly" at bounding box center [1093, 279] width 371 height 31
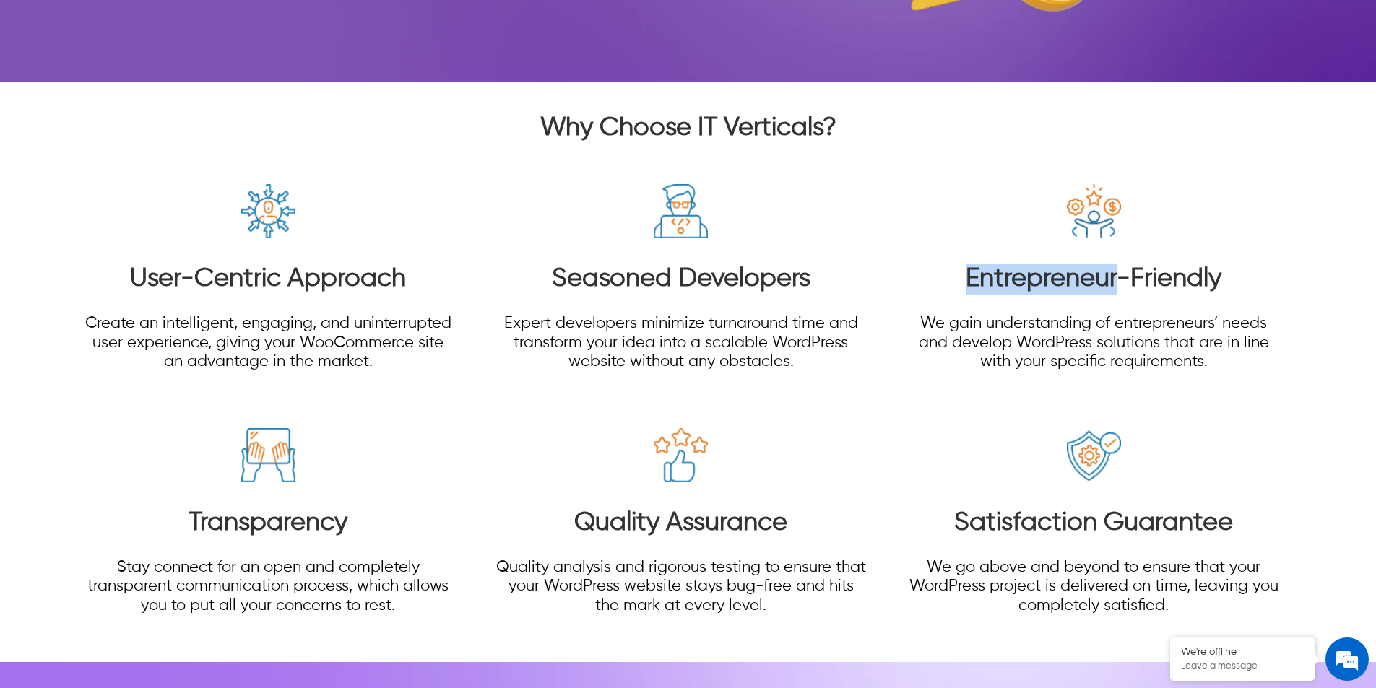
click at [1030, 279] on h3 "Entrepreneur-Friendly" at bounding box center [1093, 279] width 371 height 31
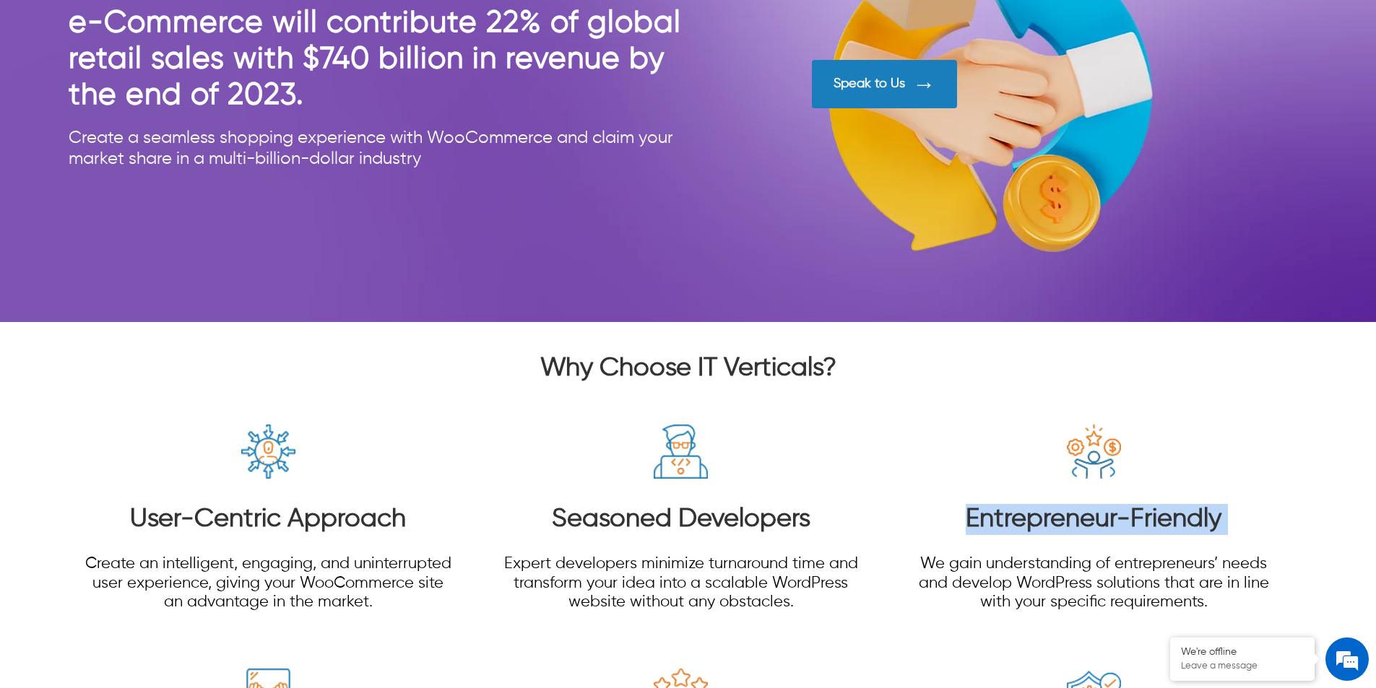
scroll to position [5325, 0]
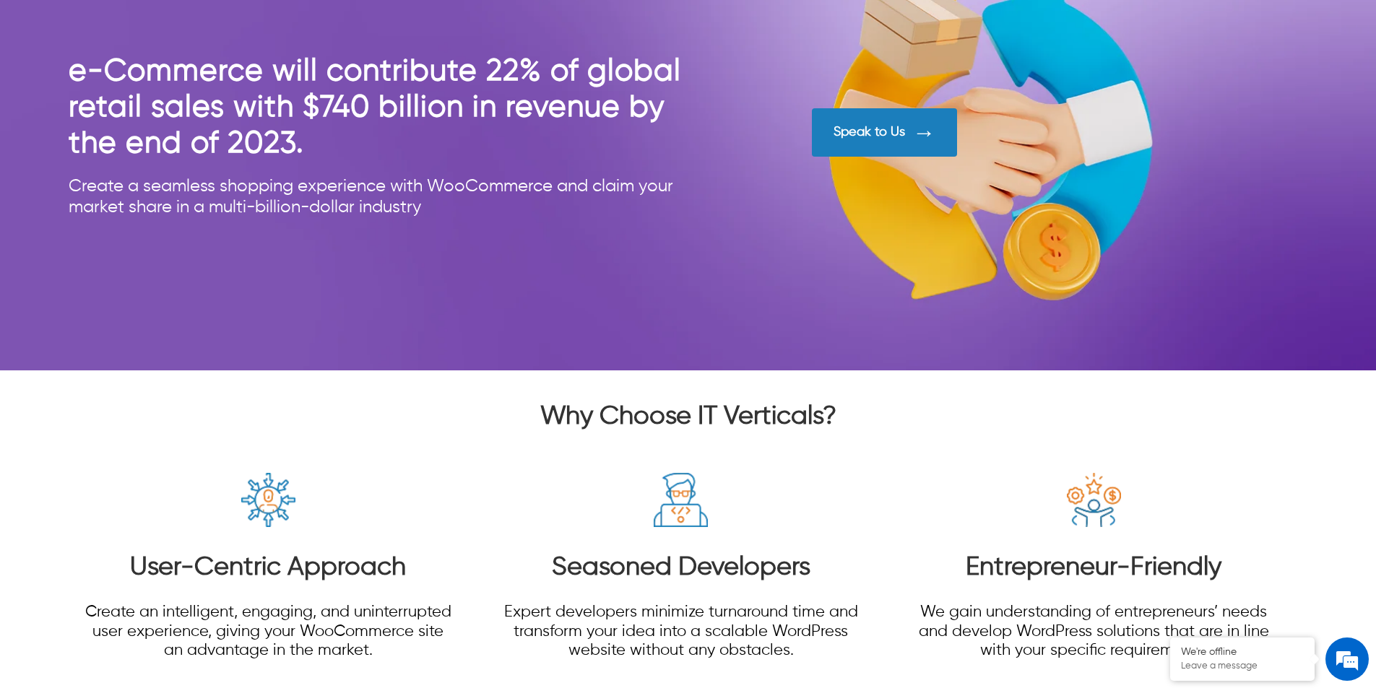
drag, startPoint x: 875, startPoint y: 376, endPoint x: 1022, endPoint y: 400, distance: 149.2
click at [875, 377] on div at bounding box center [688, 660] width 1376 height 581
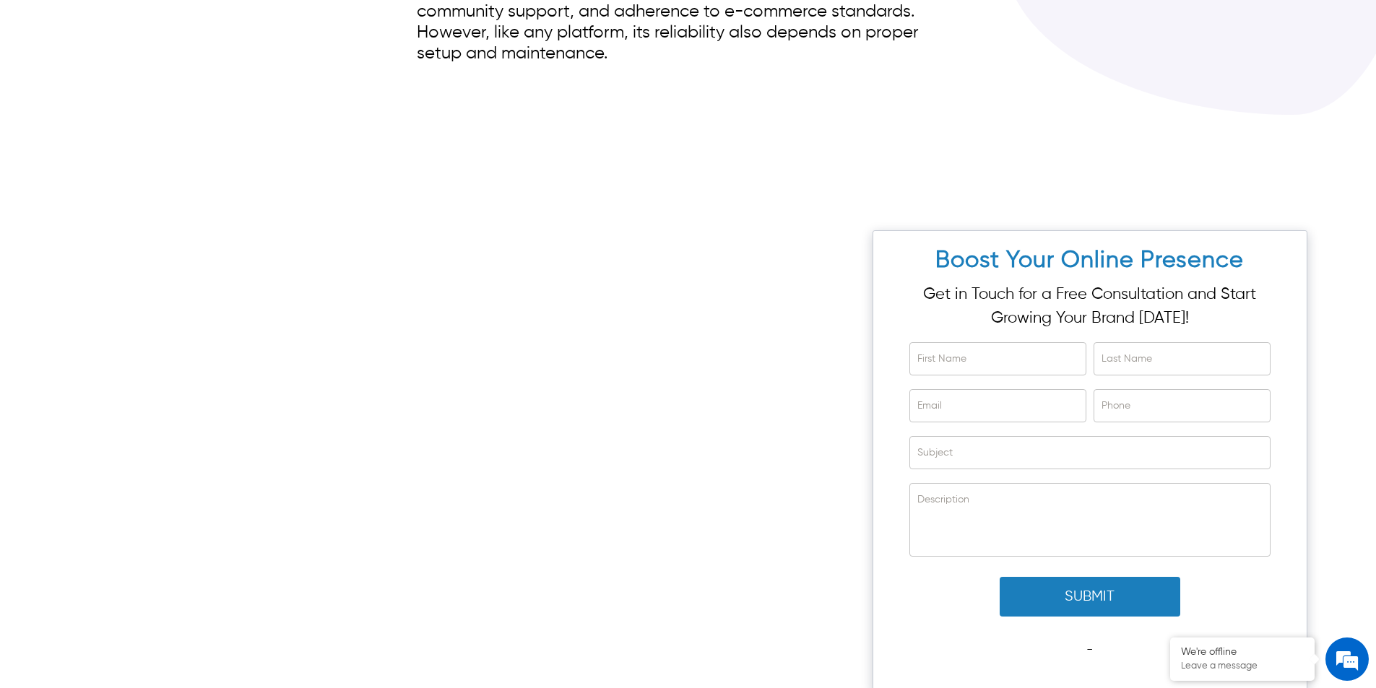
scroll to position [7190, 0]
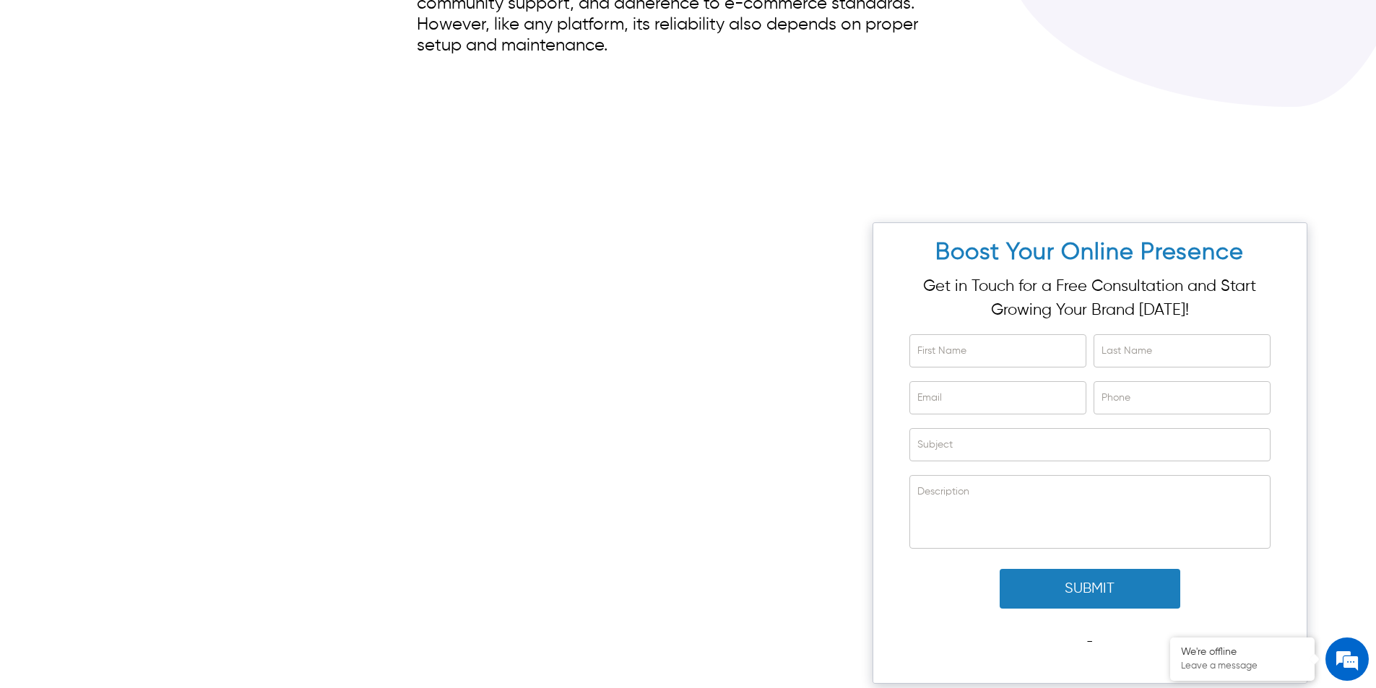
scroll to position [7495, 0]
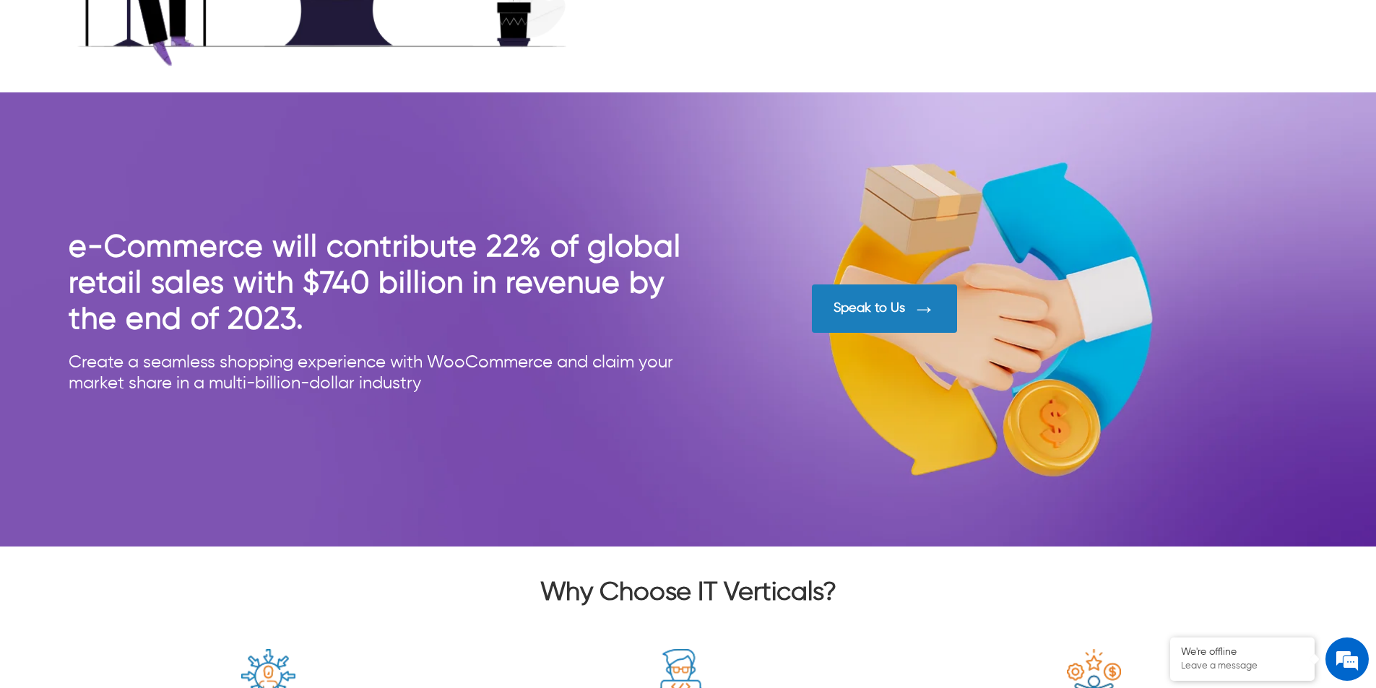
scroll to position [5148, 0]
click at [664, 231] on h2 "e-Commerce will contribute 22% of global retail sales with $740 billion in reve…" at bounding box center [378, 284] width 619 height 108
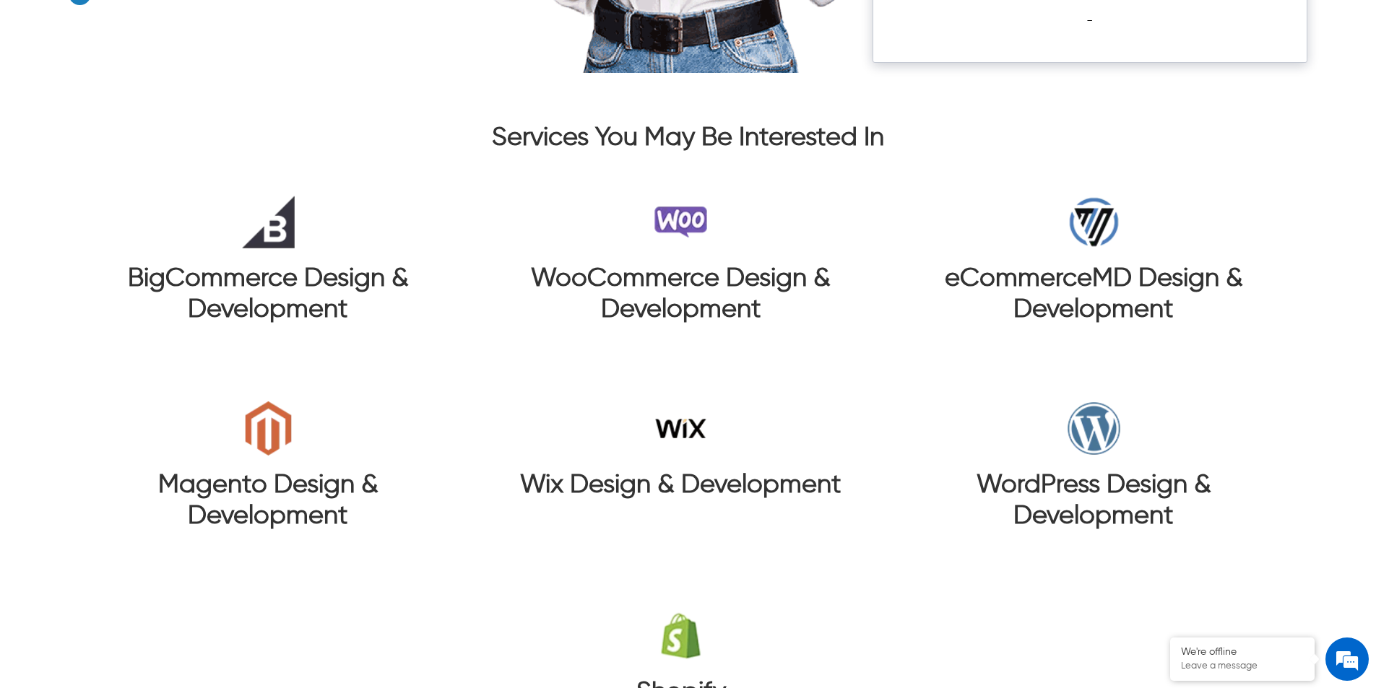
scroll to position [8045, 0]
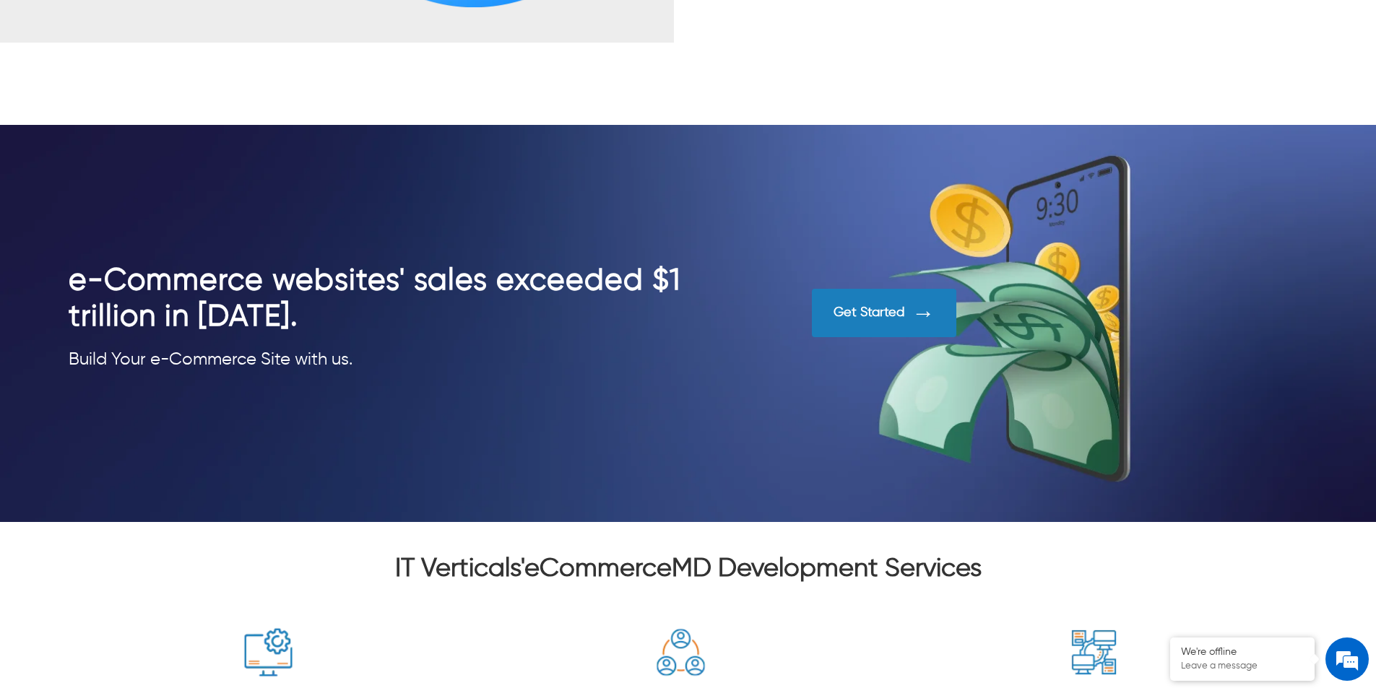
scroll to position [1877, 0]
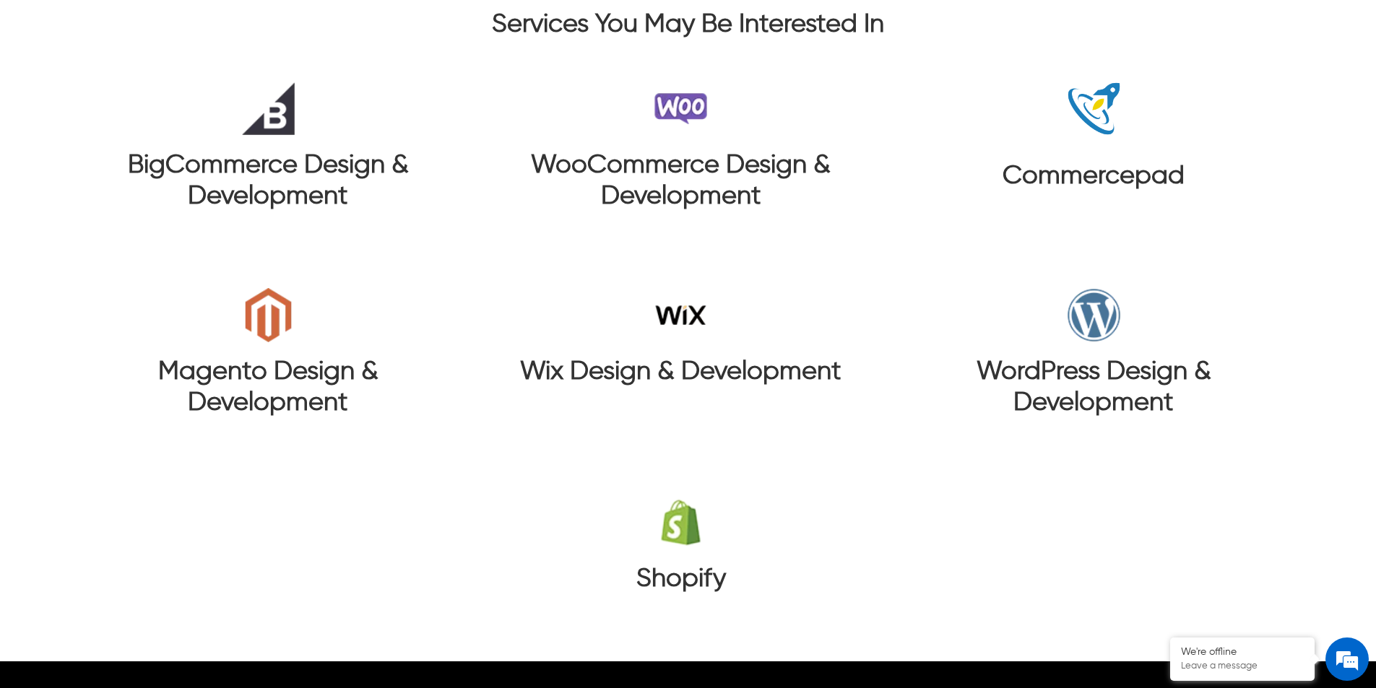
scroll to position [8255, 0]
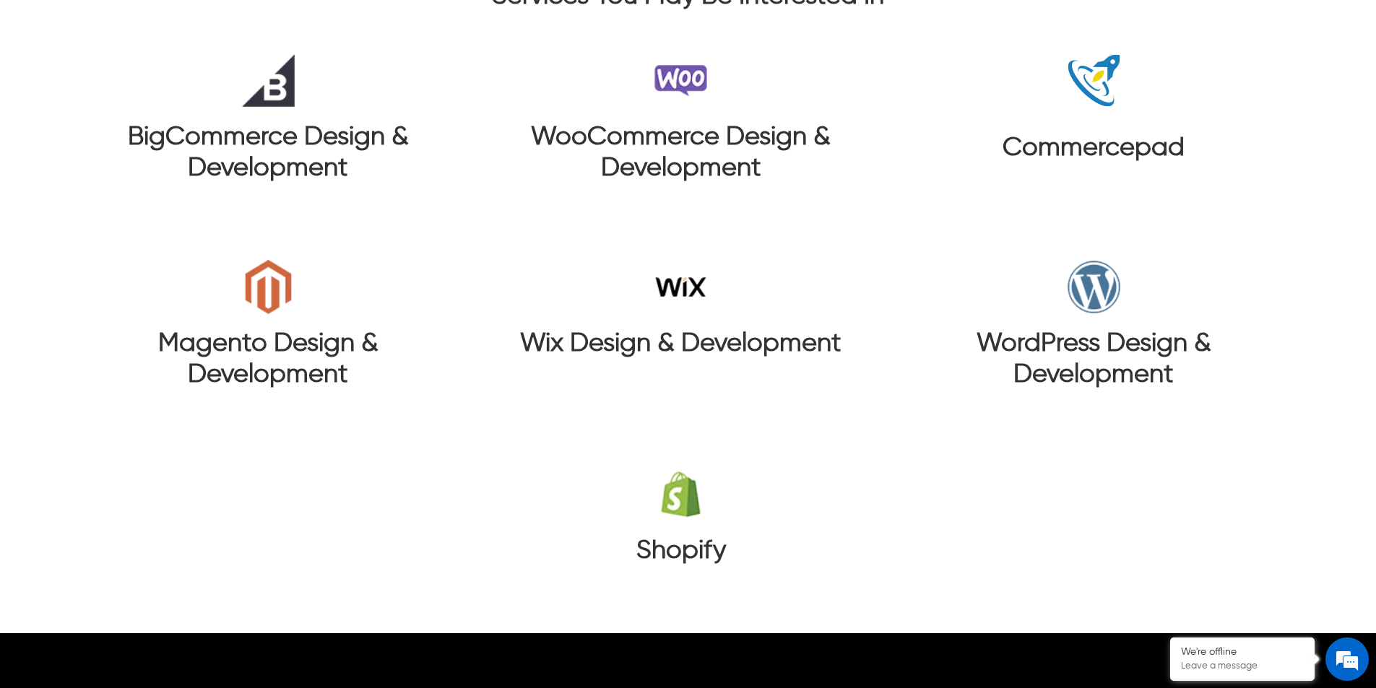
click at [1102, 147] on h3 "Commercepad" at bounding box center [1093, 148] width 182 height 31
click at [1102, 157] on h3 "Commercepad" at bounding box center [1093, 148] width 182 height 31
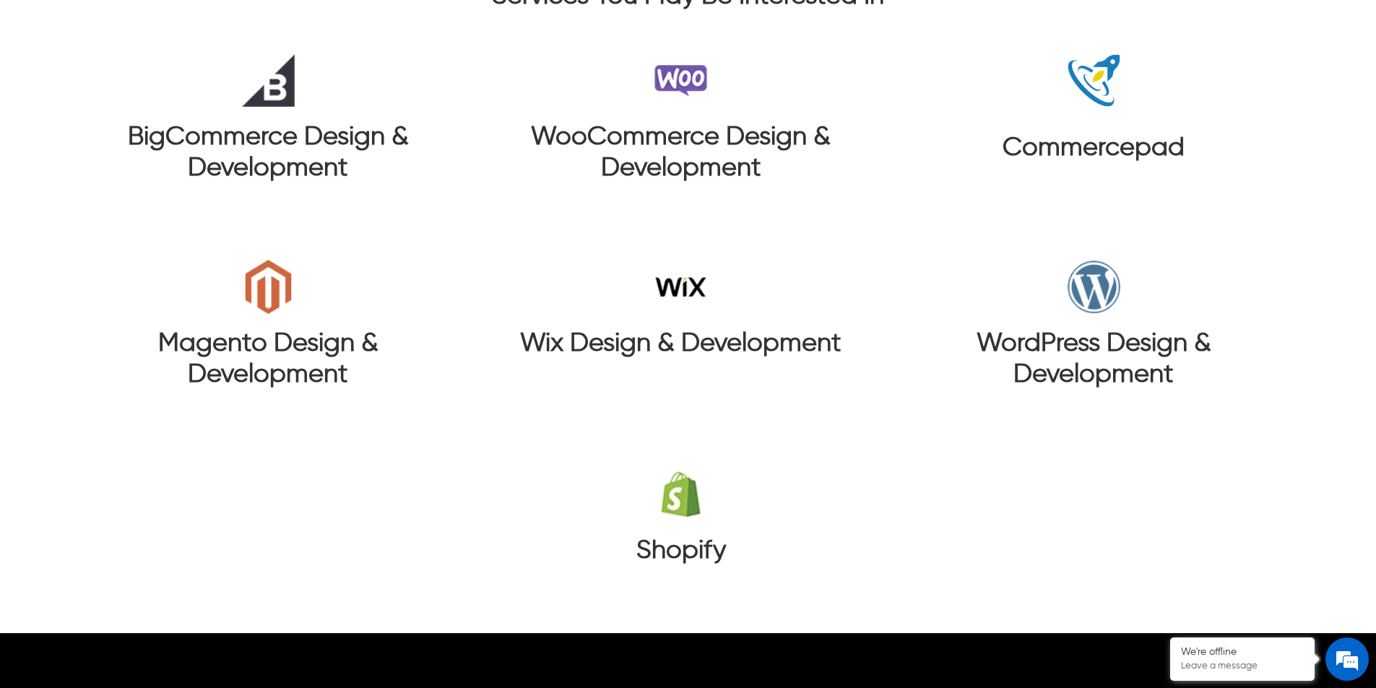
click at [1102, 157] on h3 "Commercepad" at bounding box center [1093, 148] width 182 height 31
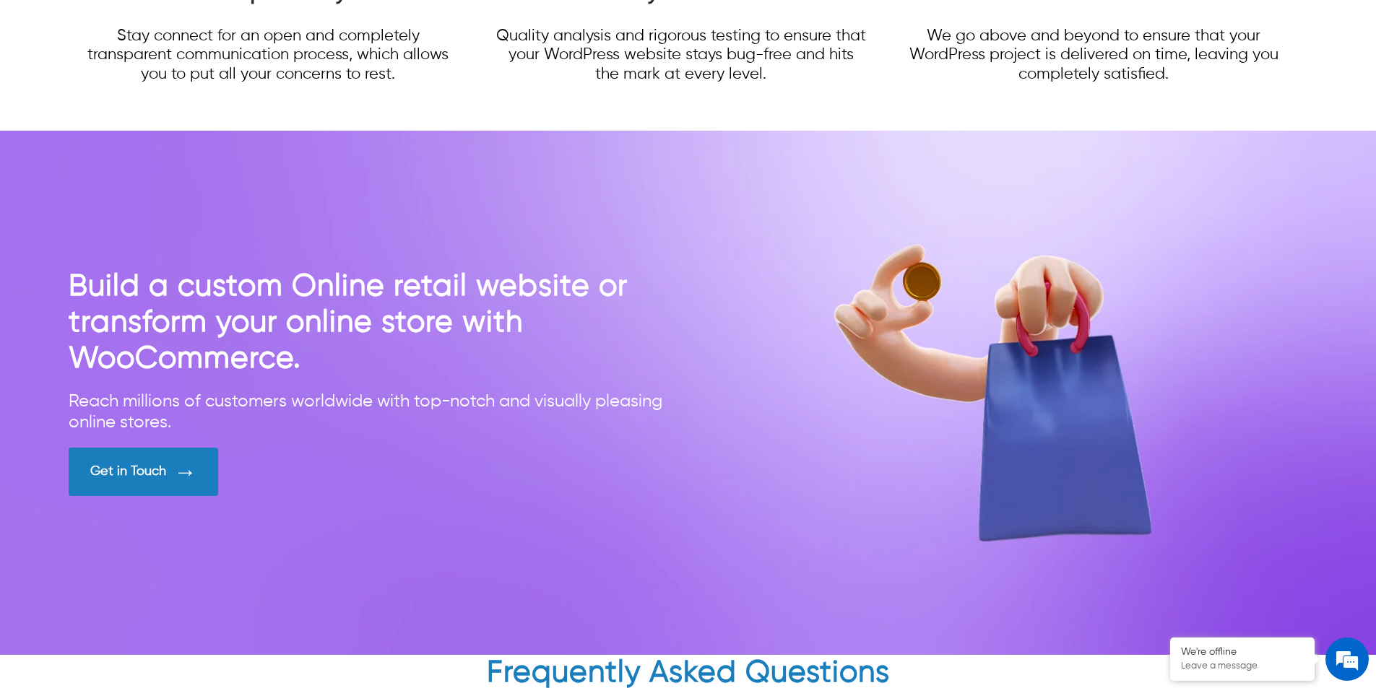
scroll to position [6118, 0]
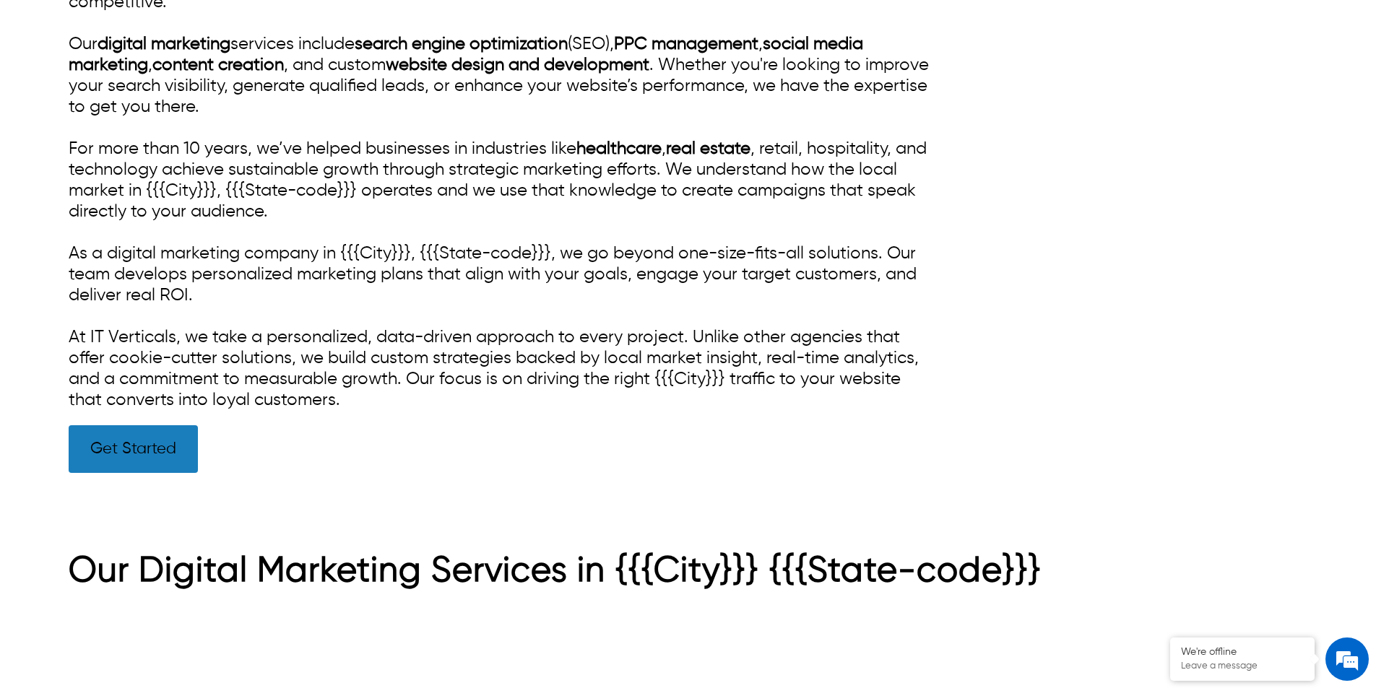
scroll to position [866, 0]
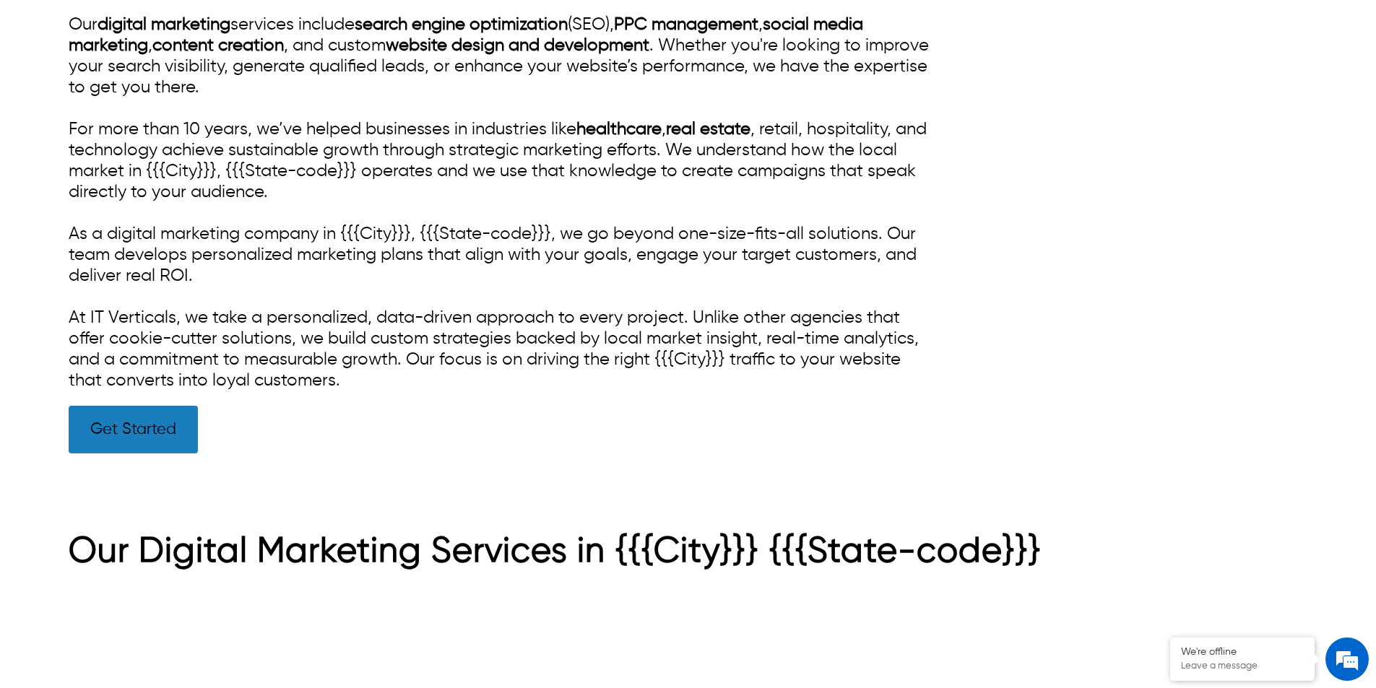
click at [137, 423] on link "Get Started" at bounding box center [133, 430] width 129 height 48
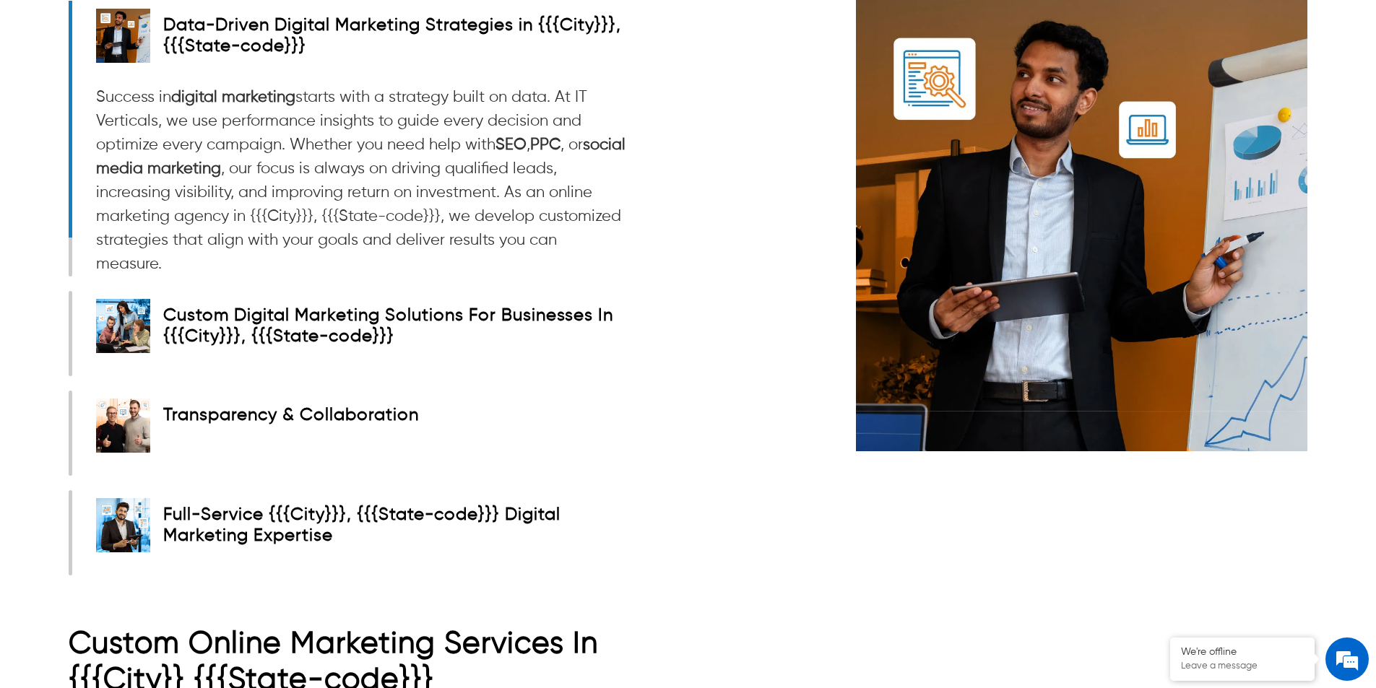
scroll to position [2527, 0]
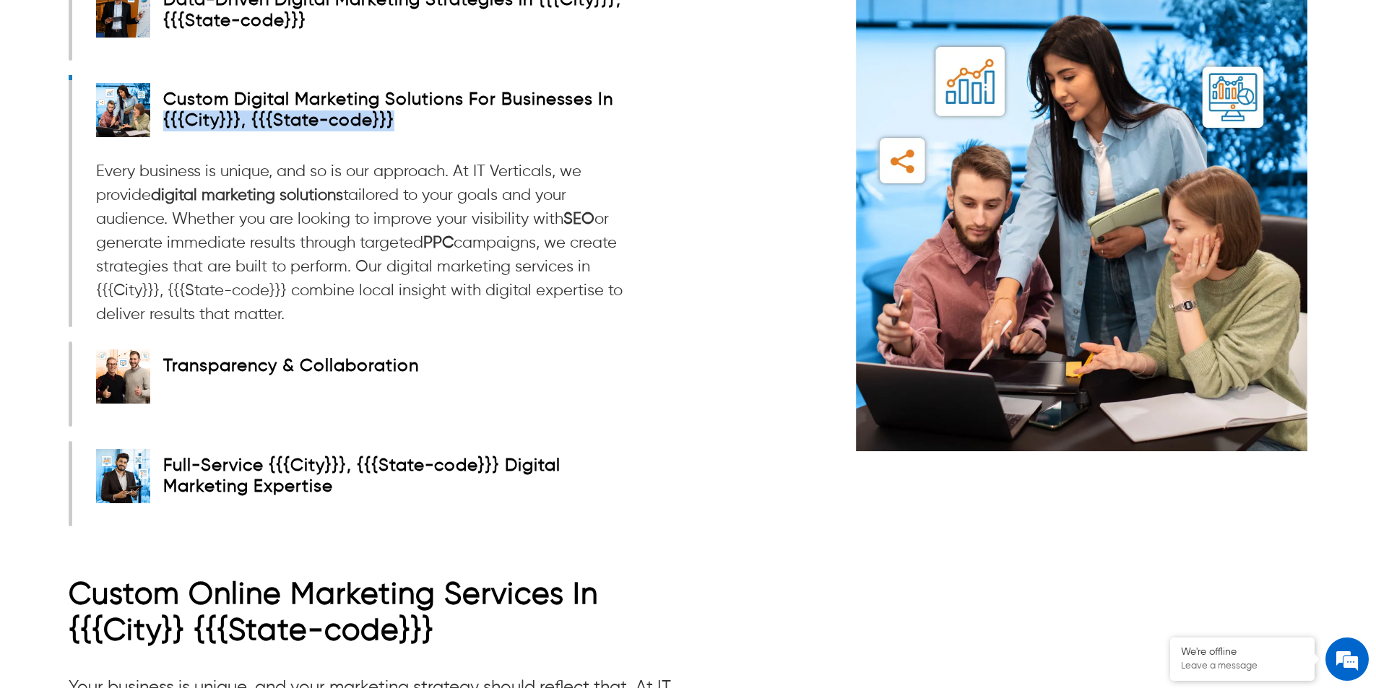
drag, startPoint x: 164, startPoint y: 290, endPoint x: 391, endPoint y: 287, distance: 227.5
click at [391, 131] on div "Custom Digital Marketing Solutions For Businesses In {{{City}}}, {{{State-code}…" at bounding box center [394, 111] width 463 height 42
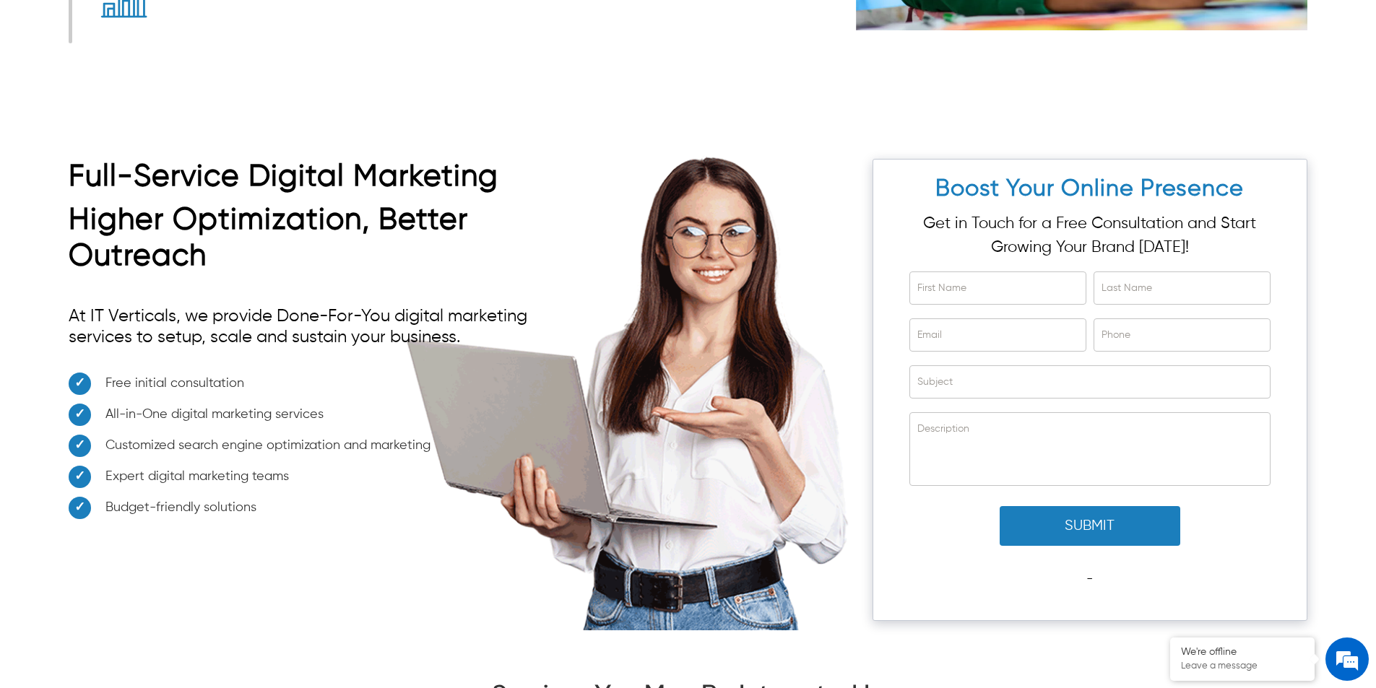
scroll to position [5394, 0]
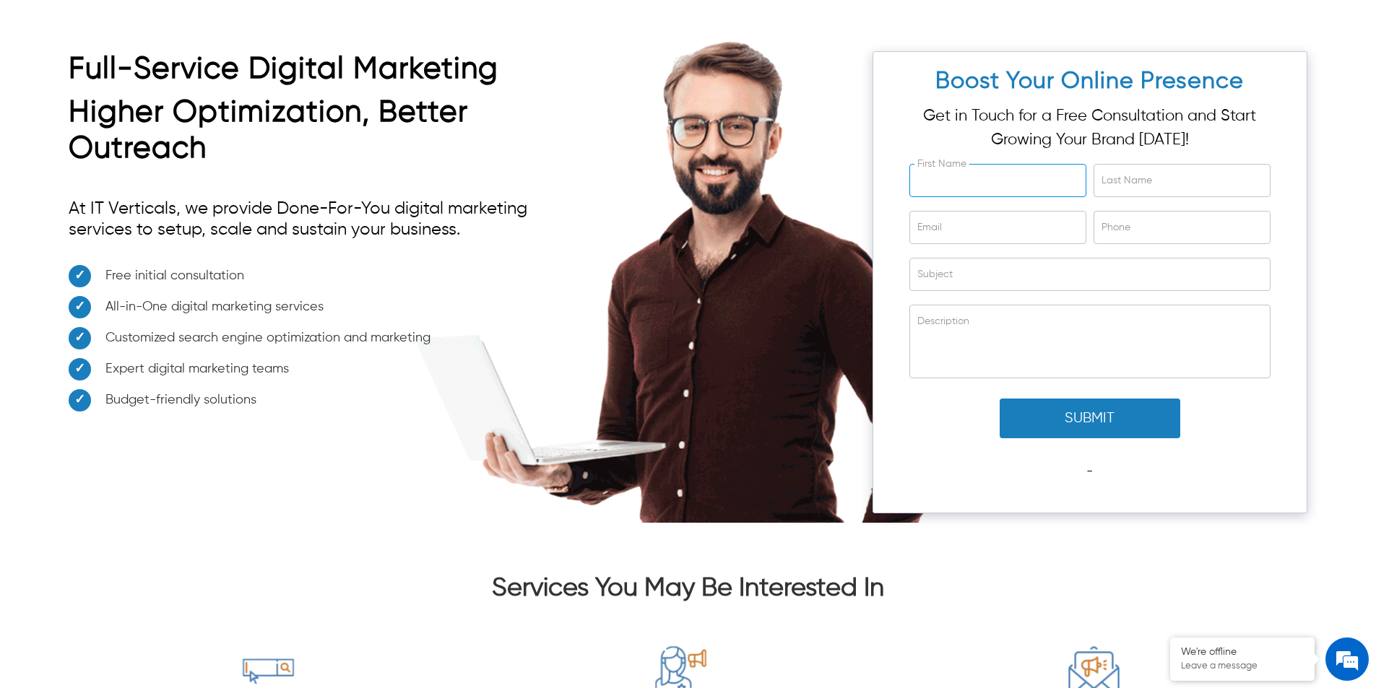
click at [973, 196] on input "First Name" at bounding box center [997, 181] width 175 height 32
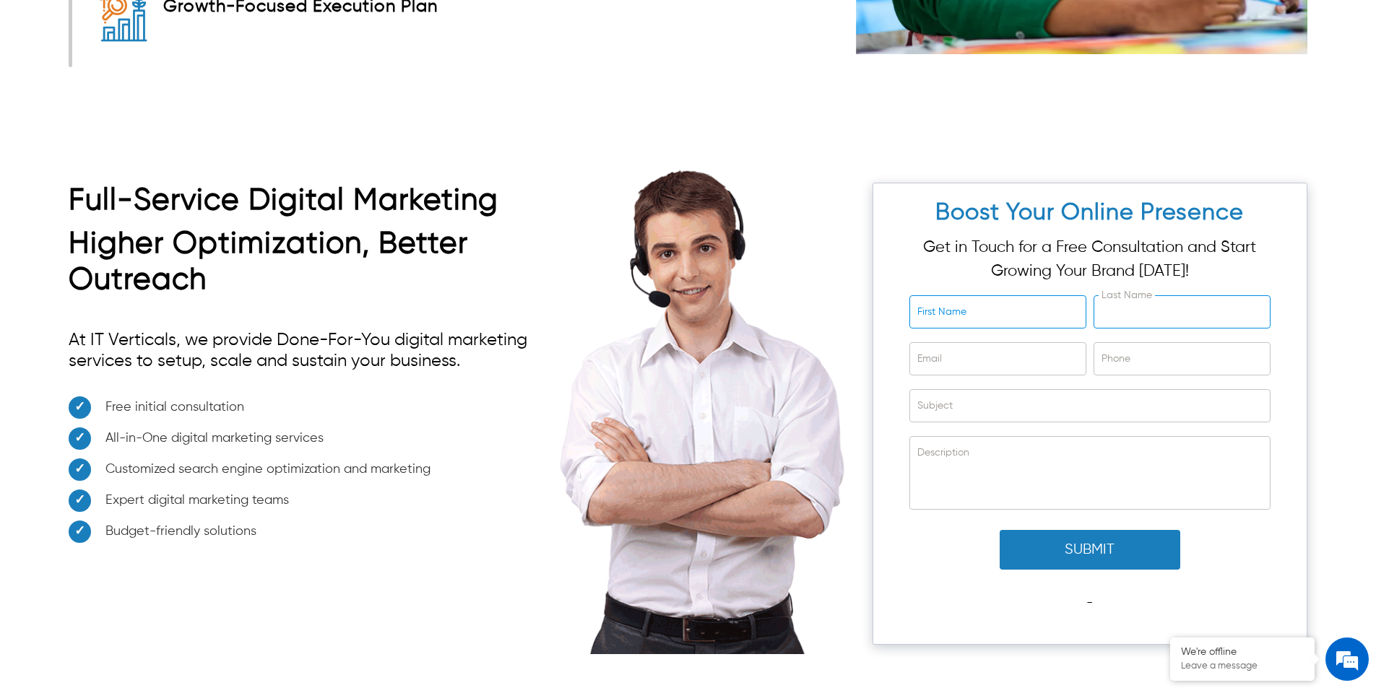
click at [1146, 324] on input "Last Name" at bounding box center [1181, 312] width 175 height 32
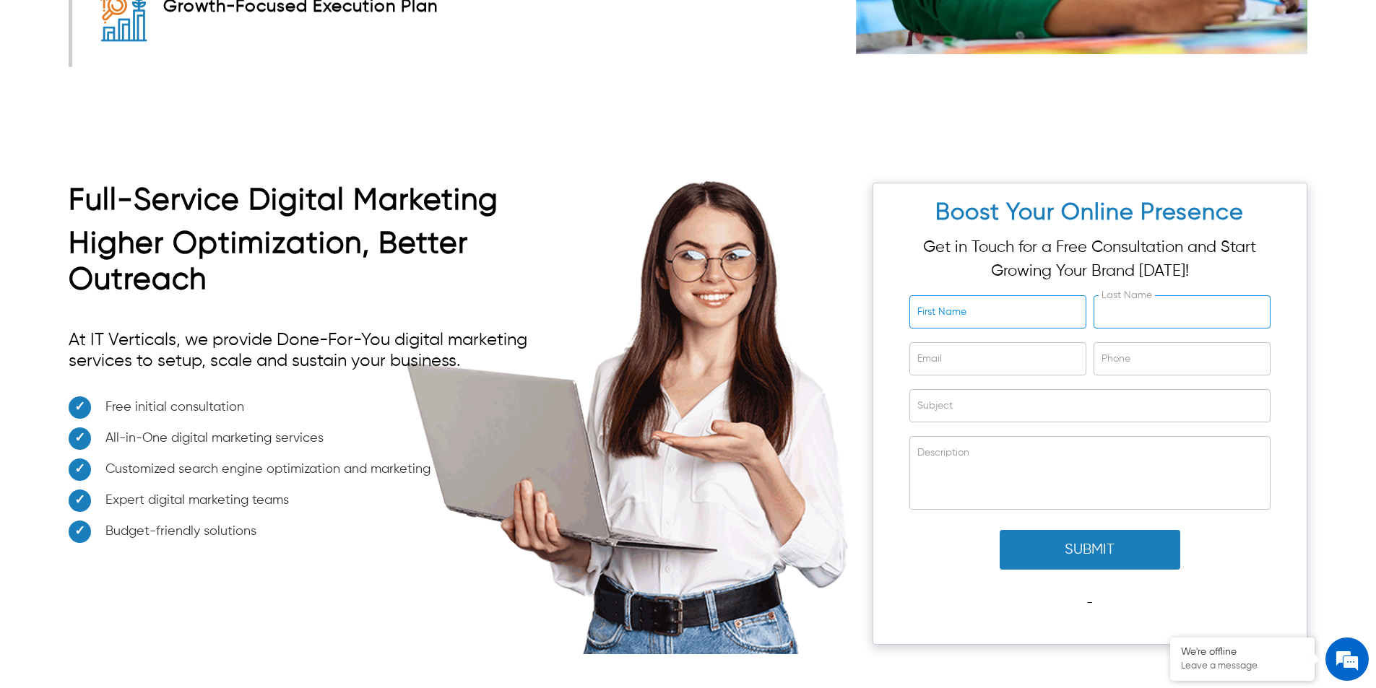
scroll to position [5452, 0]
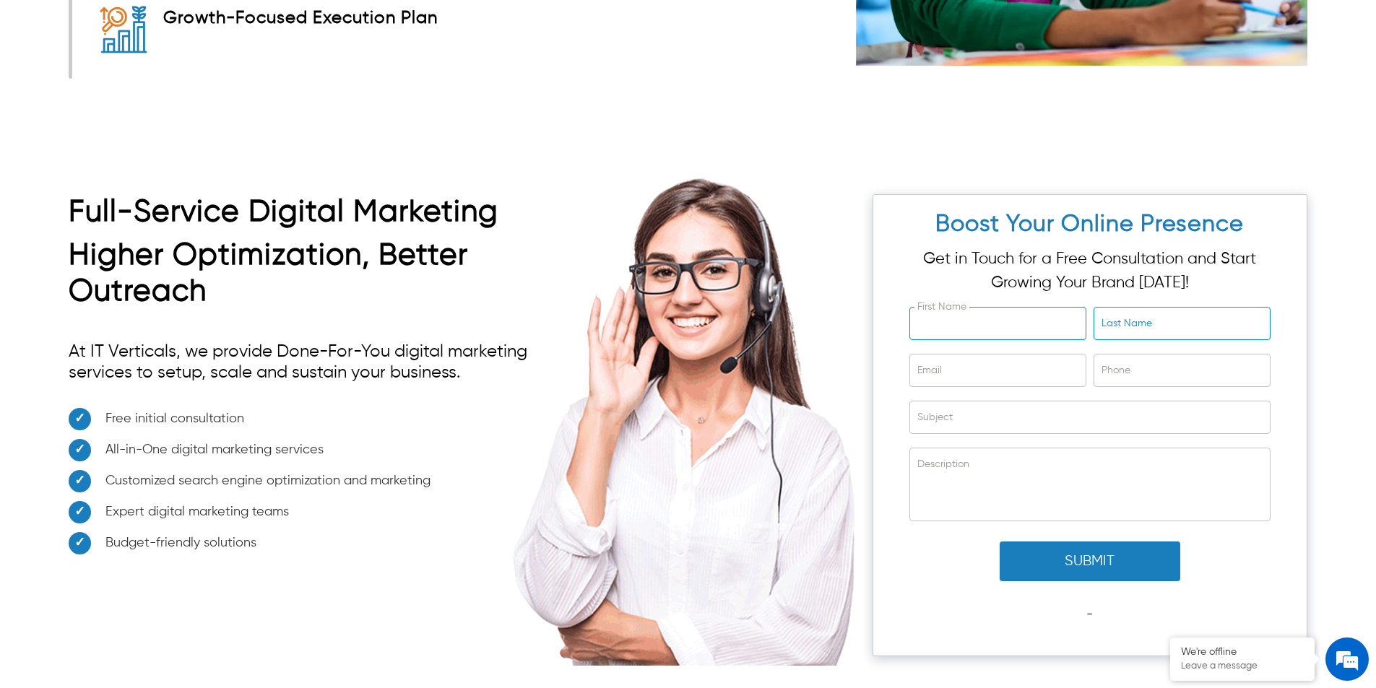
click at [1019, 333] on input "First Name" at bounding box center [997, 324] width 175 height 32
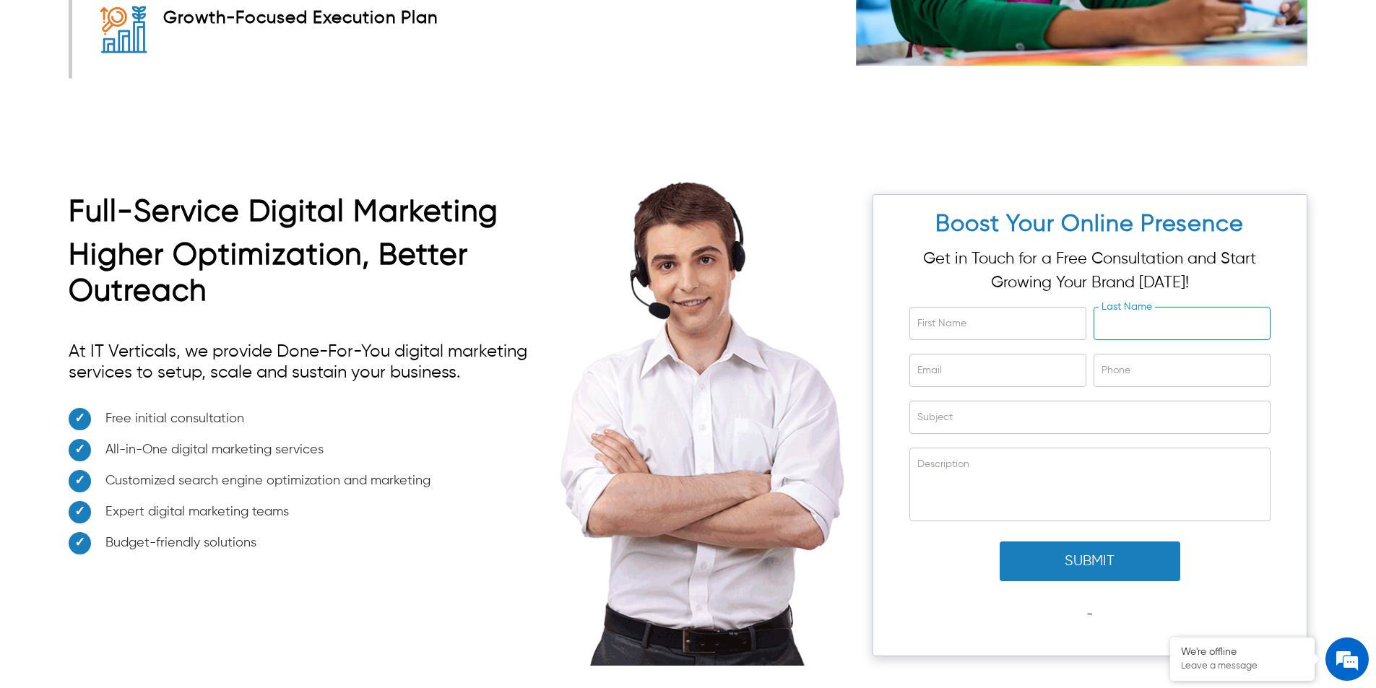
click at [1109, 326] on input "Last Name" at bounding box center [1181, 324] width 175 height 32
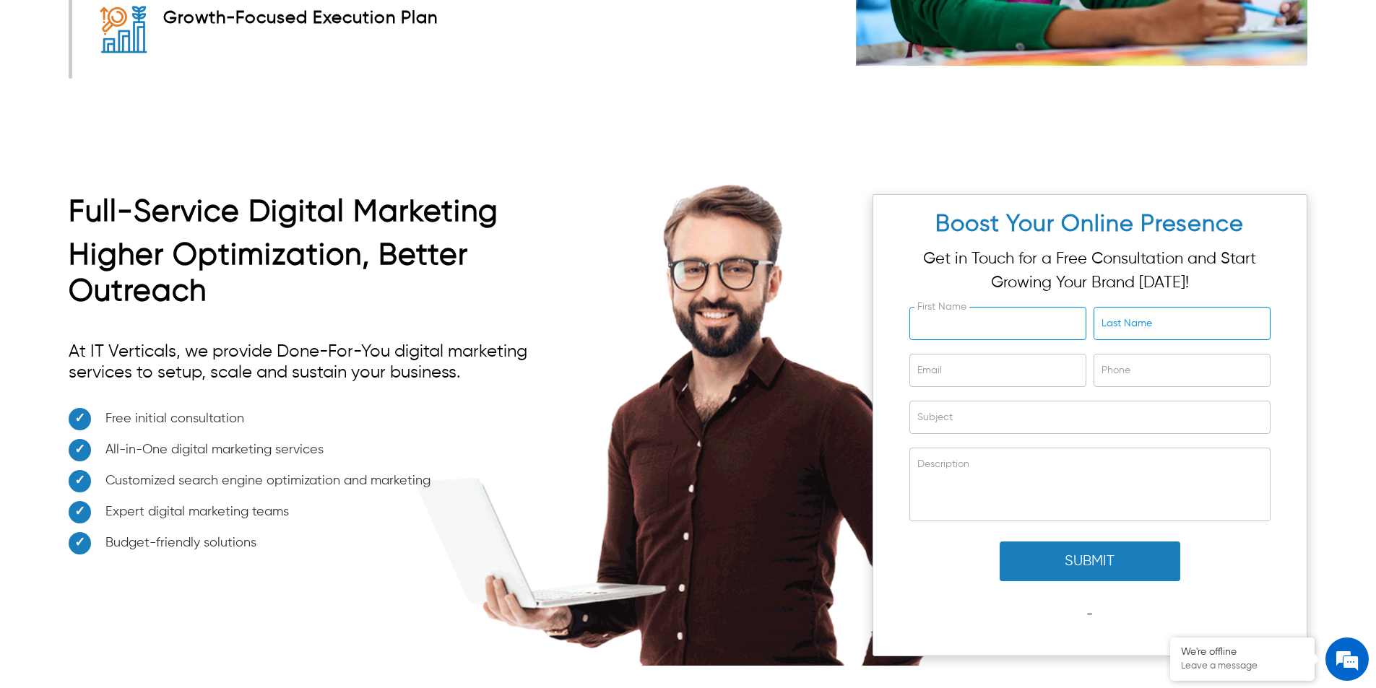
click at [1048, 329] on input "First Name" at bounding box center [997, 324] width 175 height 32
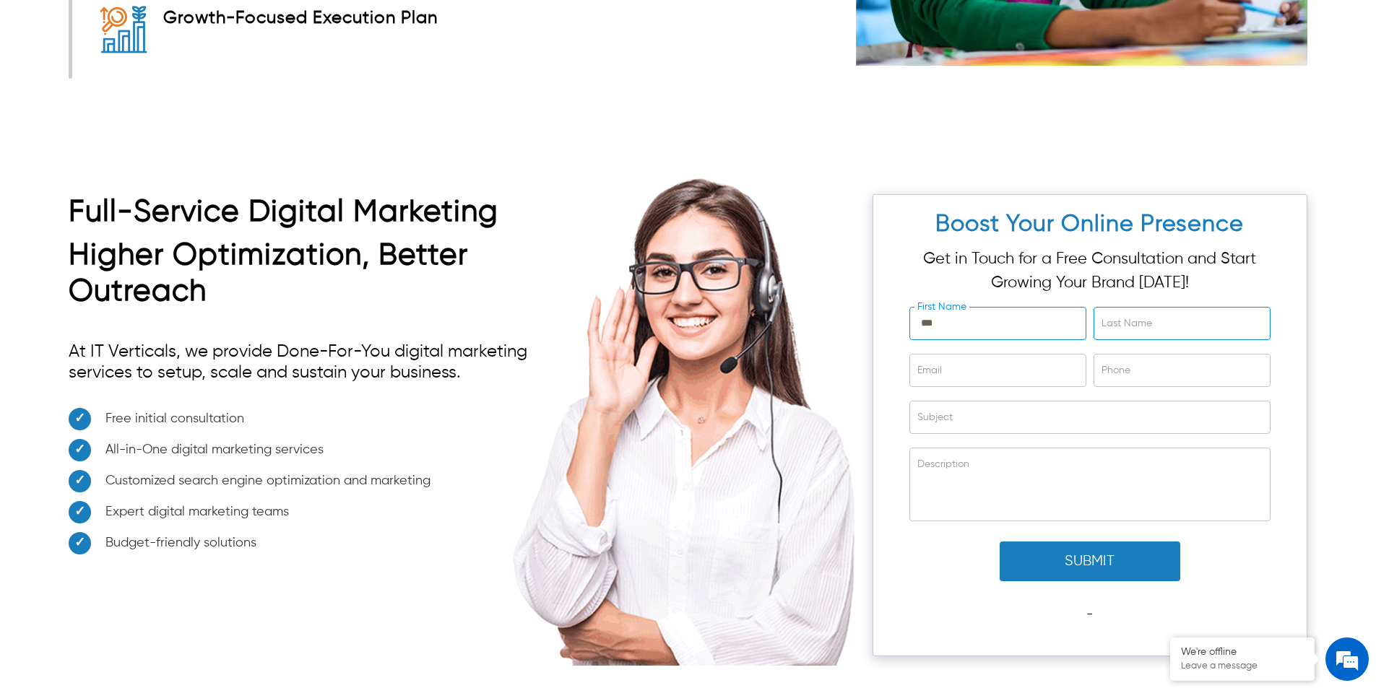
type input "***"
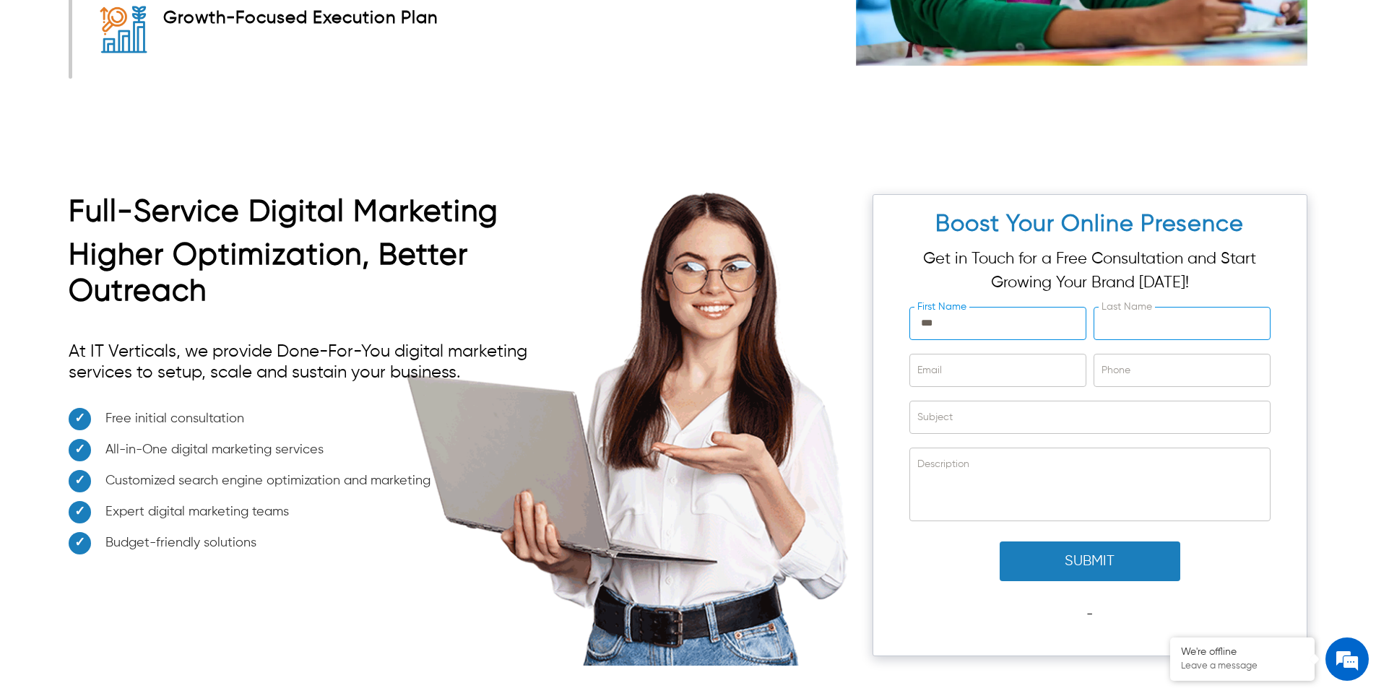
click at [1121, 329] on input "Last Name" at bounding box center [1181, 324] width 175 height 32
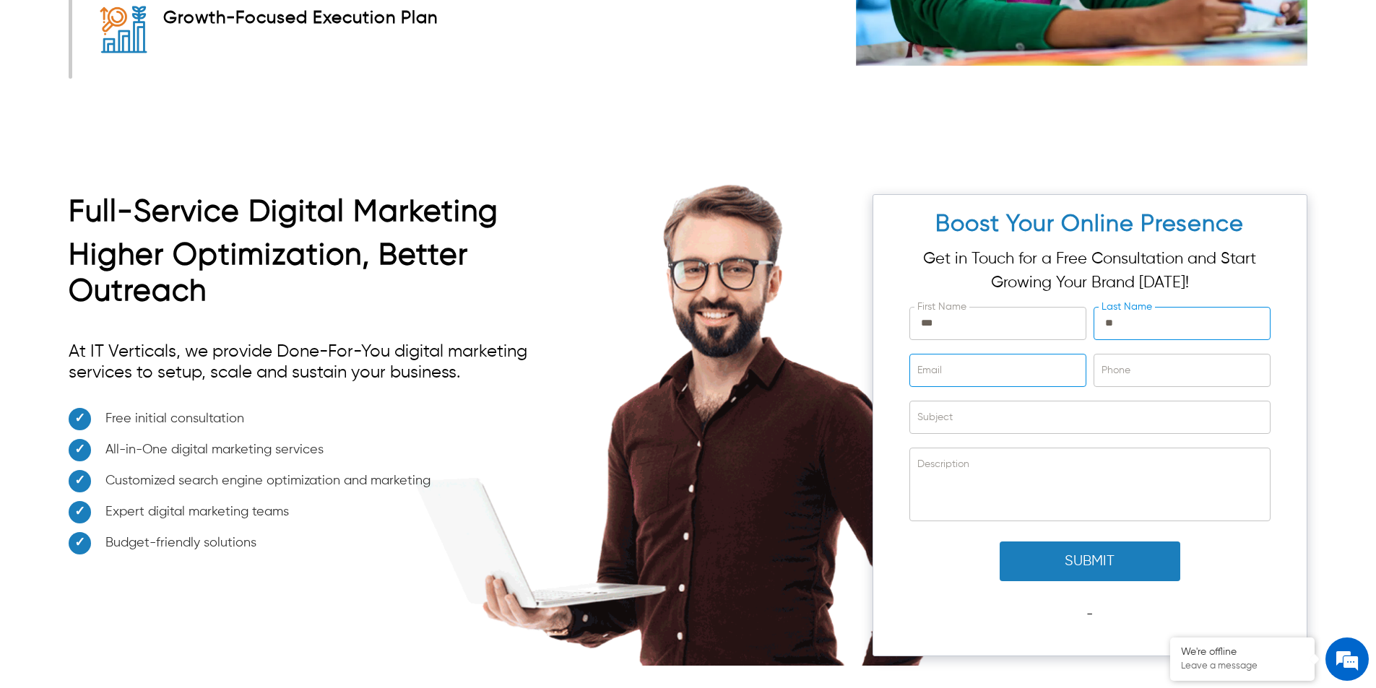
type input "**"
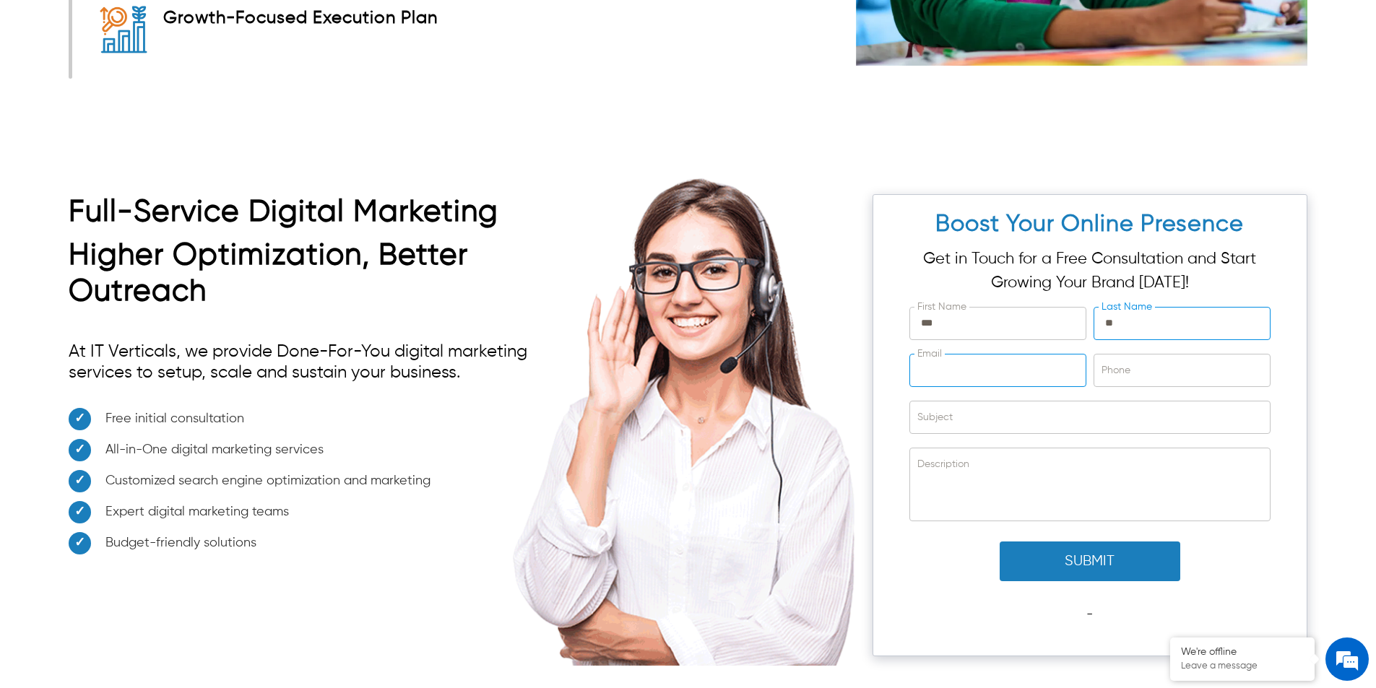
click at [1015, 364] on input "Email" at bounding box center [997, 371] width 175 height 32
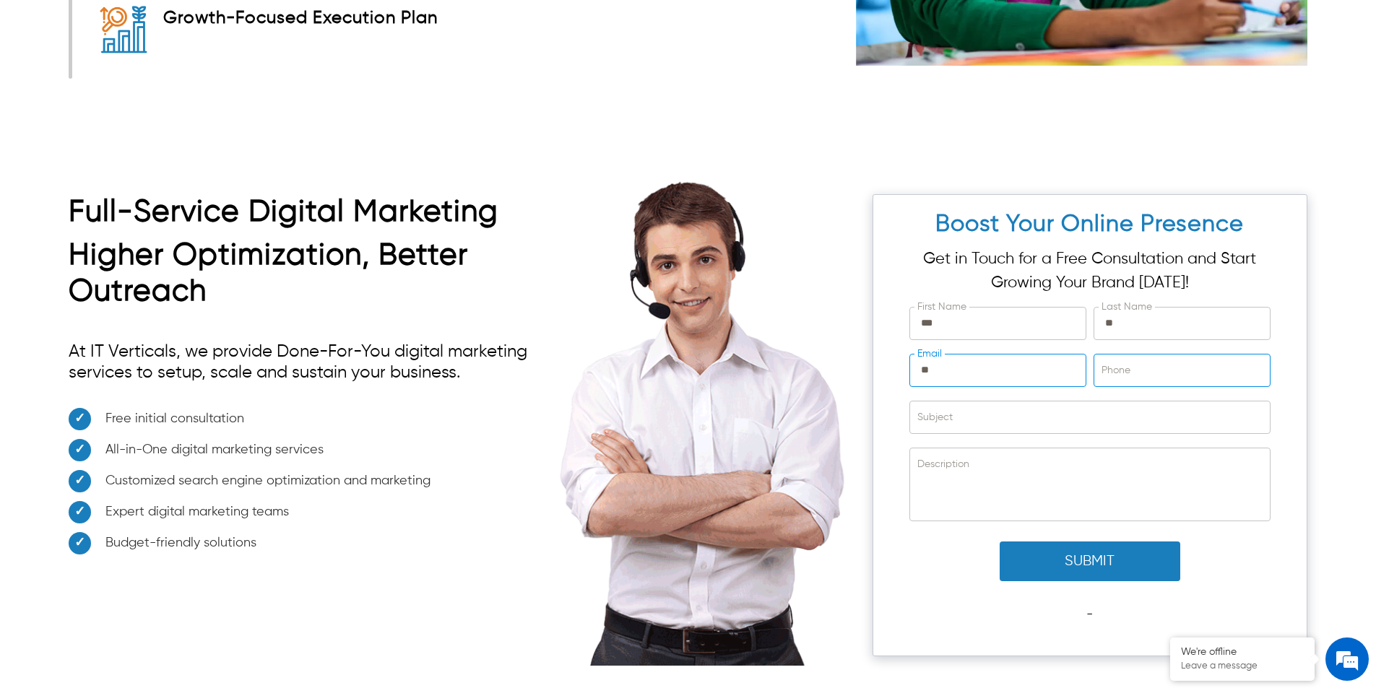
type input "**"
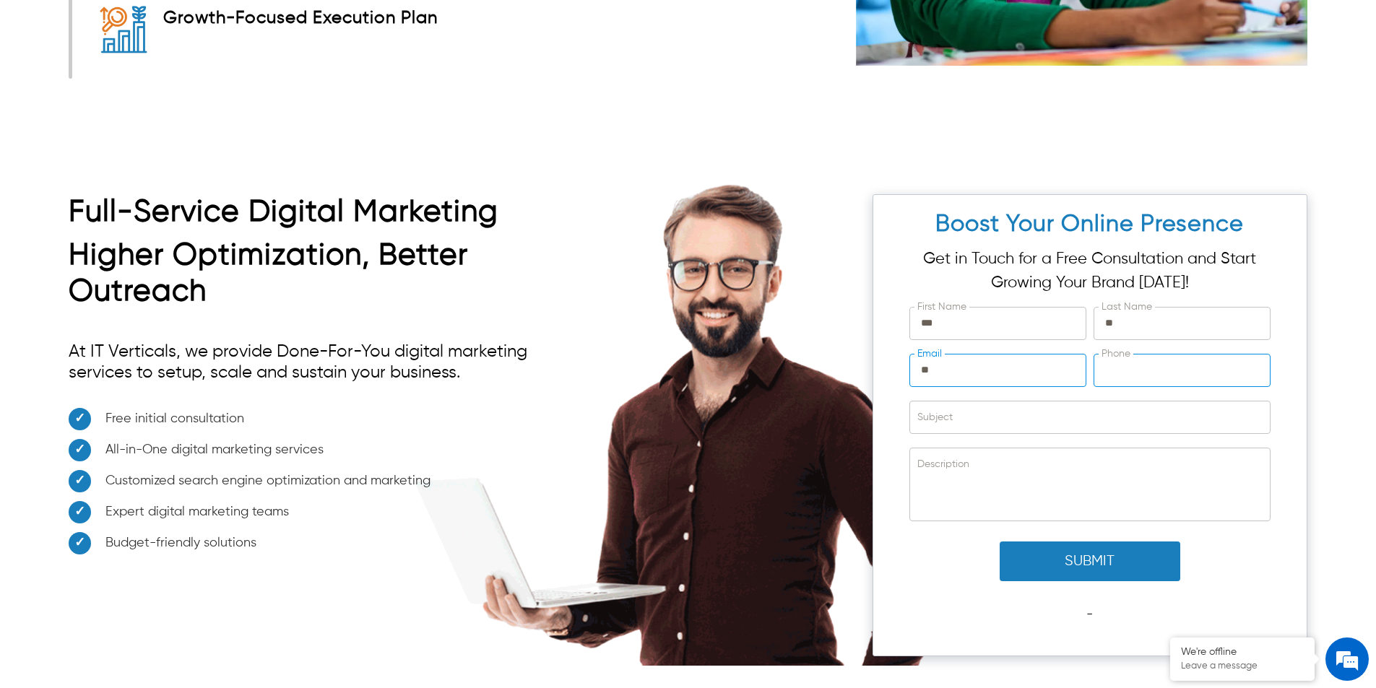
click at [1137, 368] on input "Phone" at bounding box center [1181, 371] width 175 height 32
type input "**"
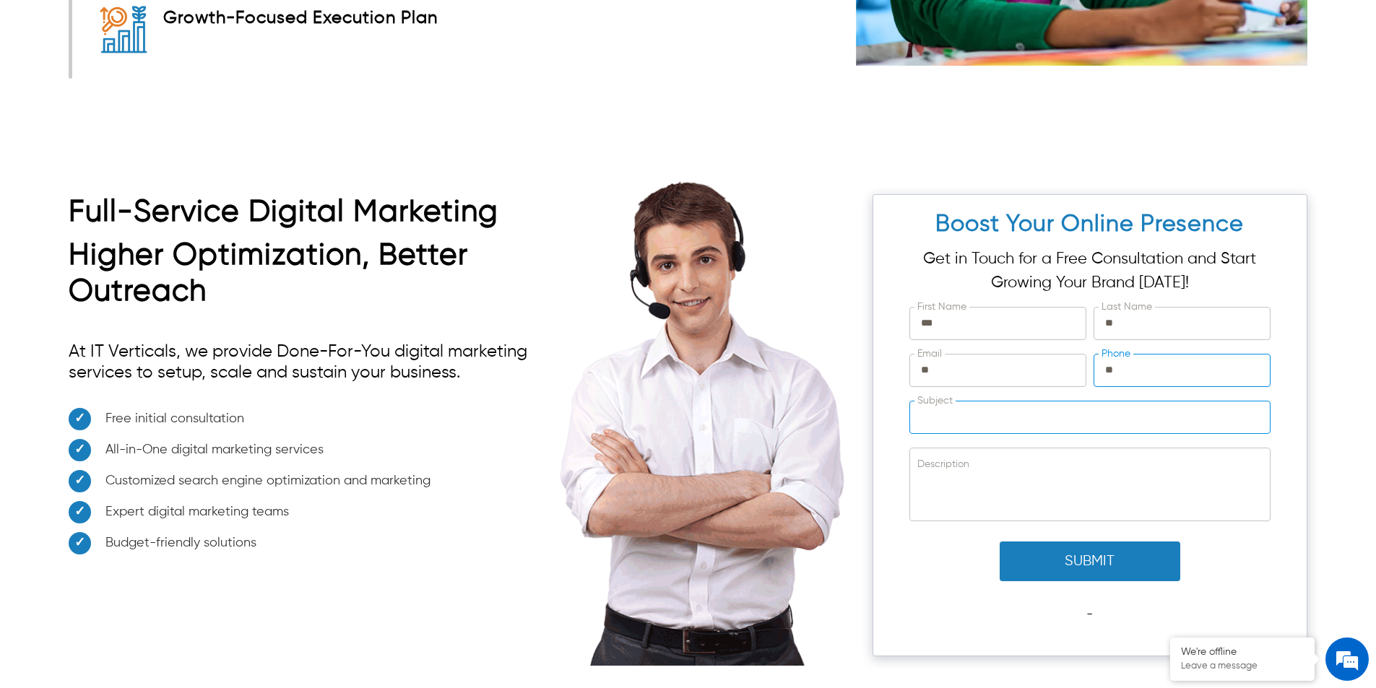
click at [1030, 414] on input "Subject" at bounding box center [1090, 417] width 360 height 32
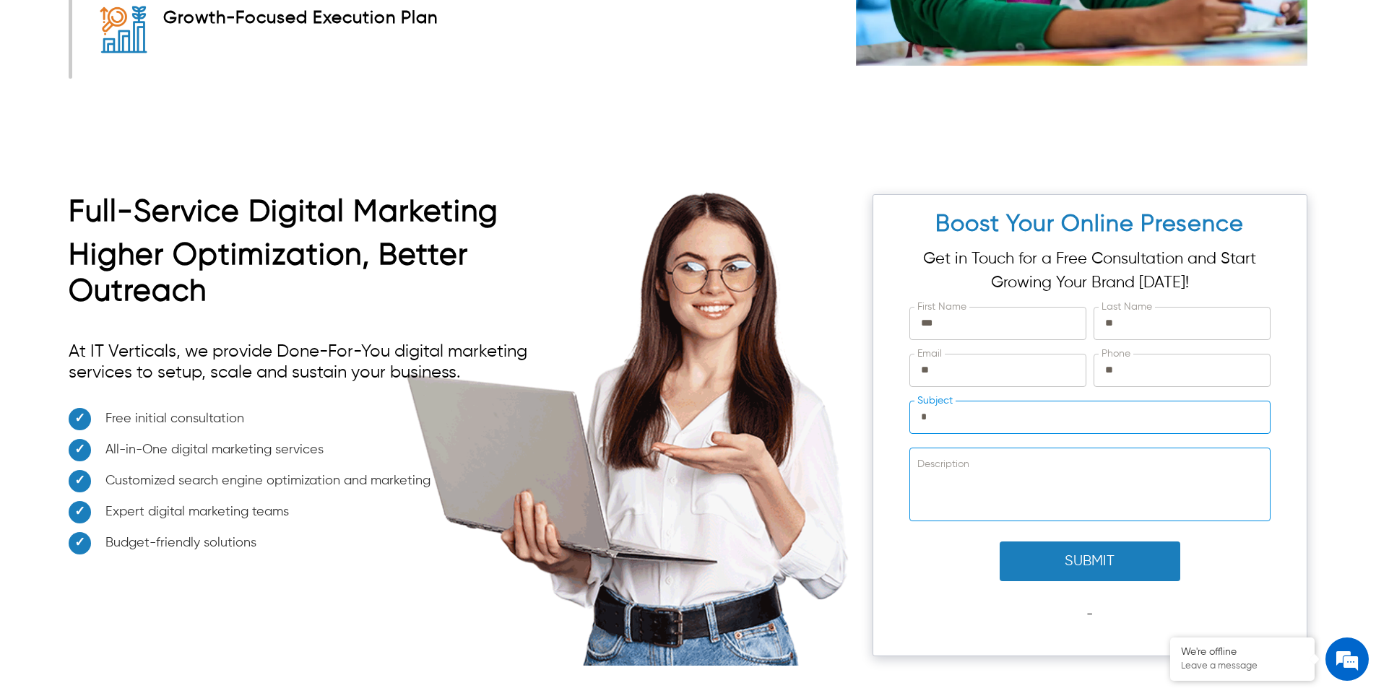
type input "*"
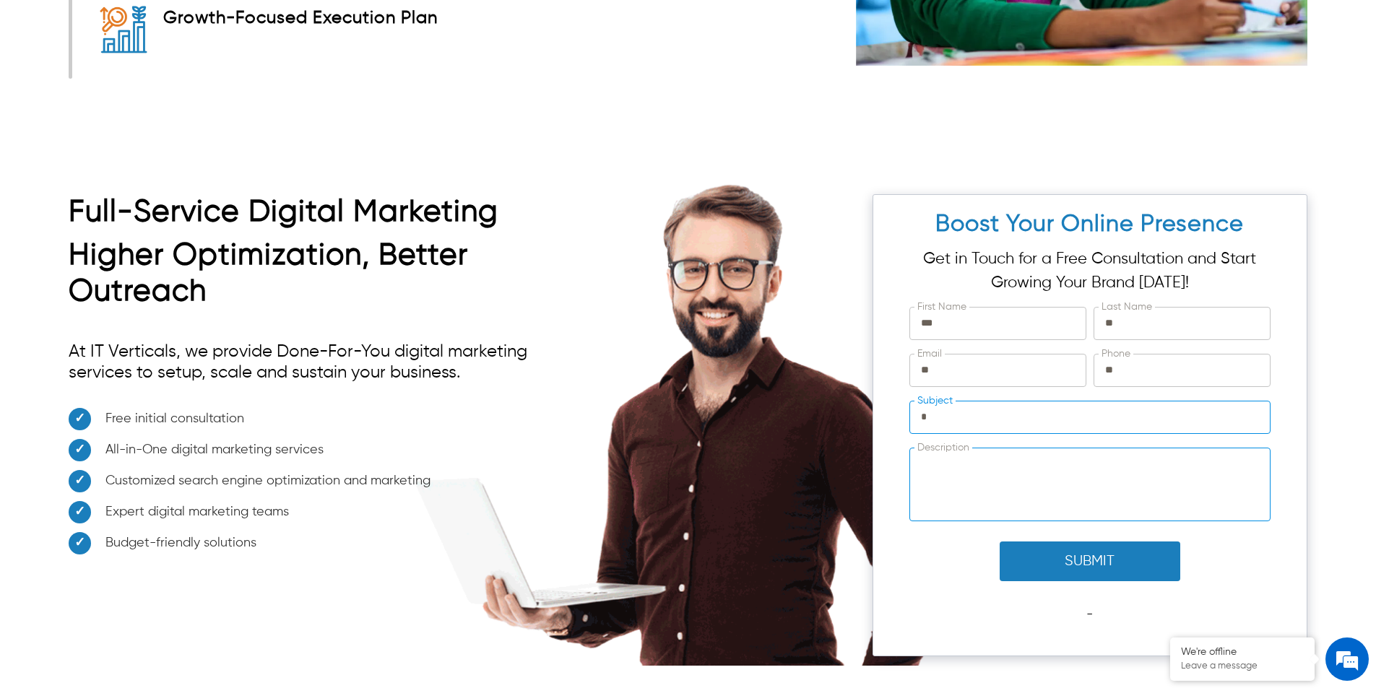
click at [1015, 479] on textarea "Description" at bounding box center [1090, 484] width 360 height 72
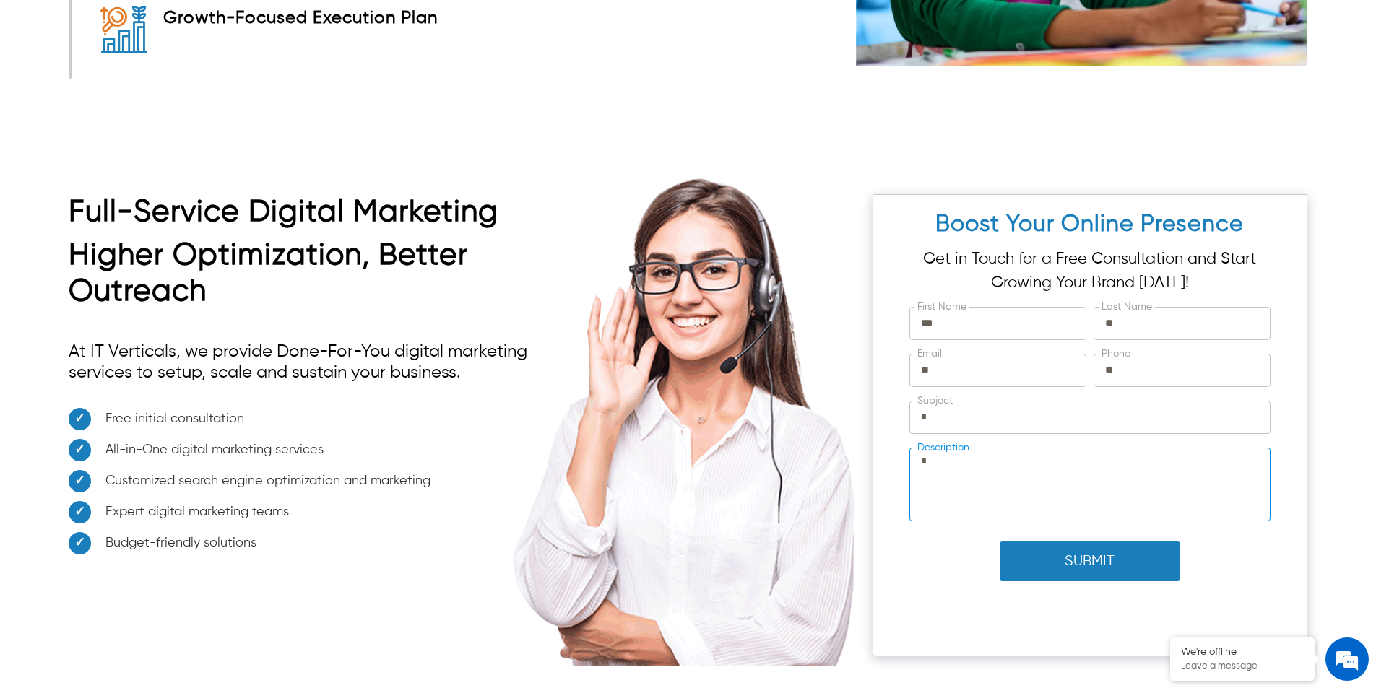
type textarea "*"
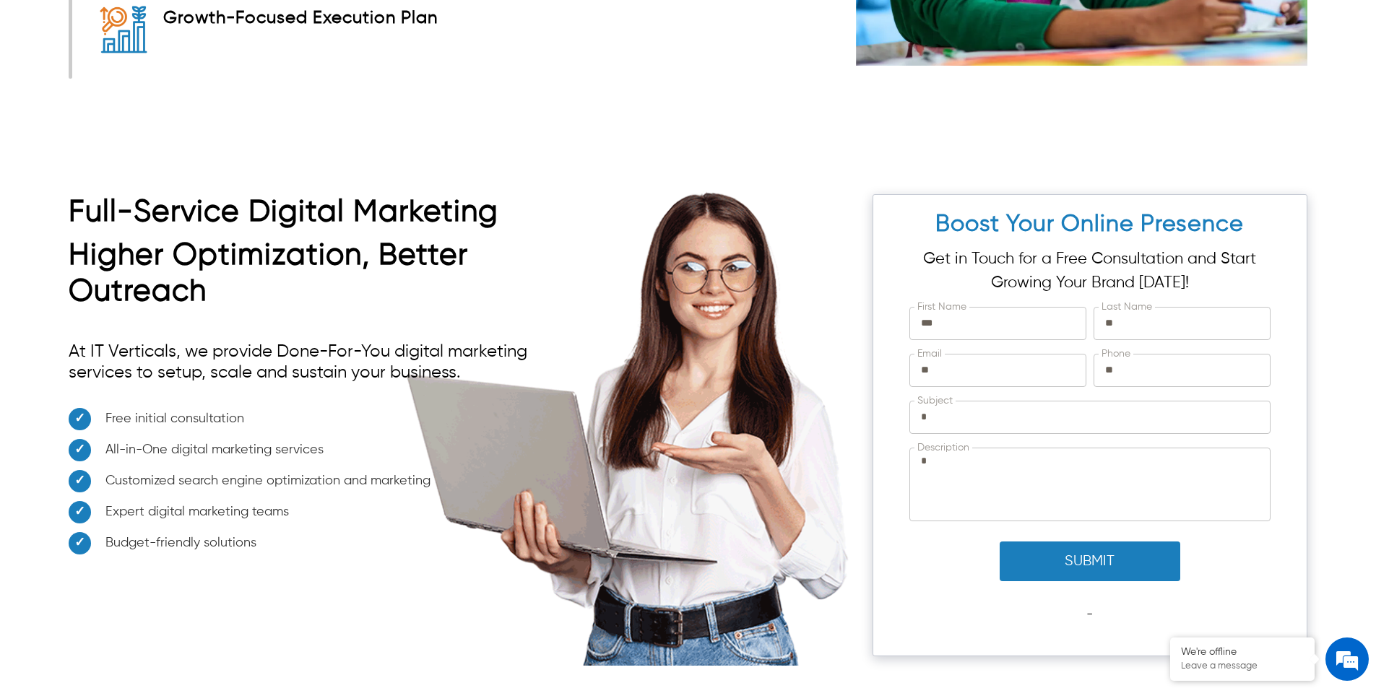
click at [1044, 554] on button "Submit" at bounding box center [1089, 562] width 181 height 40
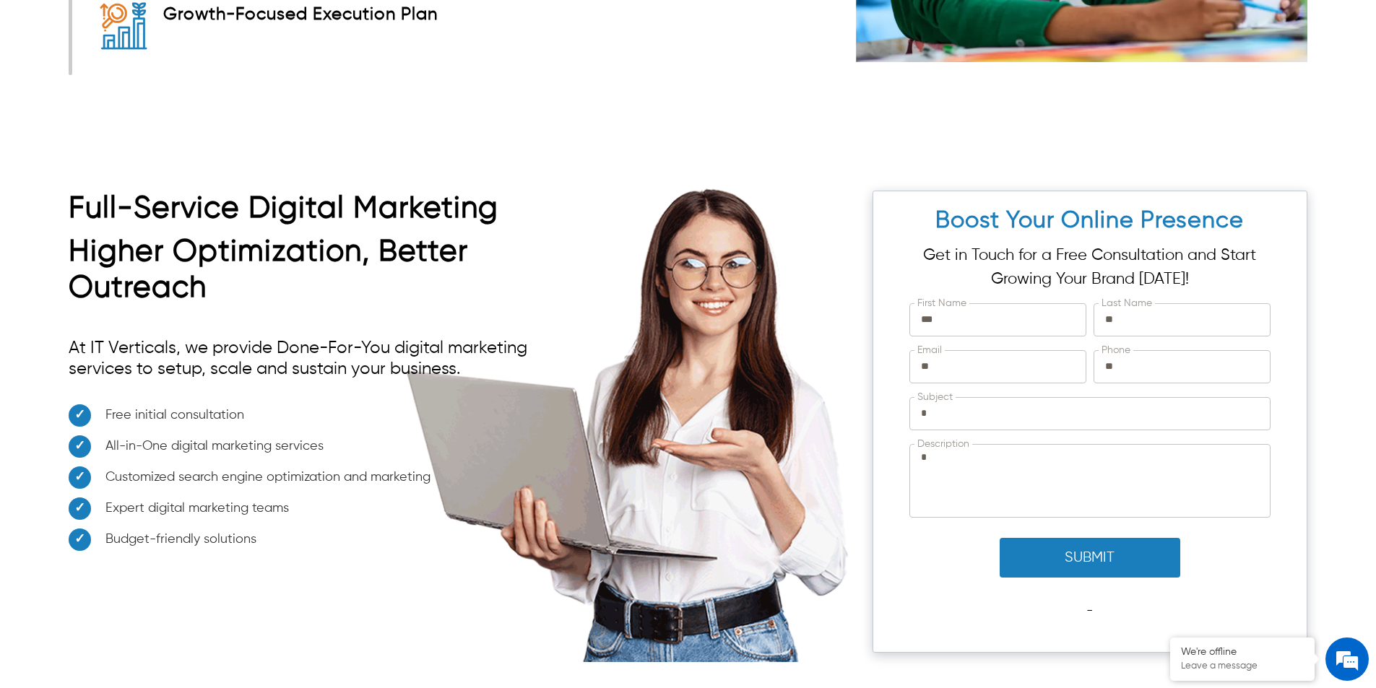
scroll to position [5322, 0]
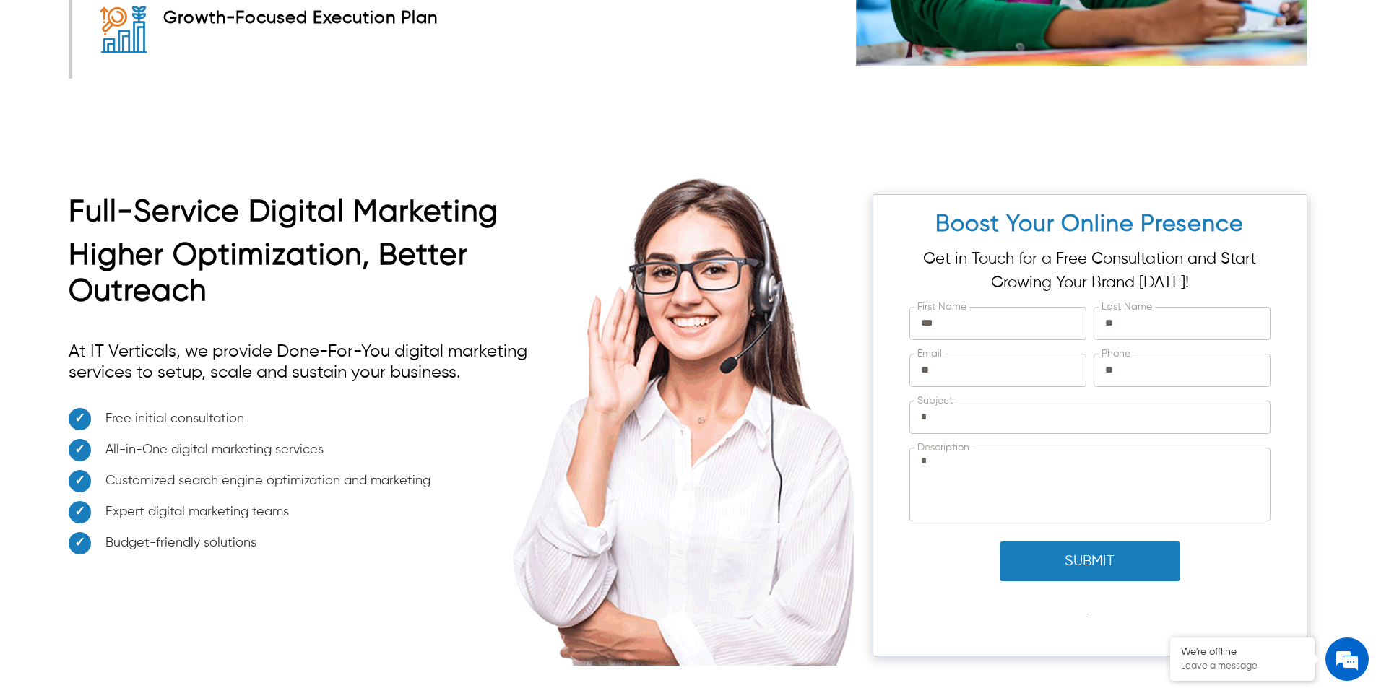
click at [1056, 555] on button "Submit" at bounding box center [1089, 562] width 181 height 40
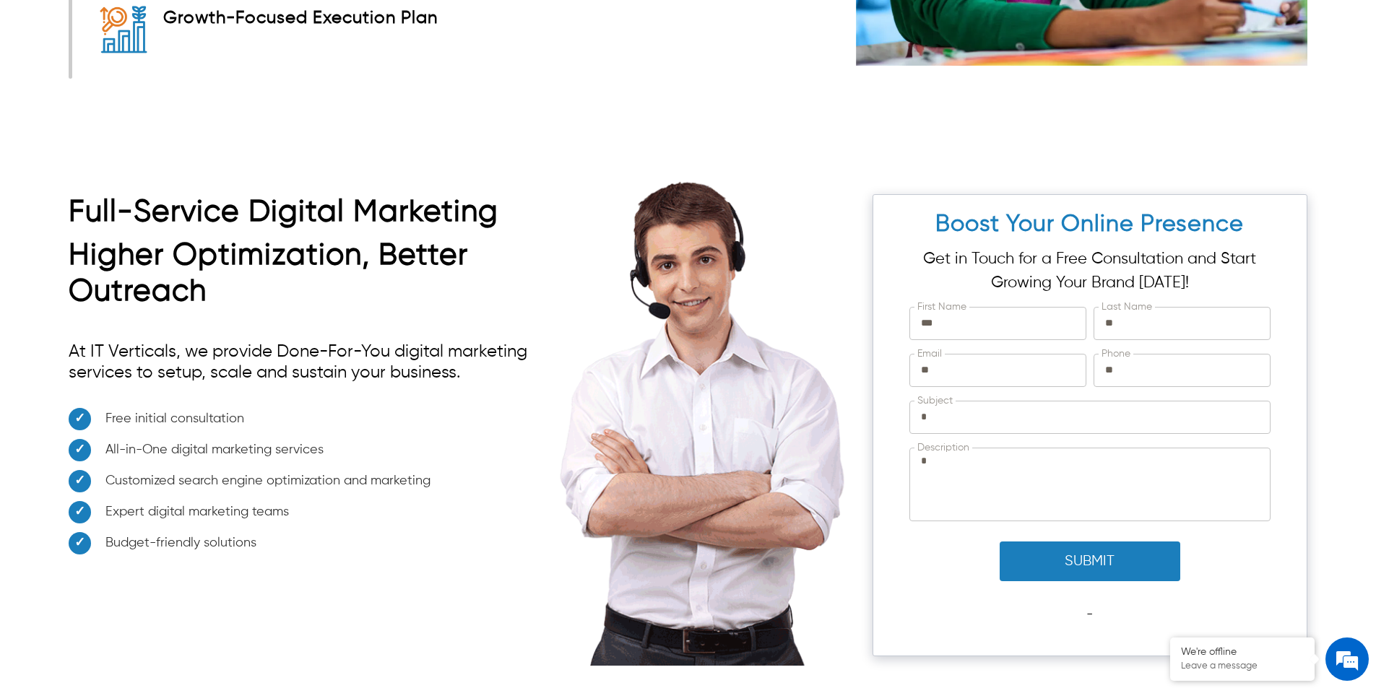
click at [1056, 555] on button "Submit" at bounding box center [1089, 562] width 181 height 40
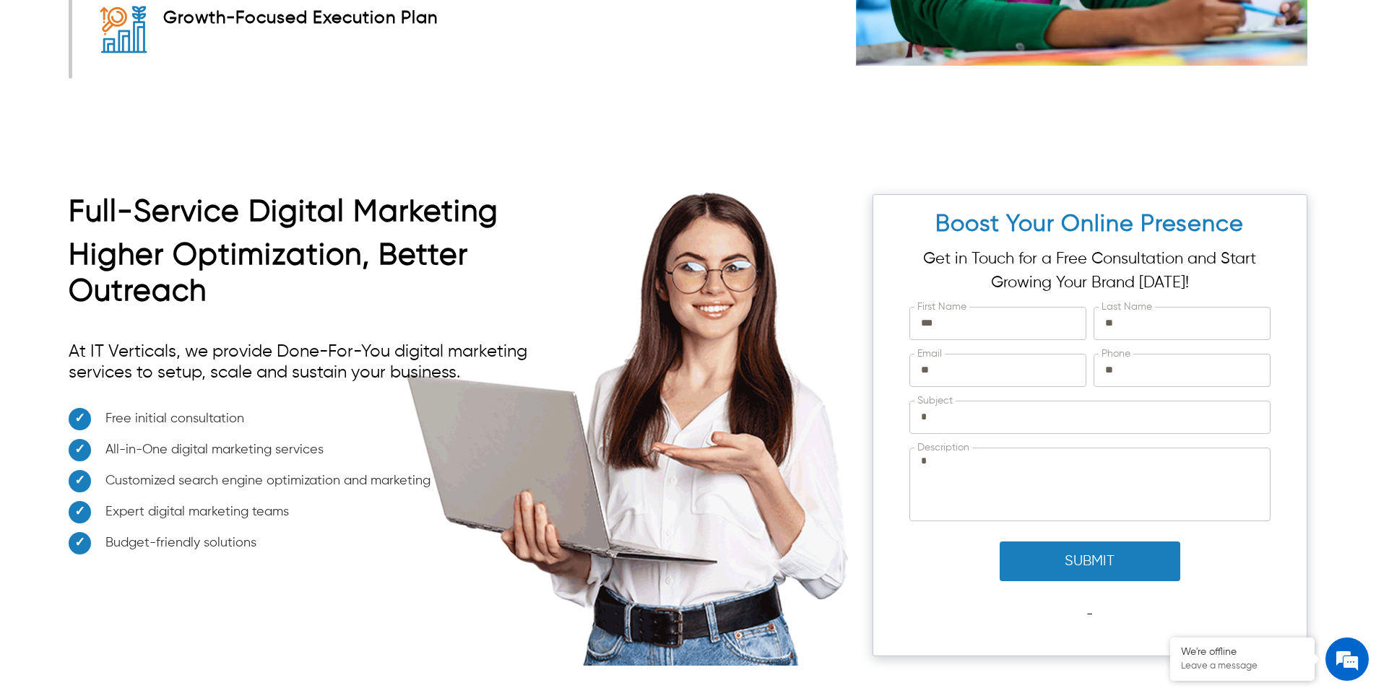
click at [1056, 555] on button "Submit" at bounding box center [1089, 562] width 181 height 40
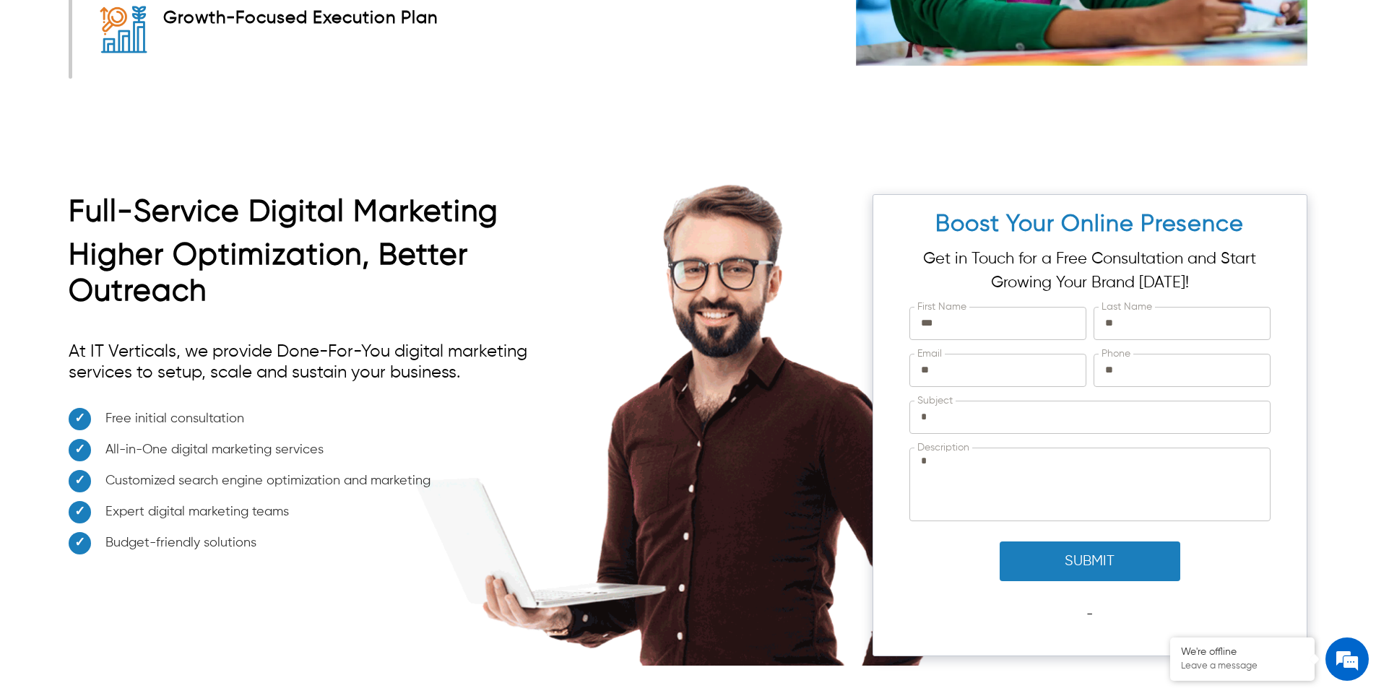
click at [1056, 555] on button "Submit" at bounding box center [1089, 562] width 181 height 40
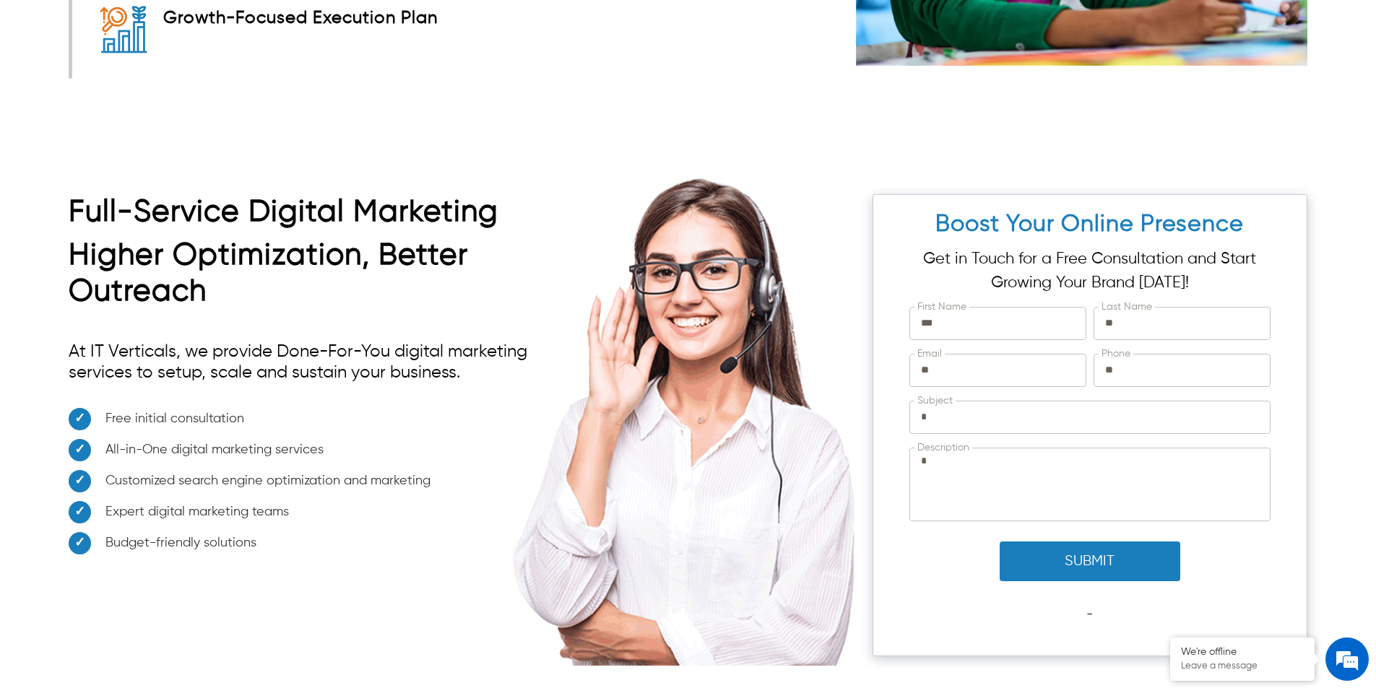
click at [1056, 555] on button "Submit" at bounding box center [1089, 562] width 181 height 40
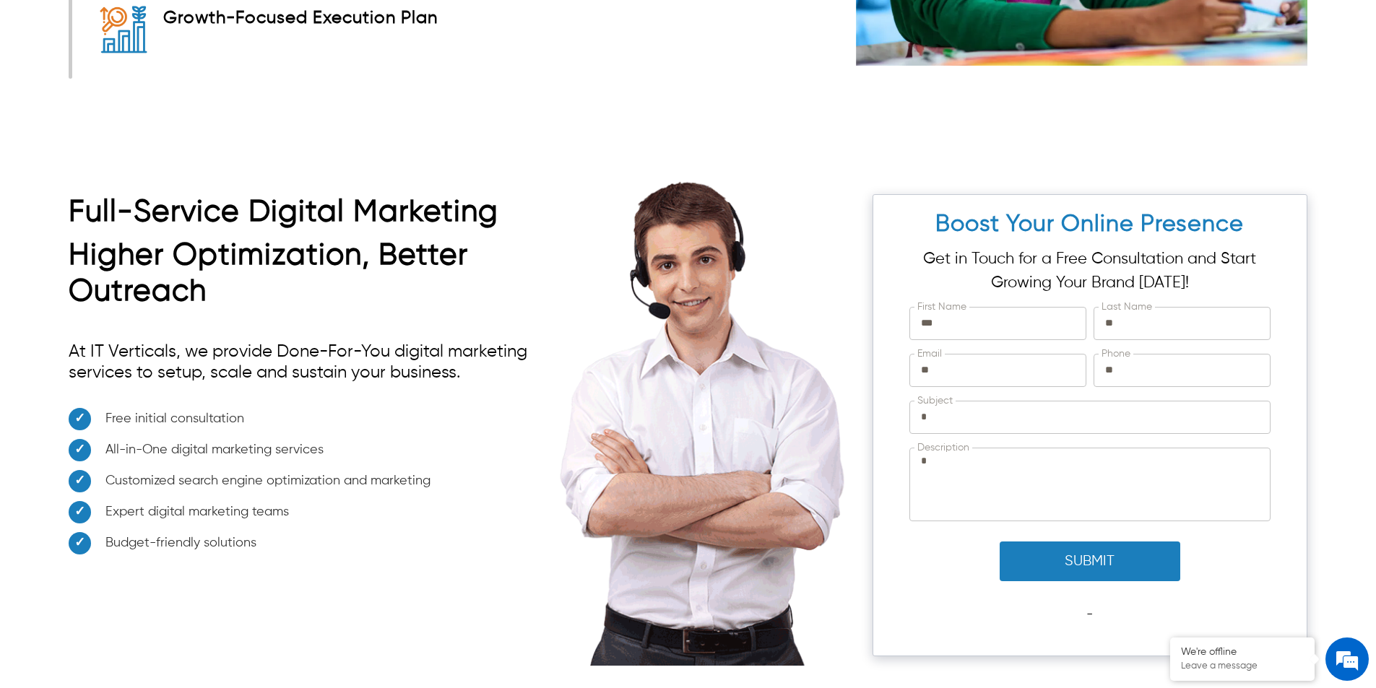
click at [1056, 555] on button "Submit" at bounding box center [1089, 562] width 181 height 40
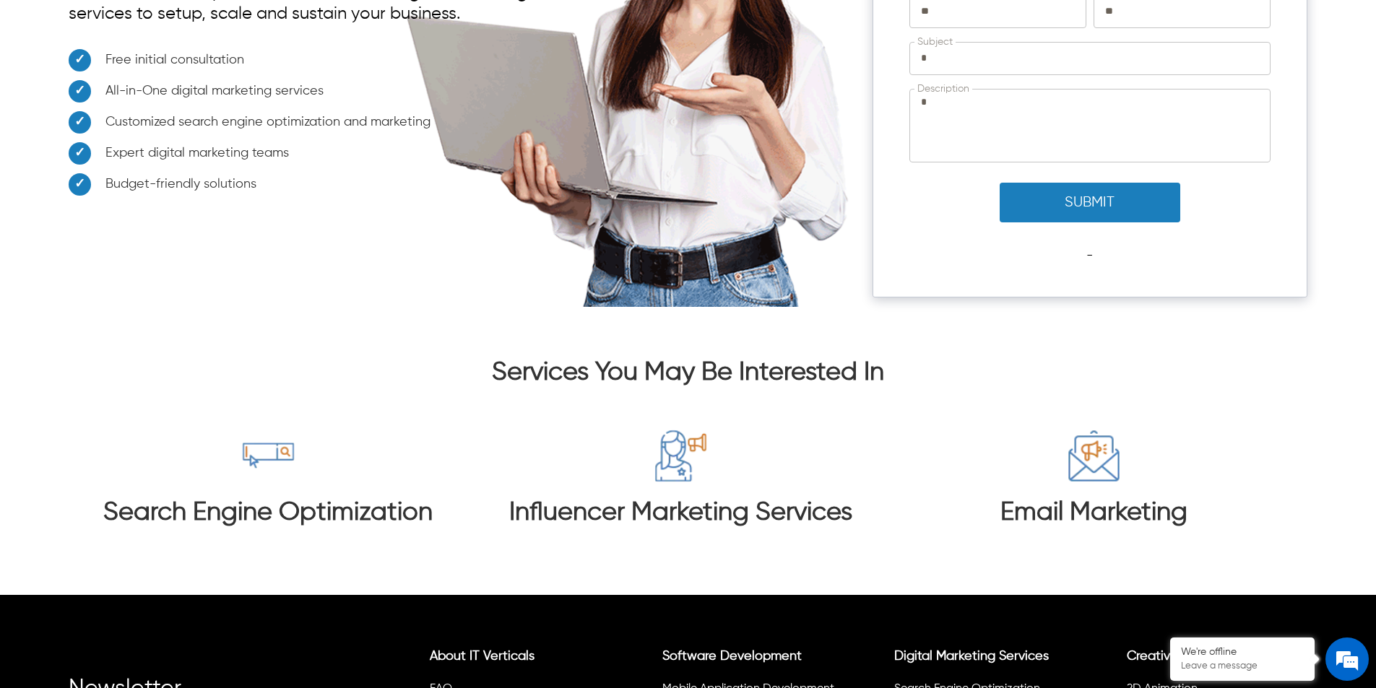
scroll to position [5683, 0]
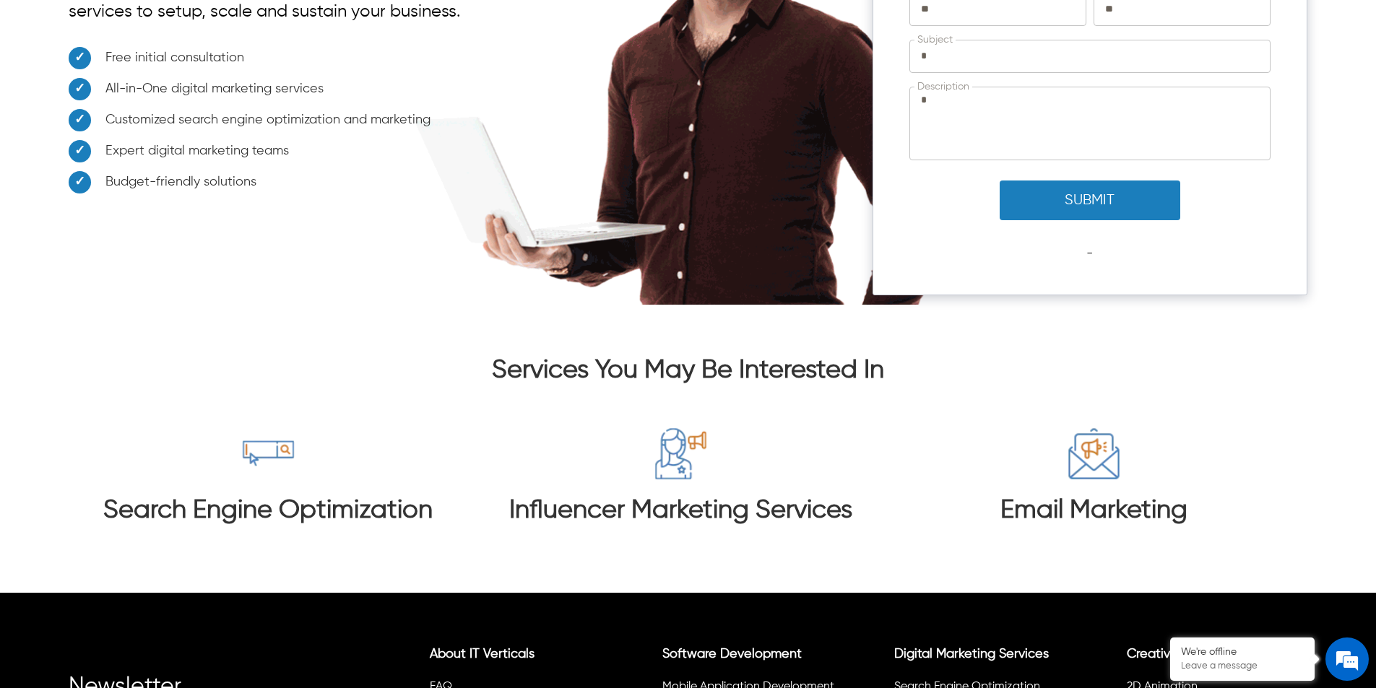
click at [1040, 188] on button "Submit" at bounding box center [1089, 201] width 181 height 40
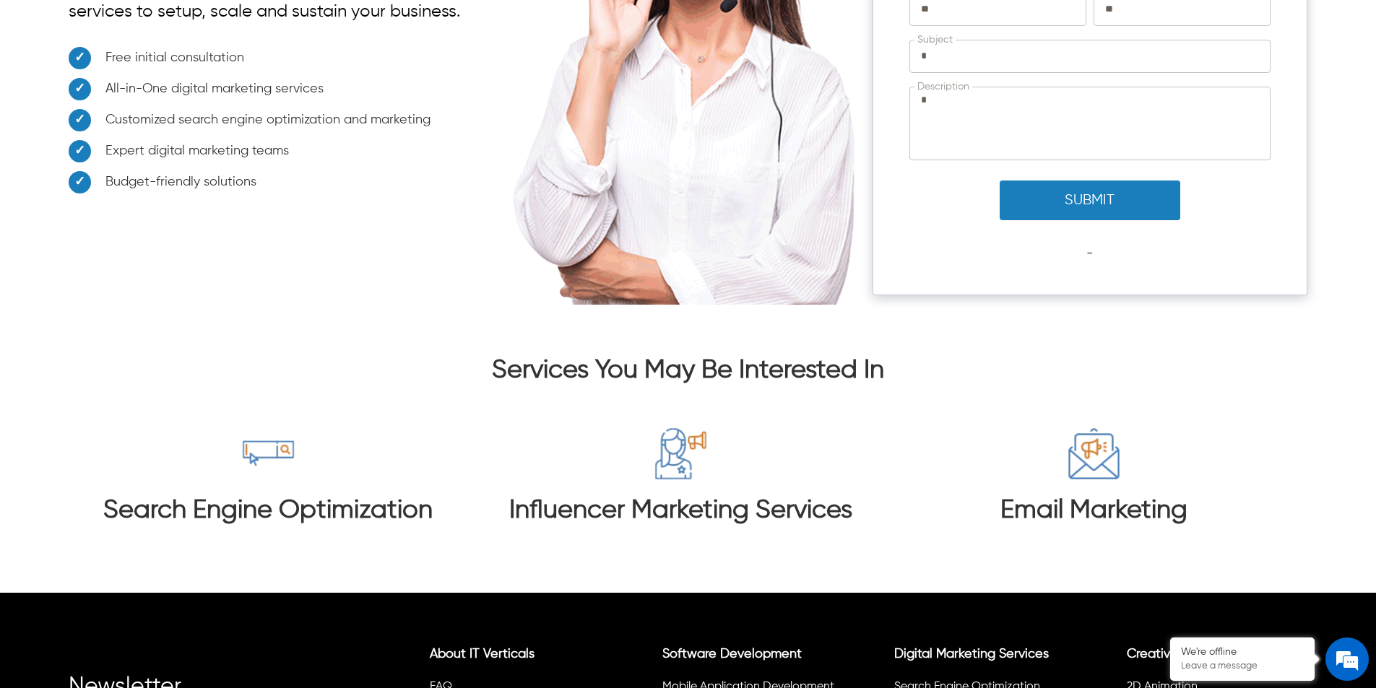
click at [1040, 188] on button "Submit" at bounding box center [1089, 201] width 181 height 40
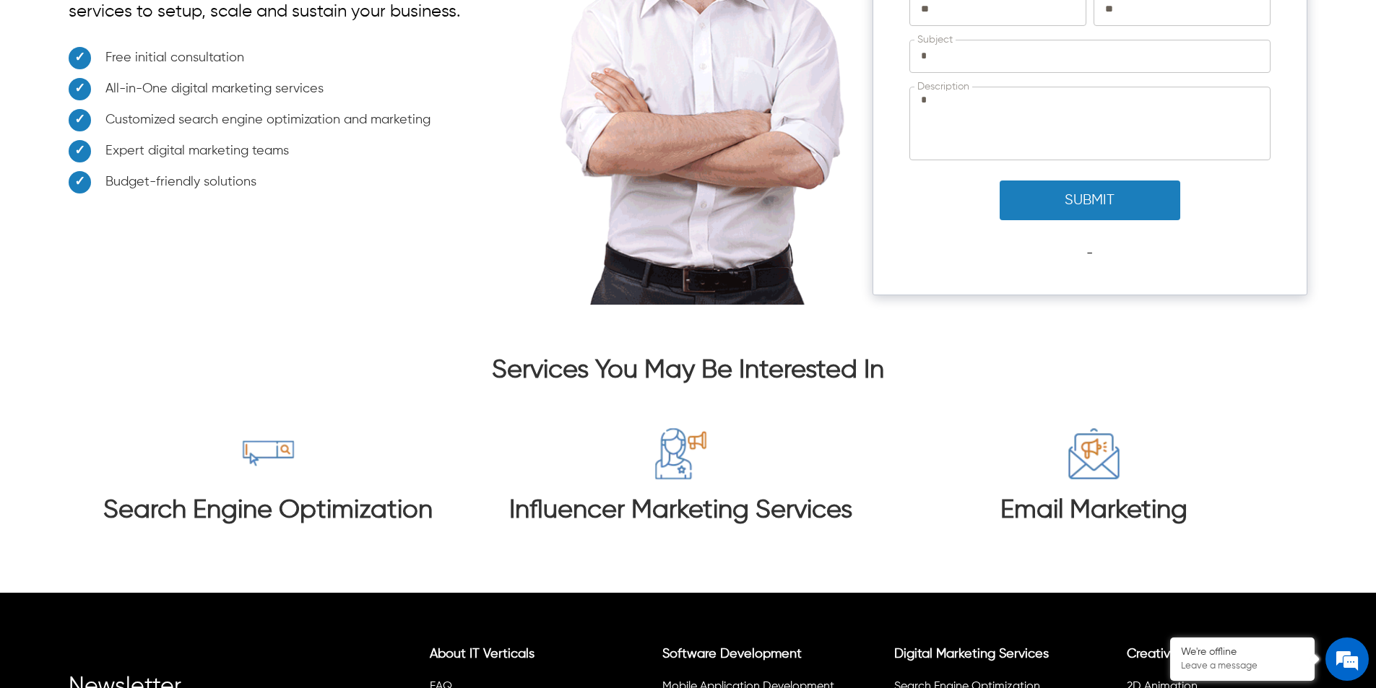
click at [1040, 188] on button "Submit" at bounding box center [1089, 201] width 181 height 40
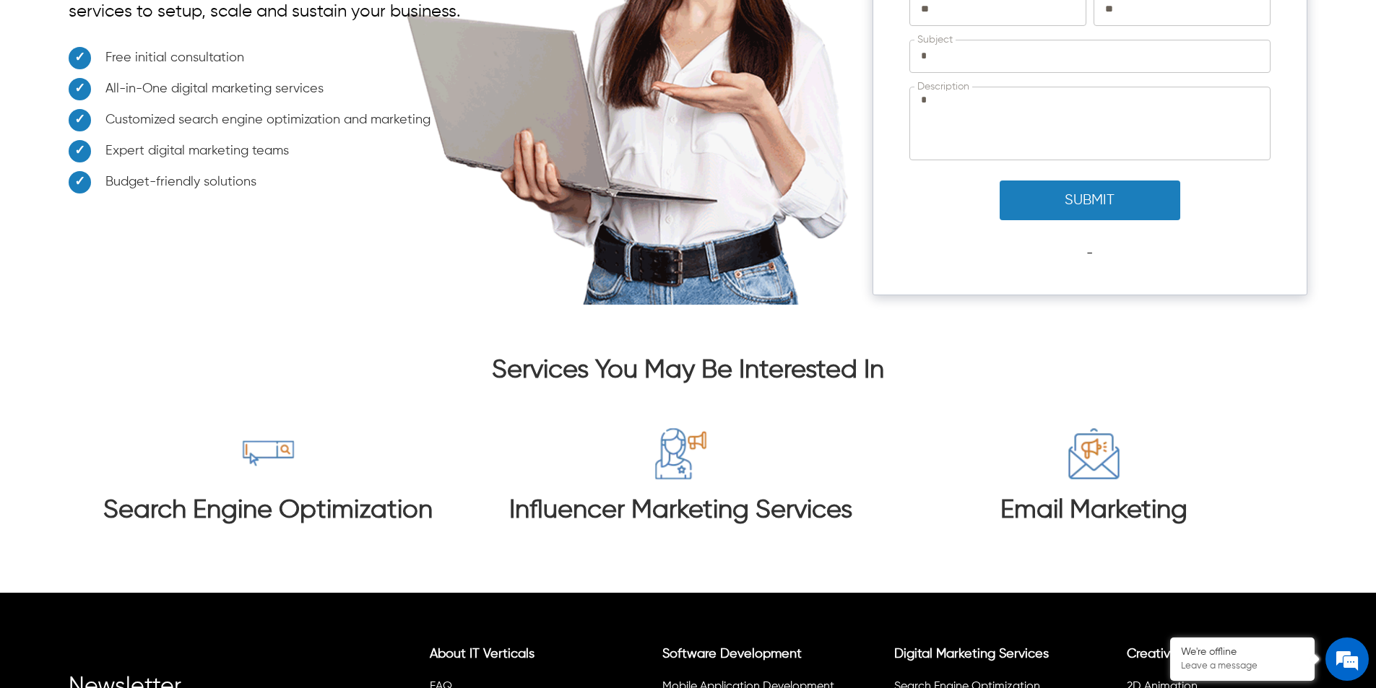
click at [1040, 188] on button "Submit" at bounding box center [1089, 201] width 181 height 40
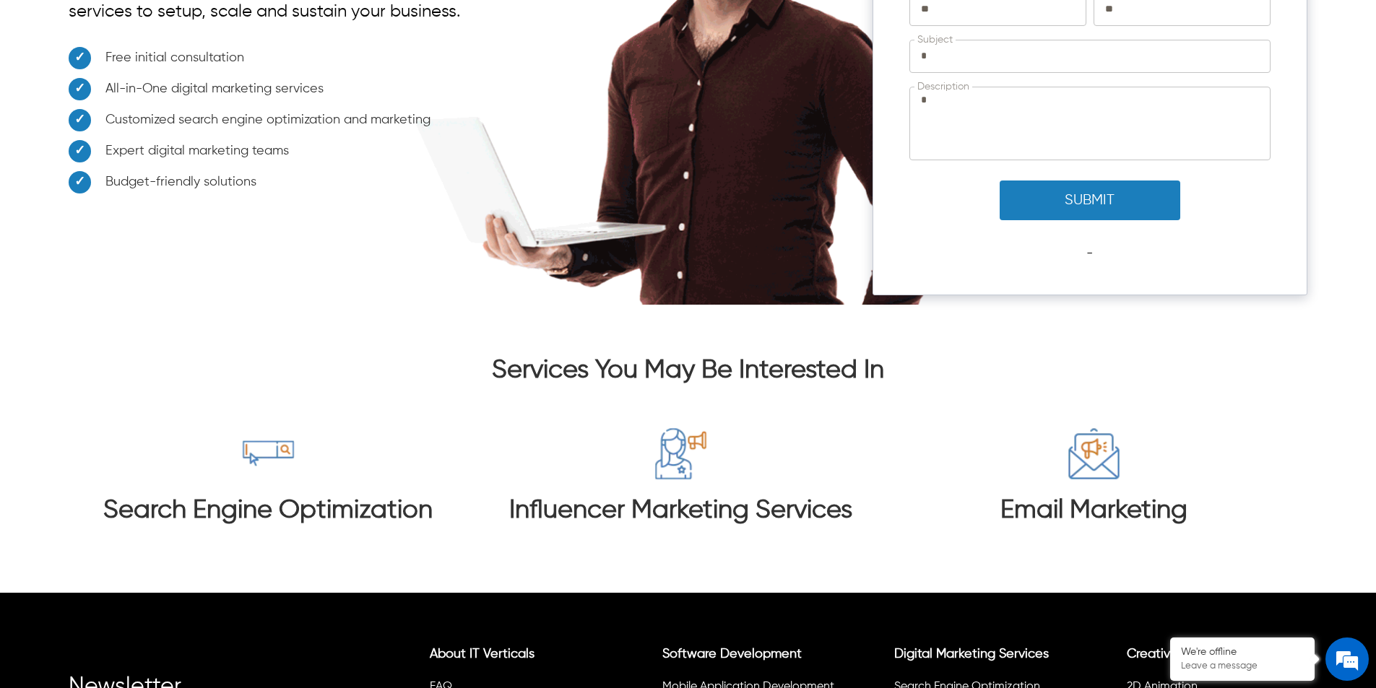
click at [1040, 188] on button "Submit" at bounding box center [1089, 201] width 181 height 40
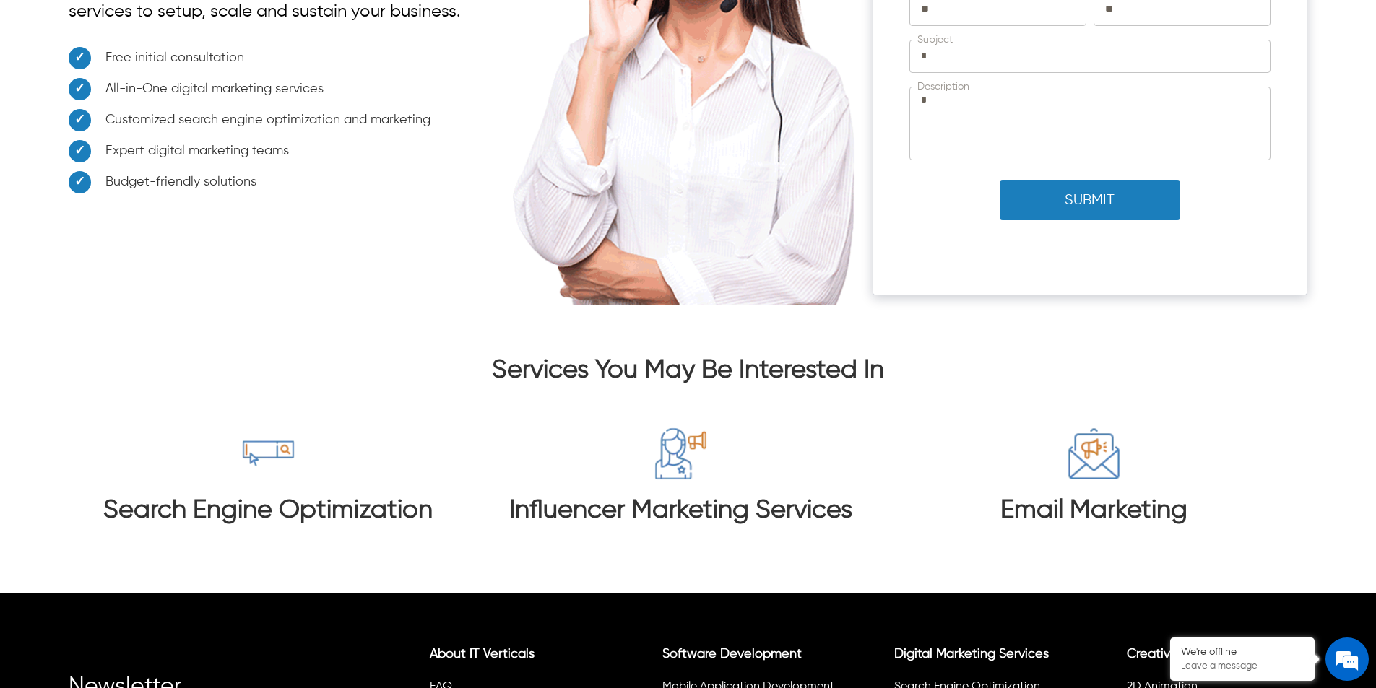
click at [1040, 188] on button "Submit" at bounding box center [1089, 201] width 181 height 40
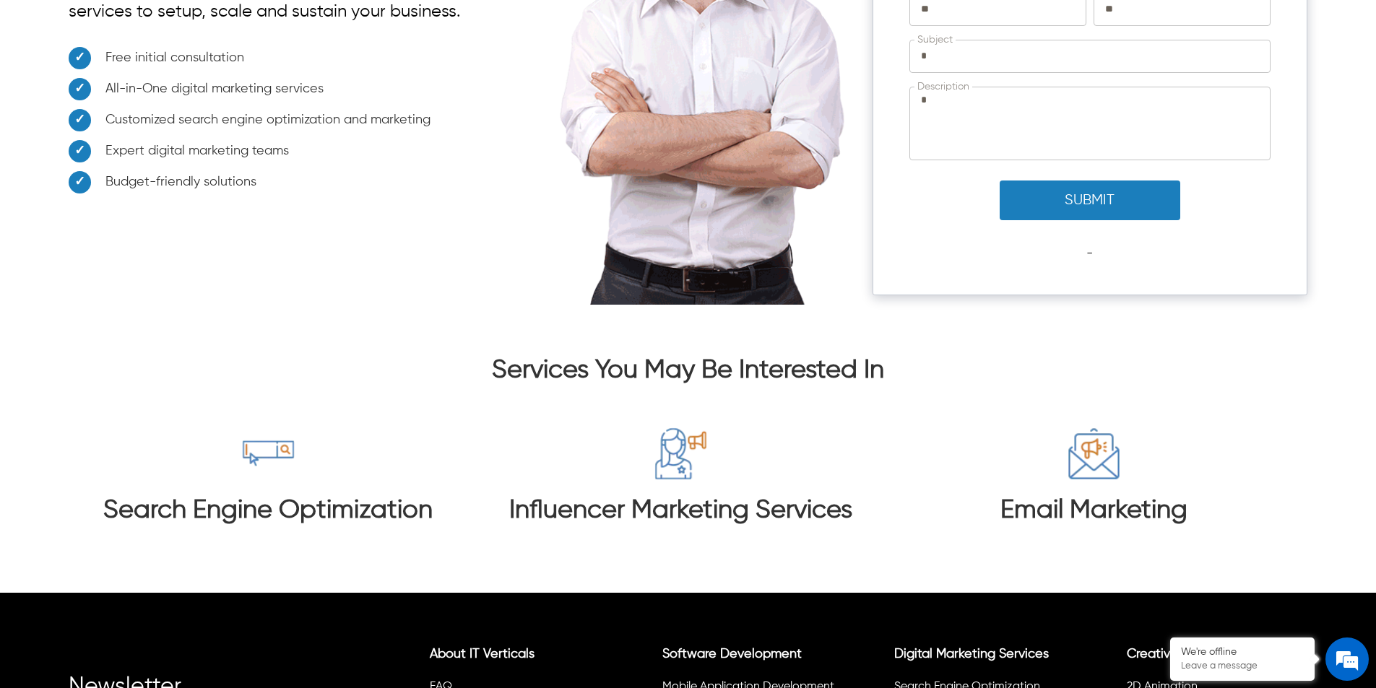
click at [1040, 188] on button "Submit" at bounding box center [1089, 201] width 181 height 40
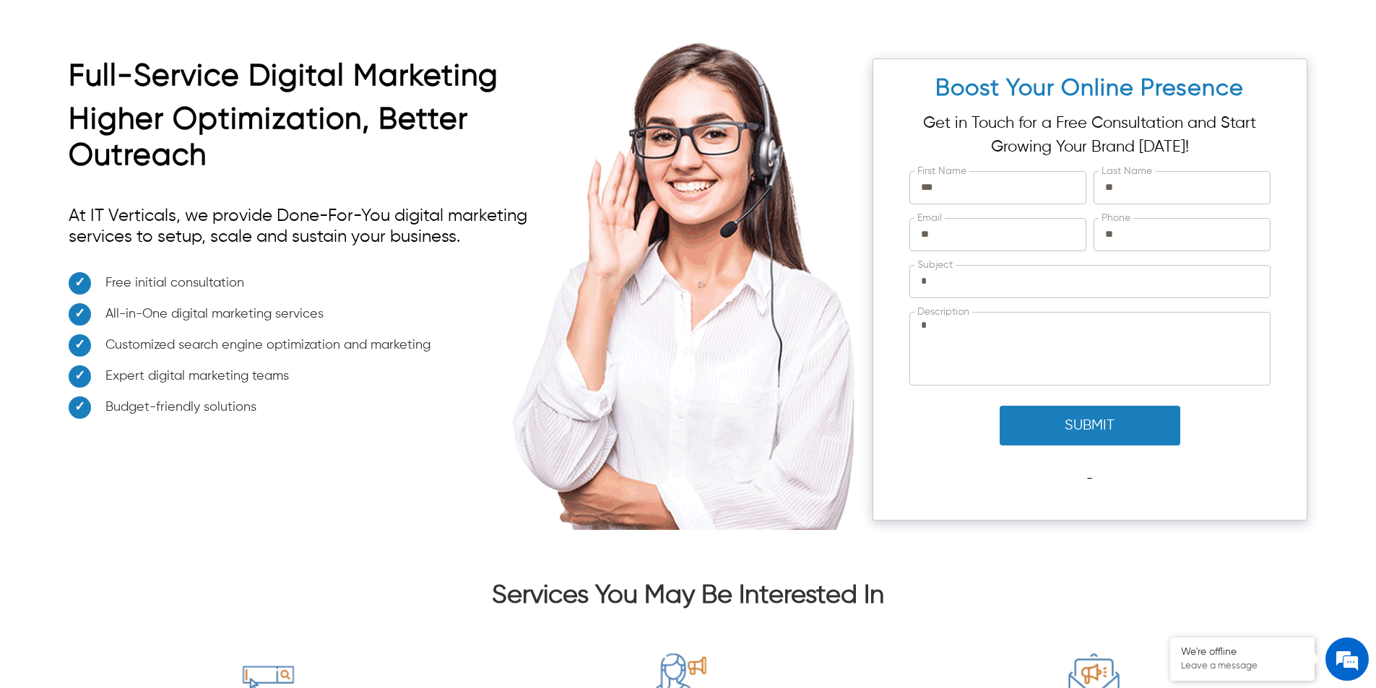
scroll to position [5524, 0]
